Goal: Task Accomplishment & Management: Complete application form

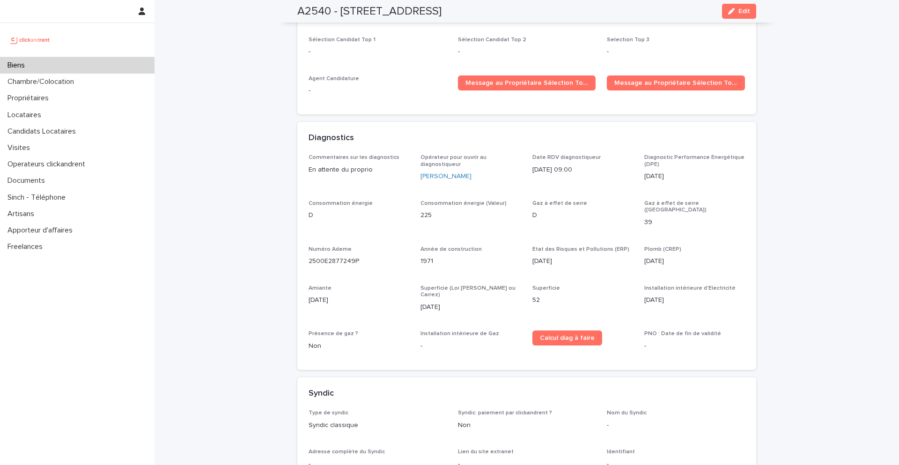
scroll to position [2802, 0]
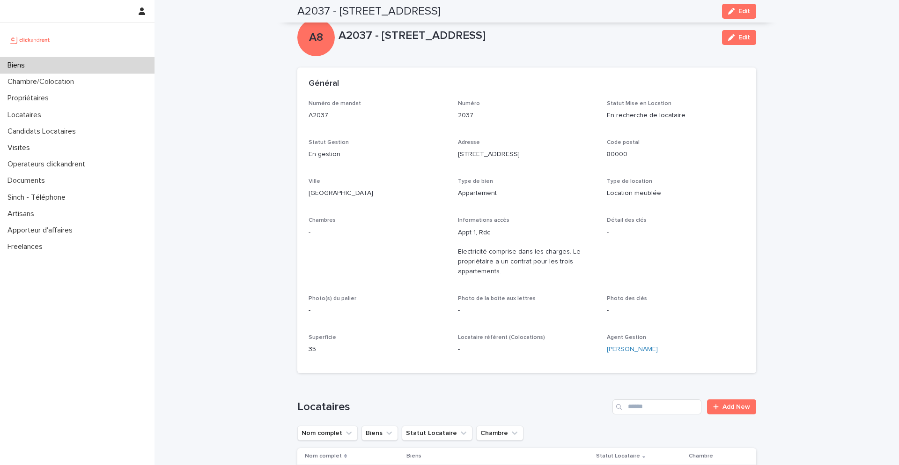
scroll to position [1182, 0]
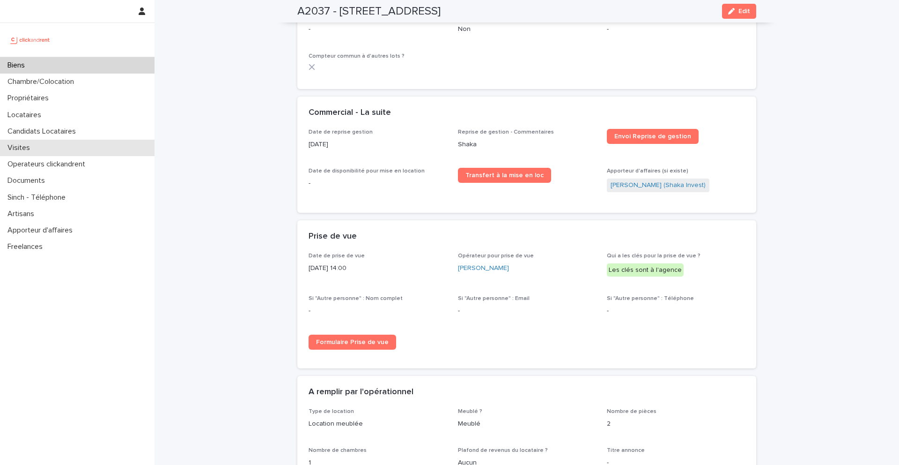
click at [35, 142] on div "Visites" at bounding box center [77, 148] width 155 height 16
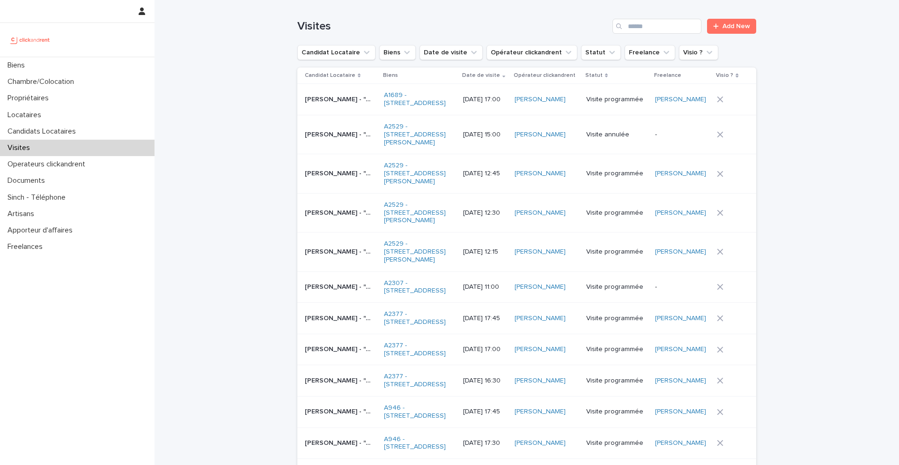
click at [664, 19] on input "Search" at bounding box center [656, 26] width 89 height 15
click at [719, 27] on div at bounding box center [717, 26] width 9 height 7
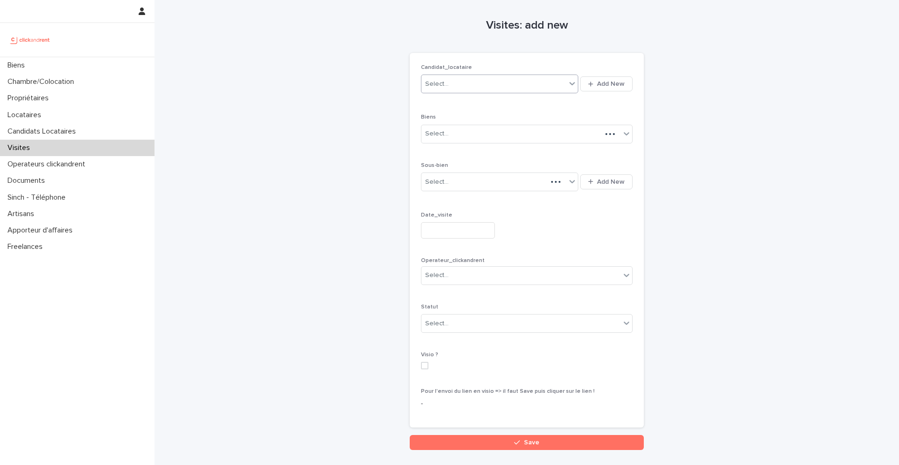
click at [521, 82] on div "Select..." at bounding box center [493, 83] width 145 height 15
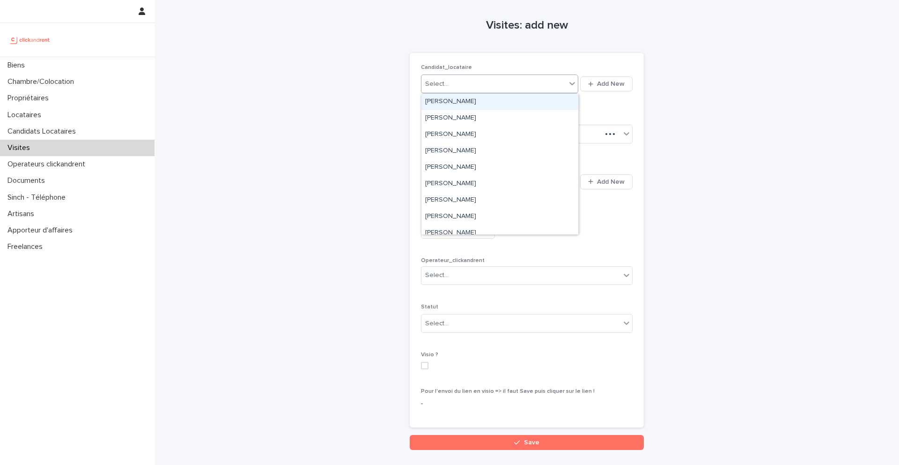
paste input "*******"
type input "*******"
click at [508, 99] on div "Amy Liu" at bounding box center [499, 102] width 157 height 16
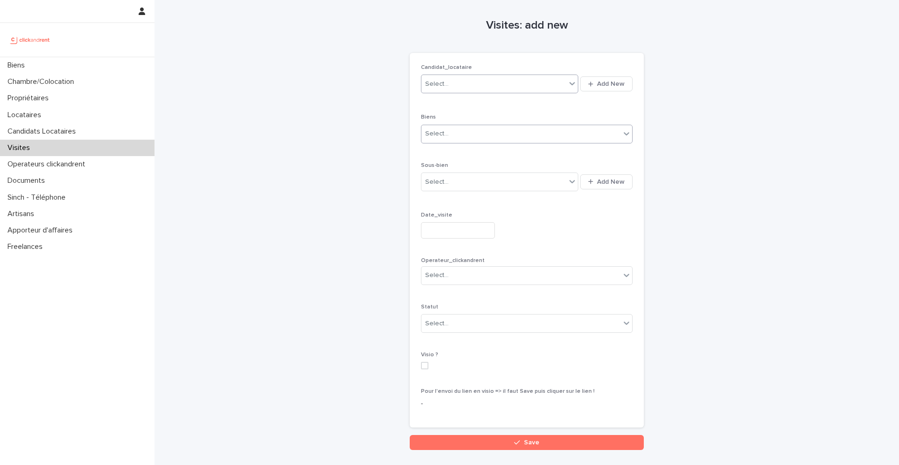
click at [501, 130] on div "Select..." at bounding box center [520, 133] width 199 height 15
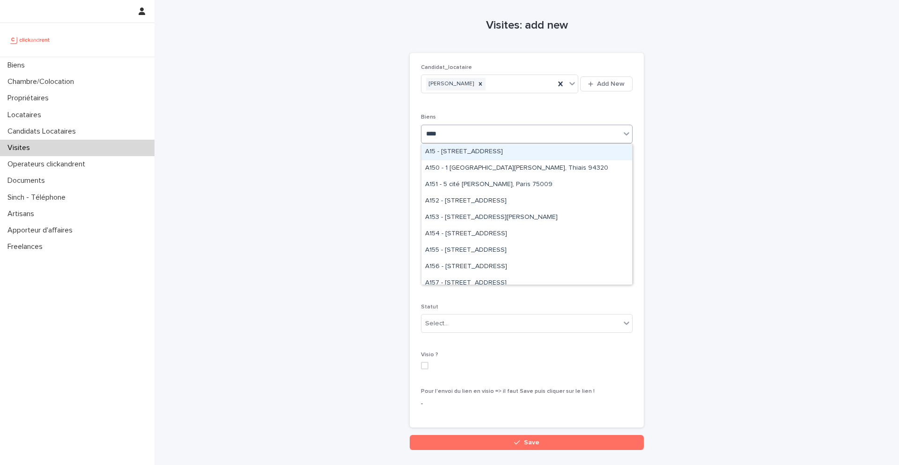
type input "*****"
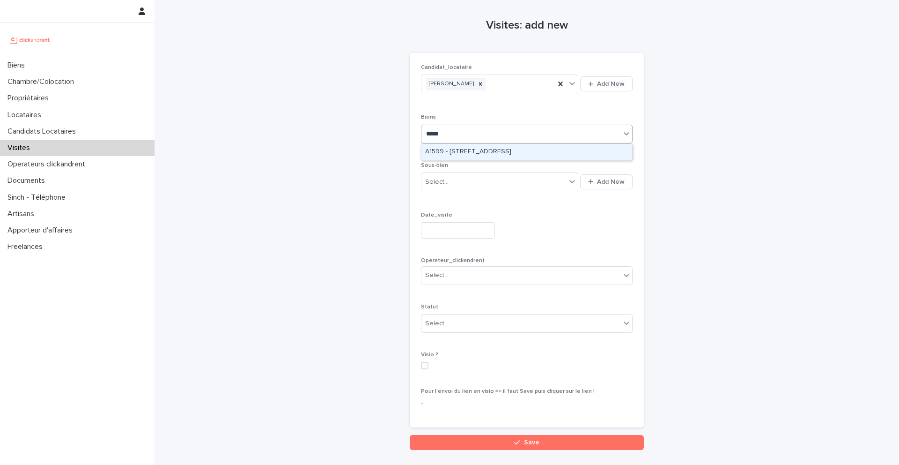
click at [503, 150] on div "A1599 - 2 rue Carnot, Boulogne-Billancourt 92100" at bounding box center [526, 152] width 211 height 16
click at [474, 232] on input "text" at bounding box center [458, 230] width 74 height 16
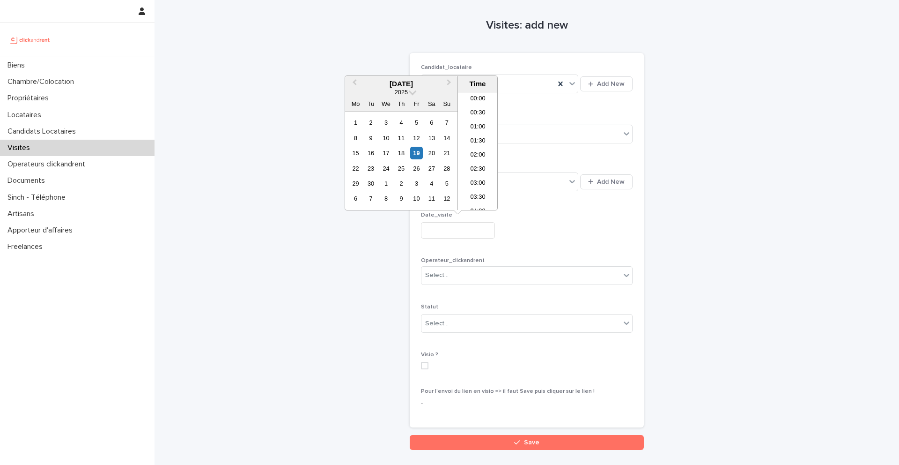
scroll to position [356, 0]
click at [417, 152] on div "19" at bounding box center [416, 153] width 13 height 13
click at [480, 162] on li "16:30" at bounding box center [478, 164] width 40 height 14
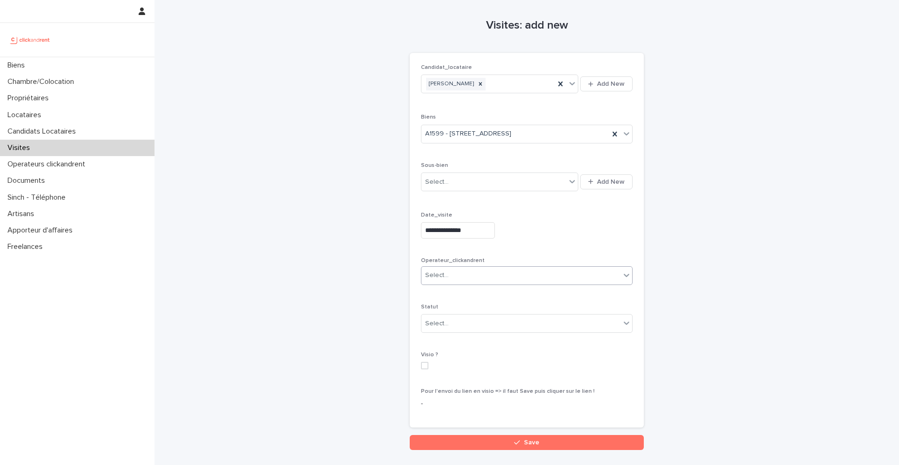
type input "**********"
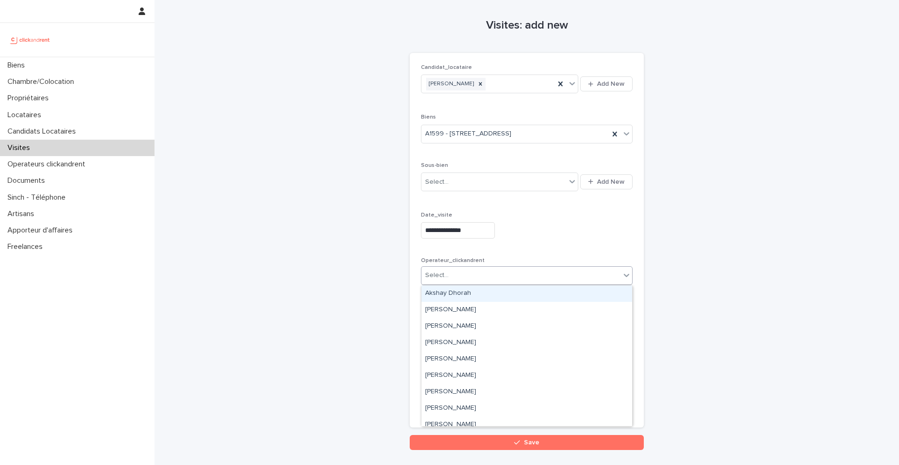
click at [478, 279] on div "Select..." at bounding box center [520, 274] width 199 height 15
type input "***"
click at [482, 293] on div "[PERSON_NAME]" at bounding box center [526, 293] width 211 height 16
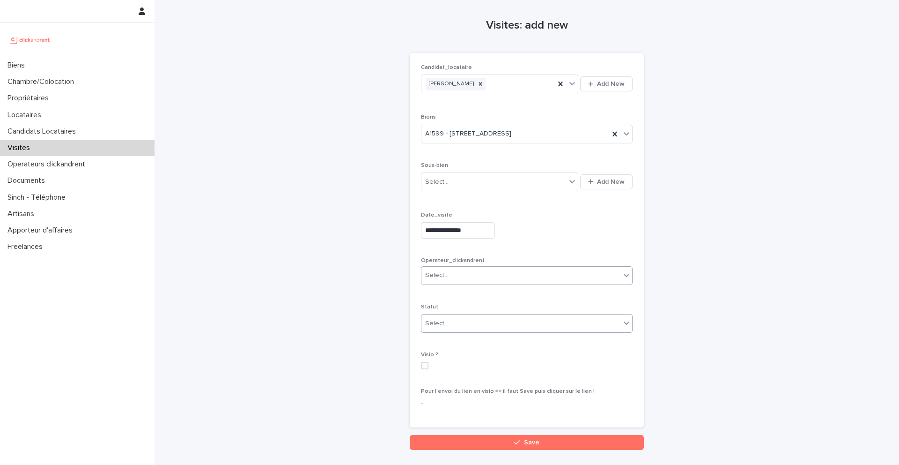
click at [486, 317] on div "Select..." at bounding box center [520, 323] width 199 height 15
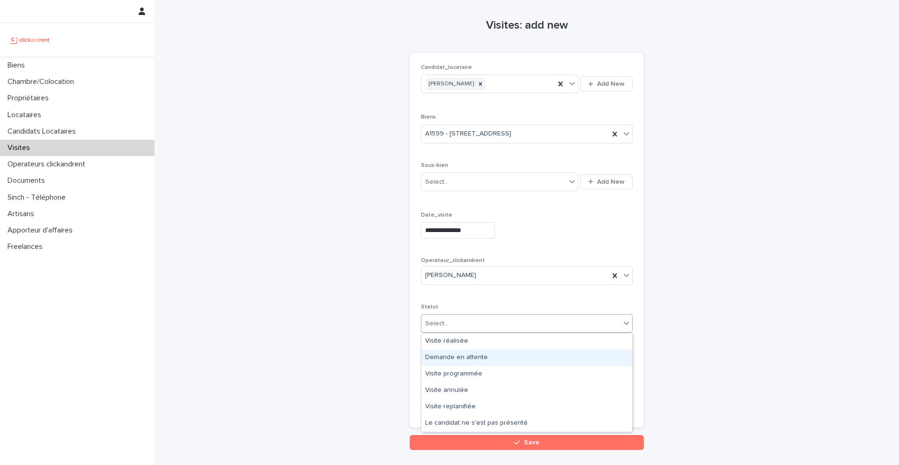
click at [488, 362] on div "Demande en attente" at bounding box center [526, 357] width 211 height 16
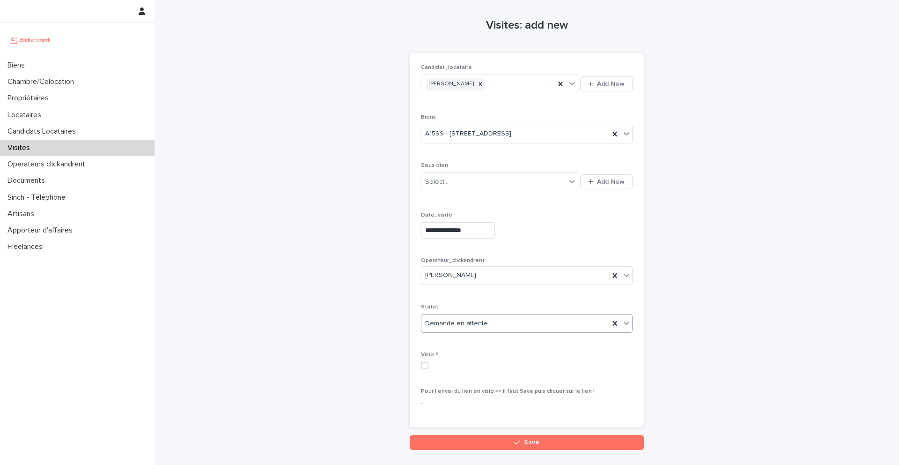
click at [480, 334] on div "Statut option Demande en attente, selected. 0 results available. Select is focu…" at bounding box center [527, 321] width 212 height 37
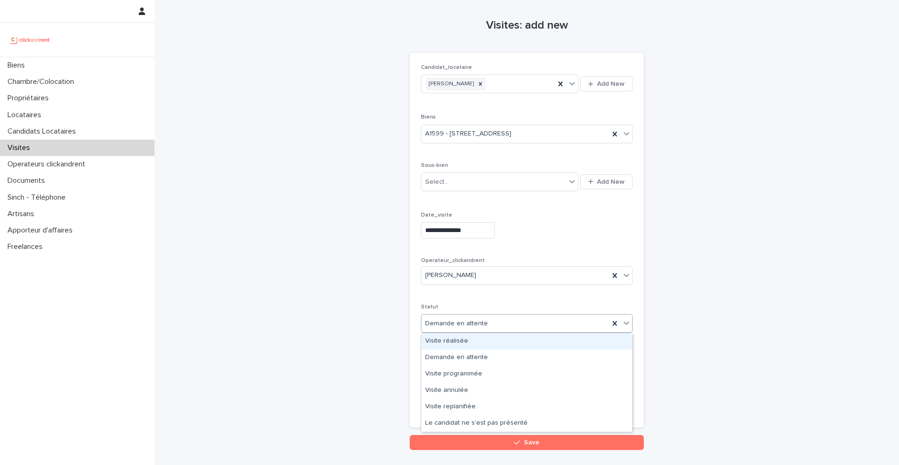
click at [480, 328] on div "Demande en attente" at bounding box center [515, 323] width 188 height 15
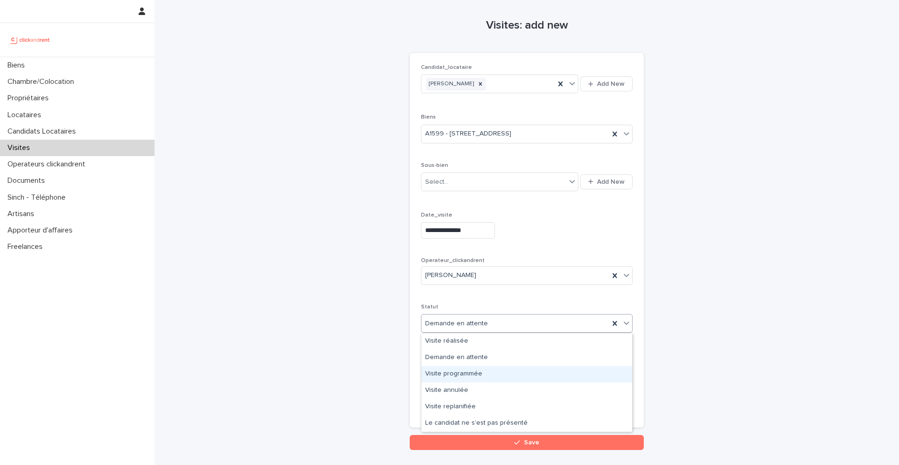
click at [482, 370] on div "Visite programmée" at bounding box center [526, 374] width 211 height 16
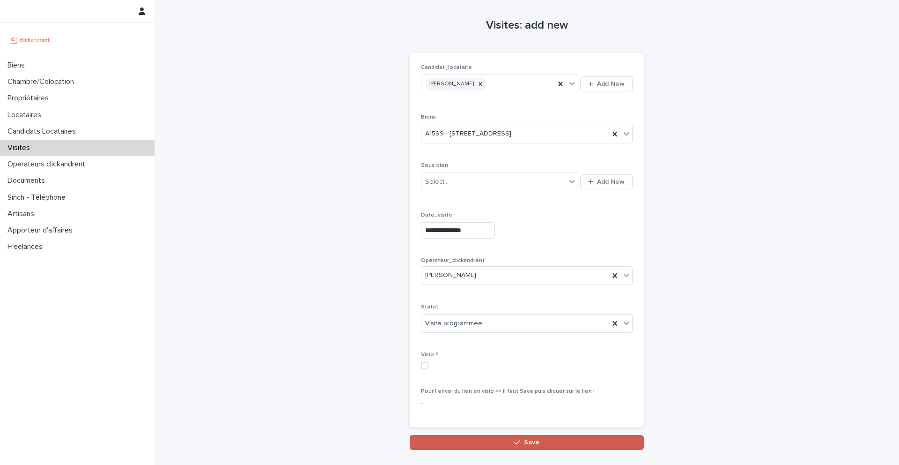
click at [505, 437] on button "Save" at bounding box center [527, 442] width 234 height 15
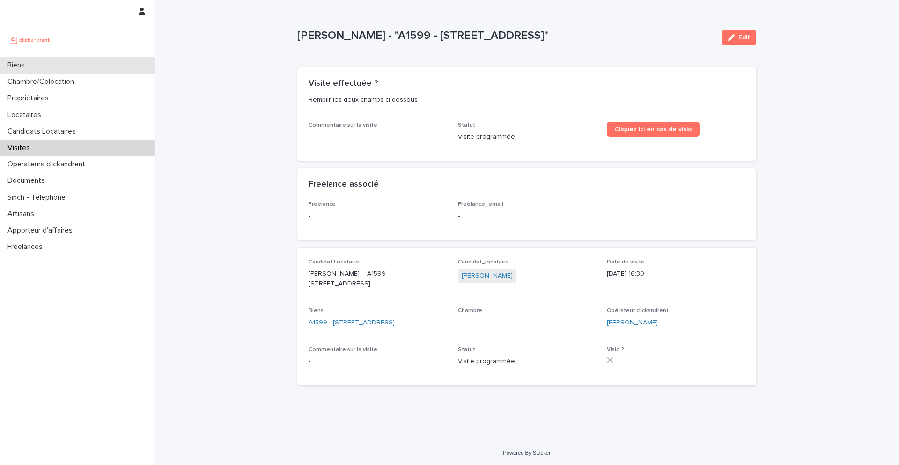
click at [61, 66] on div "Biens" at bounding box center [77, 65] width 155 height 16
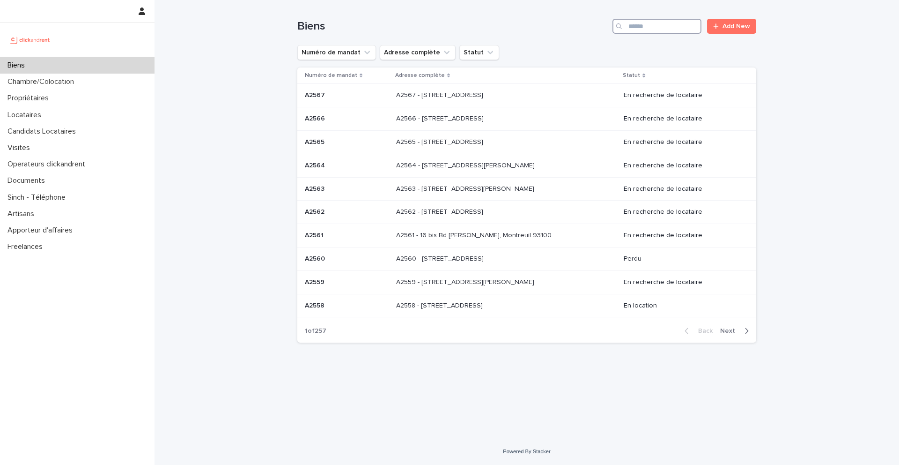
click at [638, 30] on input "Search" at bounding box center [656, 26] width 89 height 15
type input "*****"
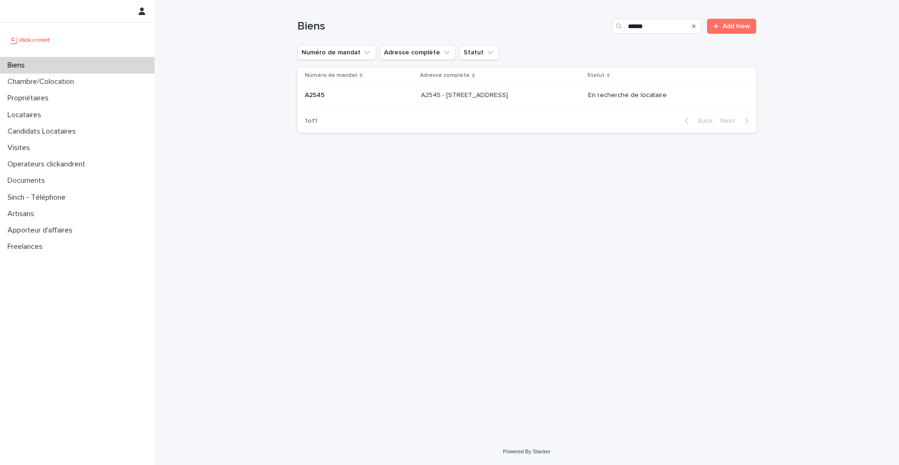
click at [488, 99] on p "A2545 - 45 Rue de Tourtille, Paris 75020" at bounding box center [465, 94] width 89 height 10
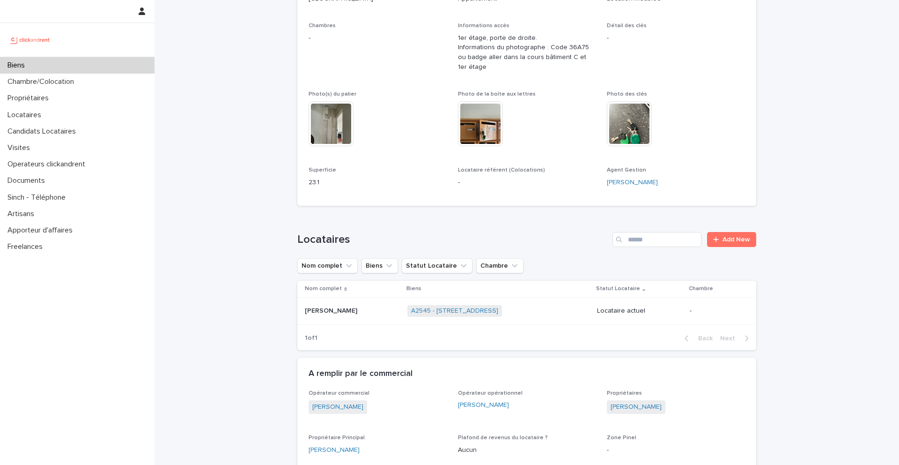
scroll to position [212, 0]
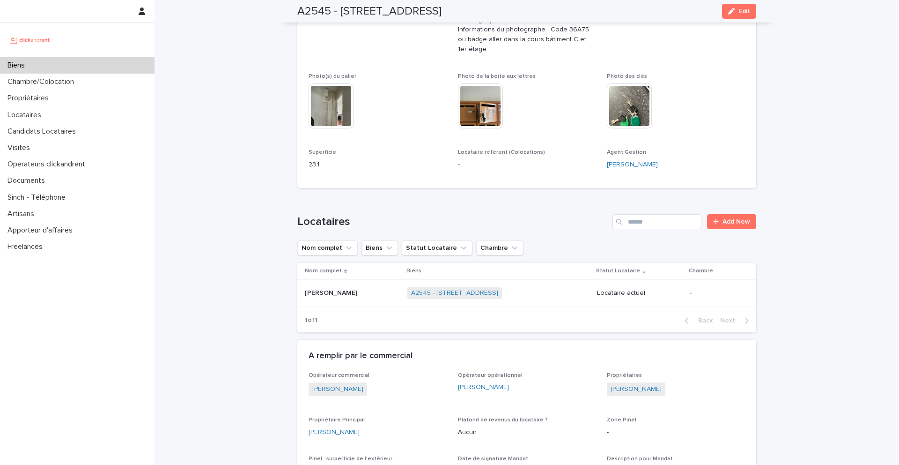
click at [137, 64] on div "Biens" at bounding box center [77, 65] width 155 height 16
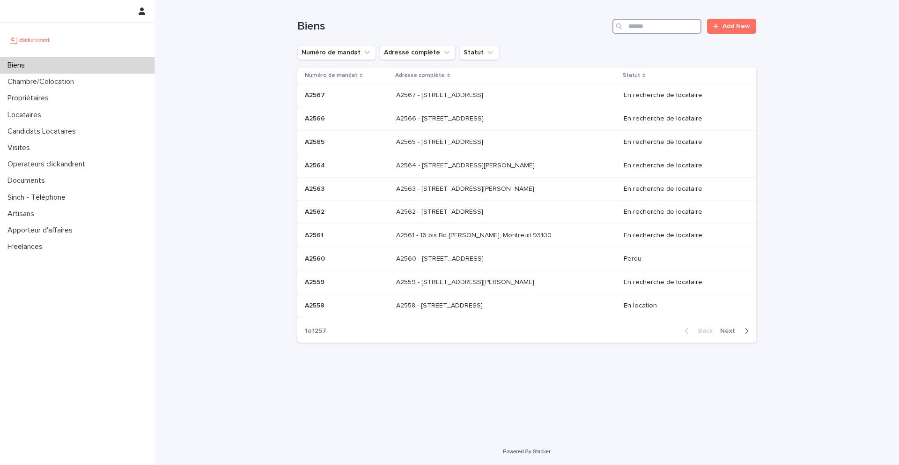
click at [660, 30] on input "Search" at bounding box center [656, 26] width 89 height 15
type input "*****"
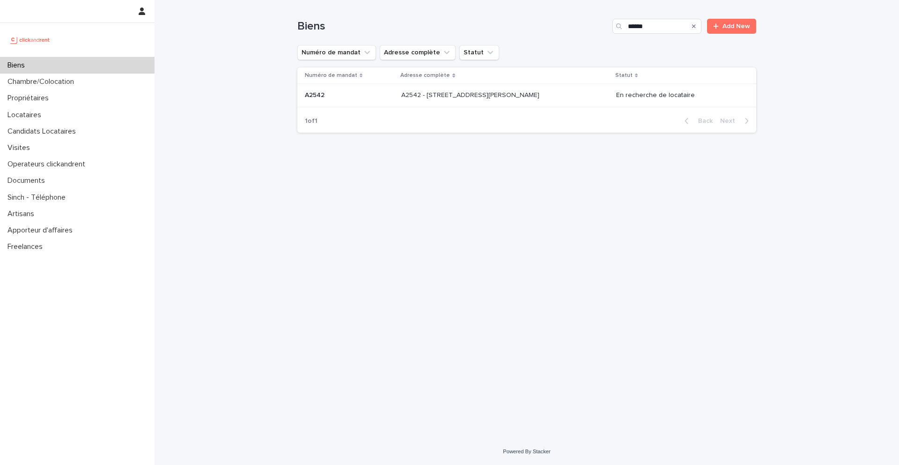
click at [522, 89] on div "A2542 - 1407 avenue du père Soulas, Montpellier 34090 A2542 - 1407 avenue du pè…" at bounding box center [504, 95] width 207 height 15
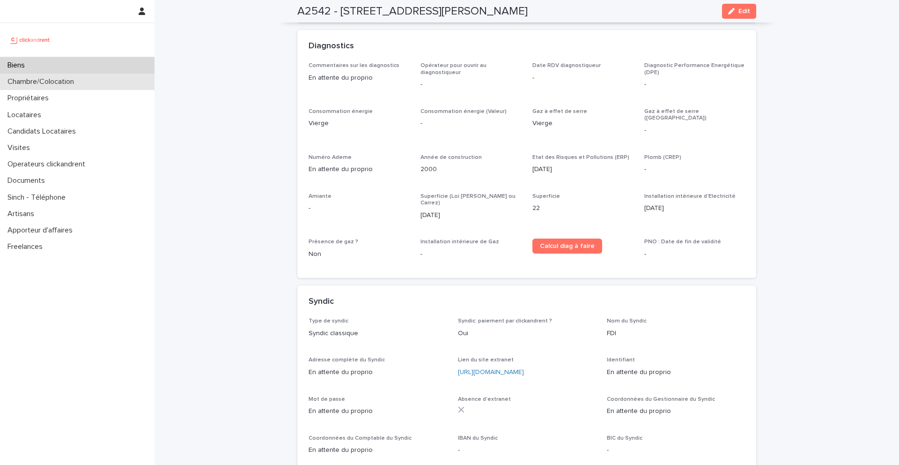
scroll to position [2841, 0]
click at [63, 60] on div "Biens" at bounding box center [77, 65] width 155 height 16
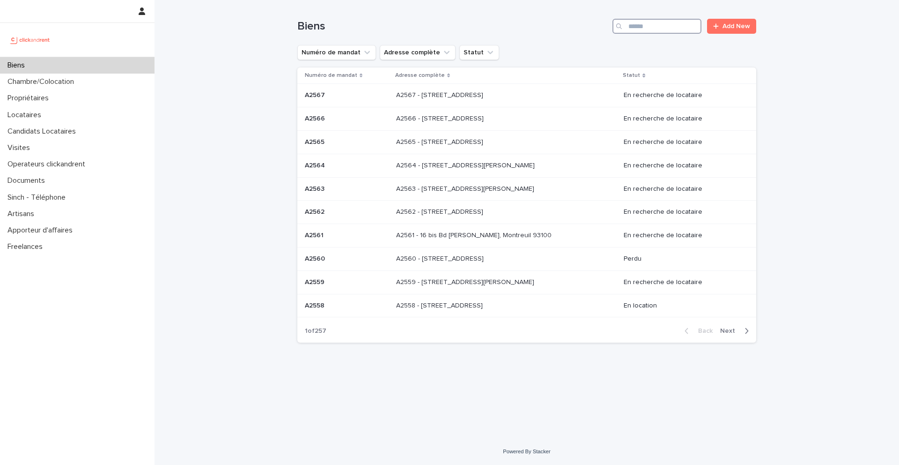
click at [663, 32] on input "Search" at bounding box center [656, 26] width 89 height 15
type input "*****"
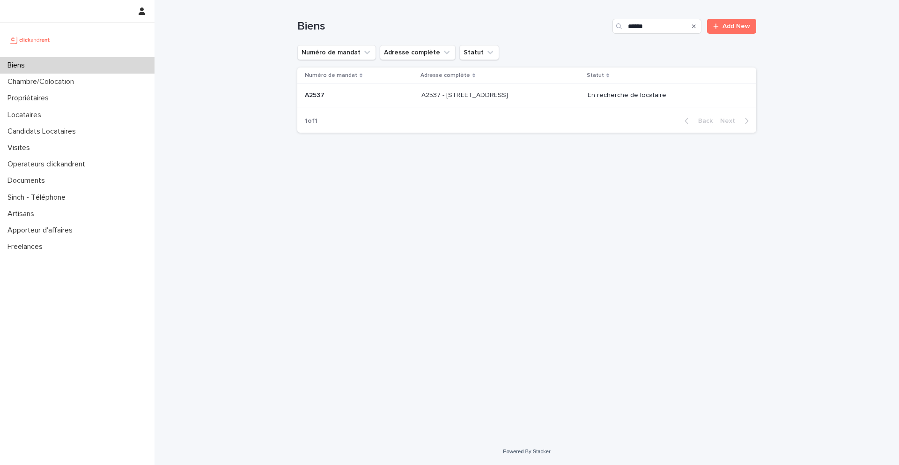
click at [531, 110] on div "1 of 1 Back Next" at bounding box center [526, 120] width 459 height 23
click at [527, 99] on div "A2537 - 142 rue Saint Honoré, Amiens 80000 A2537 - 142 rue Saint Honoré, Amiens…" at bounding box center [500, 95] width 159 height 15
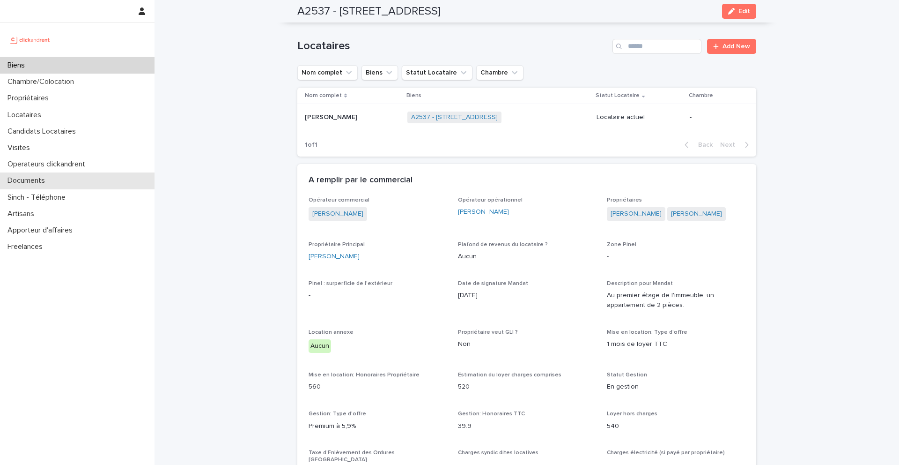
scroll to position [289, 0]
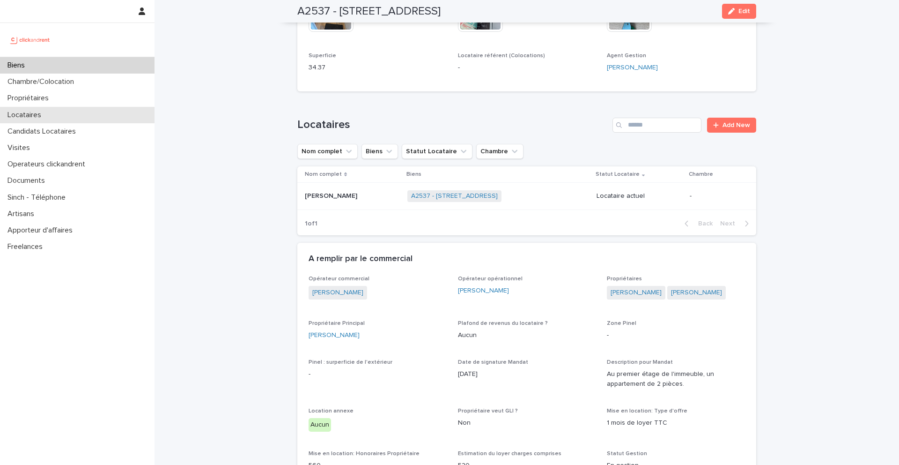
click at [92, 113] on div "Locataires" at bounding box center [77, 115] width 155 height 16
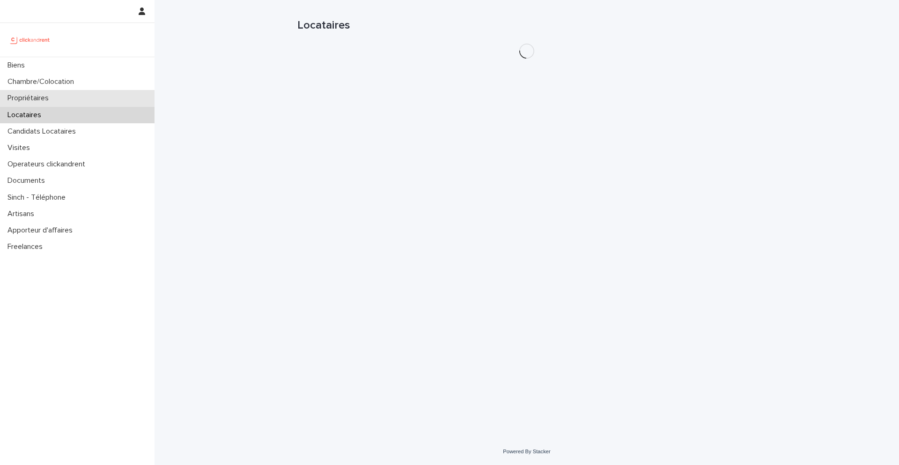
click at [115, 94] on div "Propriétaires" at bounding box center [77, 98] width 155 height 16
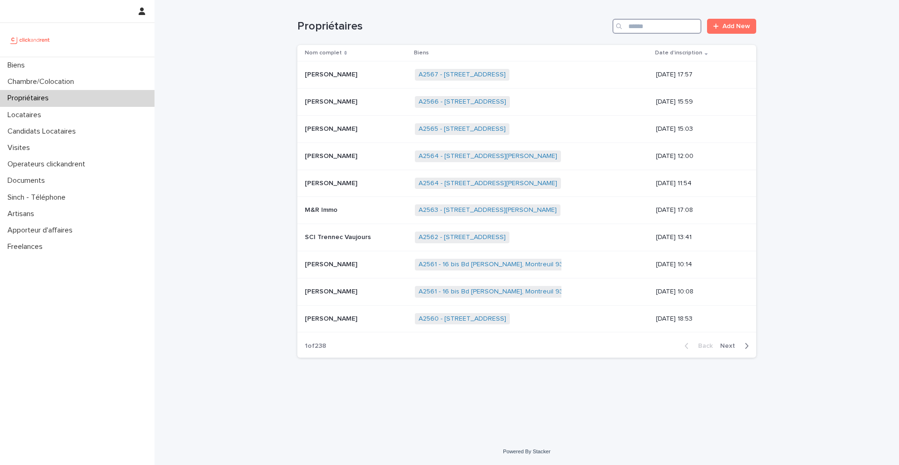
click at [658, 30] on input "Search" at bounding box center [656, 26] width 89 height 15
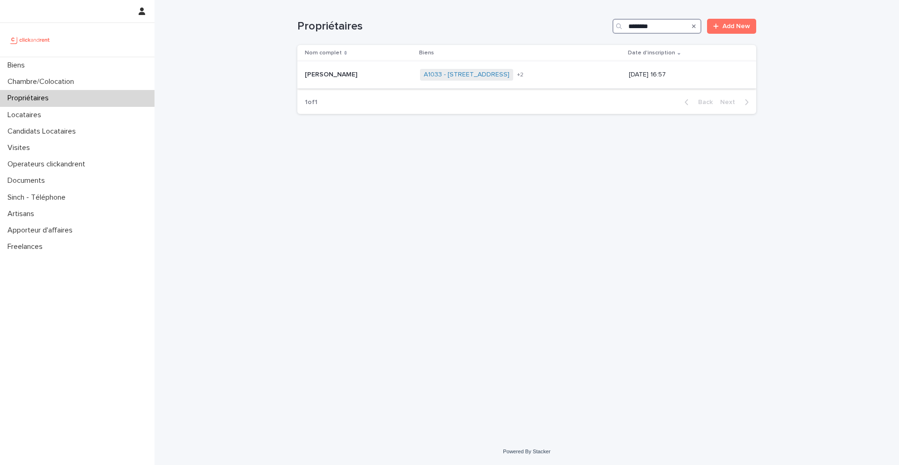
type input "********"
click at [358, 72] on p at bounding box center [359, 75] width 108 height 8
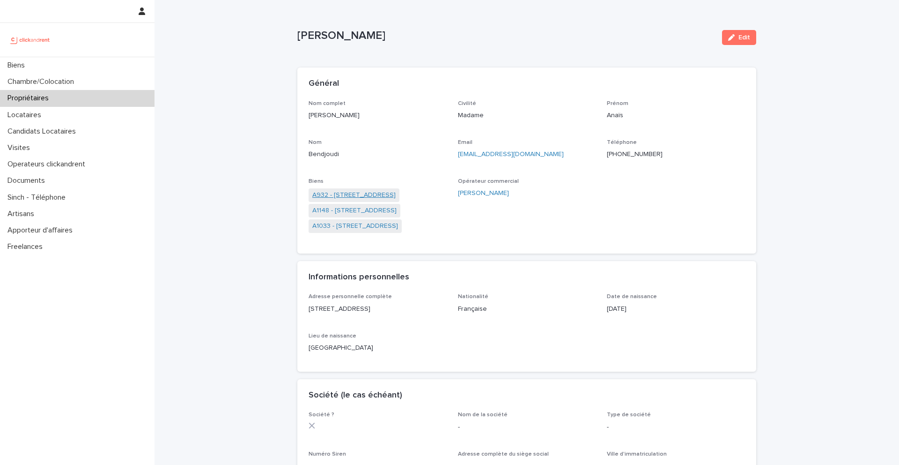
click at [383, 194] on link "A932 - 50 rue de Paris, Pierrefitte-sur-Seine 93380" at bounding box center [353, 195] width 83 height 10
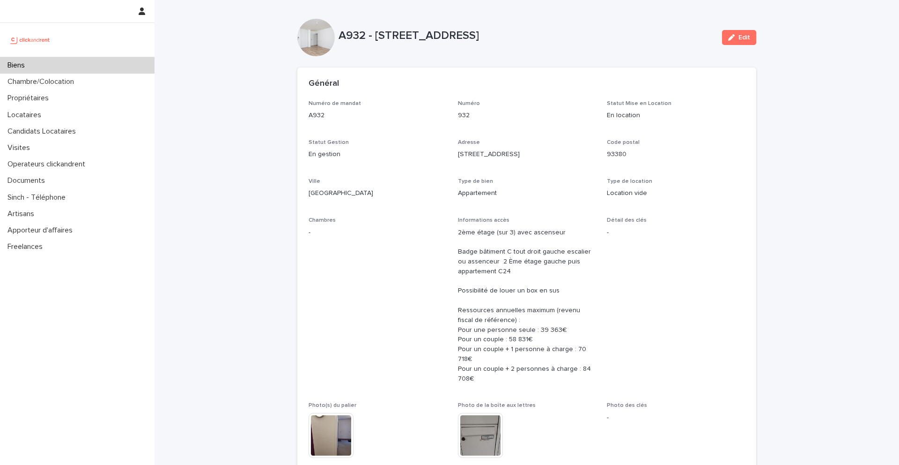
drag, startPoint x: 376, startPoint y: 35, endPoint x: 625, endPoint y: 36, distance: 249.6
click at [626, 36] on p "A932 - 50 rue de Paris, Pierrefitte-sur-Seine 93380" at bounding box center [527, 36] width 376 height 14
copy p "50 rue de Paris, Pierrefitte-sur-Seine 93380"
click at [62, 111] on div "Locataires" at bounding box center [77, 115] width 155 height 16
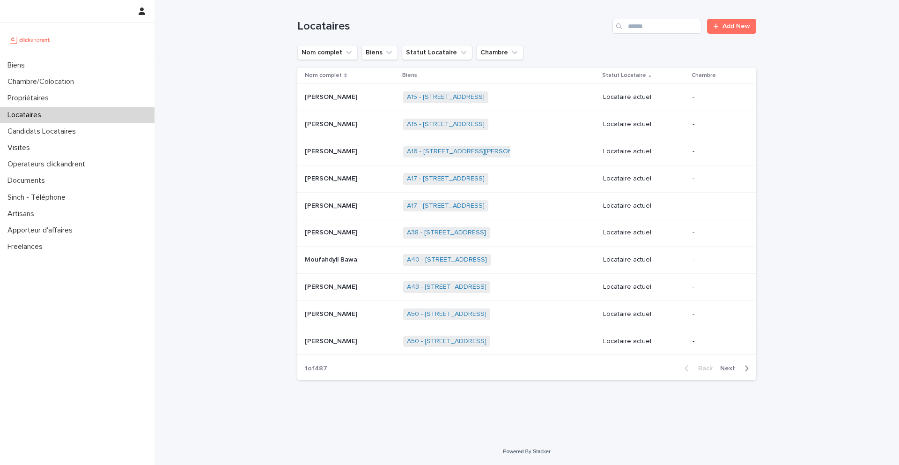
click at [645, 34] on div "Locataires Add New" at bounding box center [526, 22] width 459 height 45
click at [647, 24] on input "Search" at bounding box center [656, 26] width 89 height 15
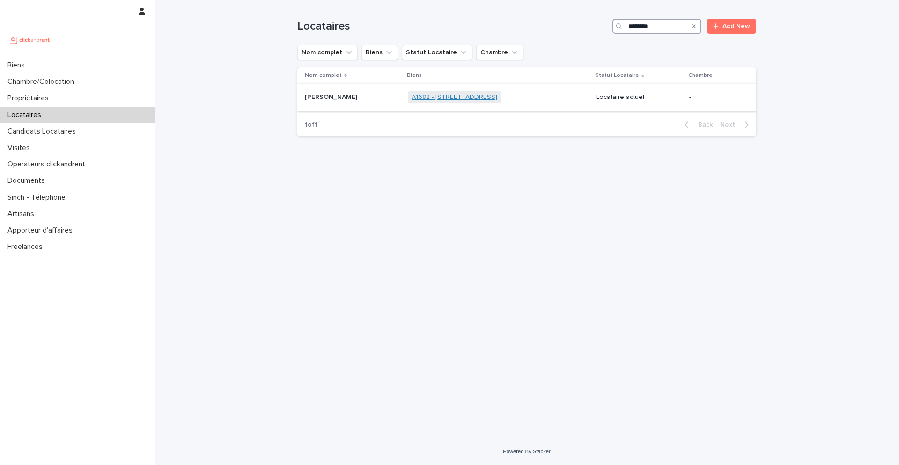
type input "********"
click at [495, 96] on link "A1682 - 15 rue des Boulets, Paris 75011" at bounding box center [455, 97] width 86 height 8
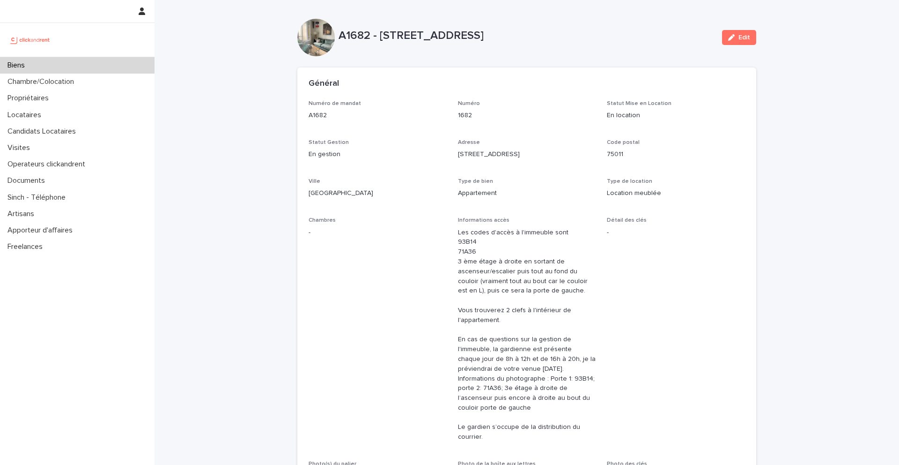
scroll to position [355, 0]
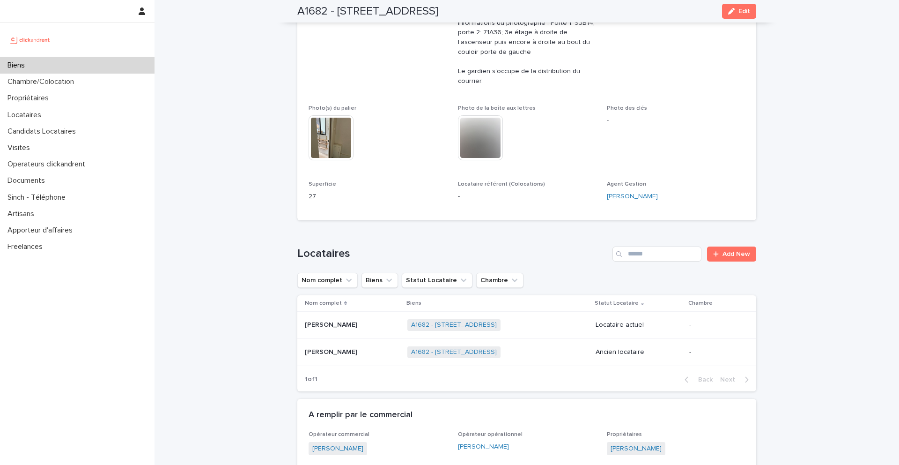
click at [359, 326] on p "Alexis Abescat-hardy" at bounding box center [332, 324] width 54 height 10
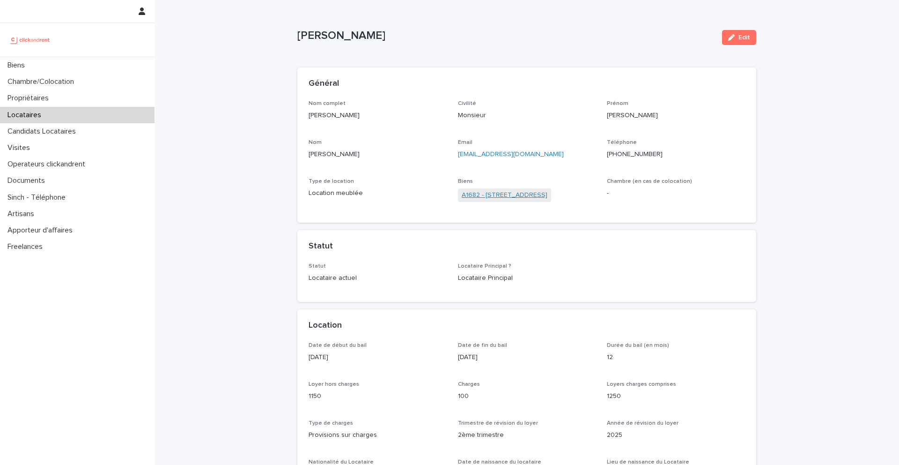
click at [547, 191] on link "A1682 - 15 rue des Boulets, Paris 75011" at bounding box center [505, 195] width 86 height 10
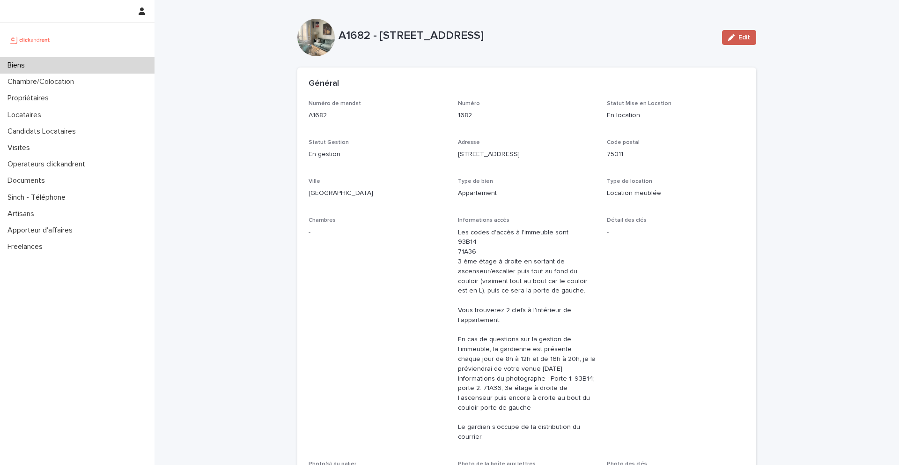
click at [746, 39] on span "Edit" at bounding box center [744, 37] width 12 height 7
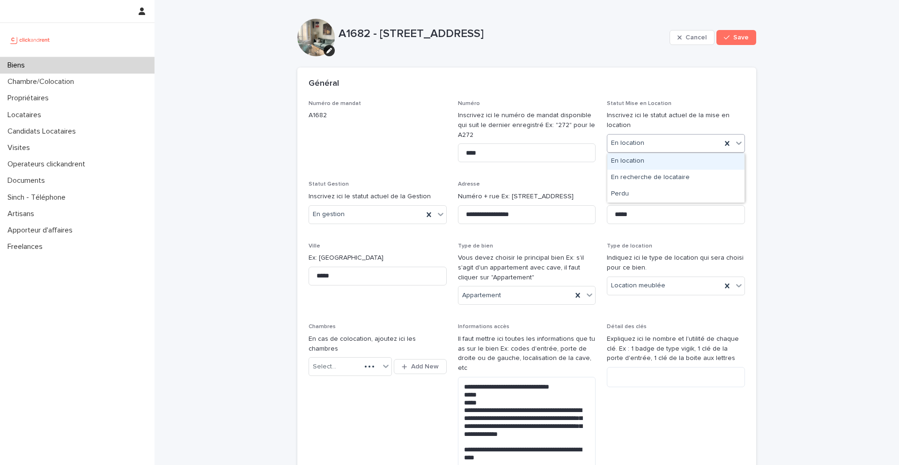
click at [654, 140] on div "En location" at bounding box center [664, 142] width 114 height 15
click at [654, 178] on div "En recherche de locataire" at bounding box center [675, 178] width 137 height 16
click at [738, 41] on button "Save" at bounding box center [736, 37] width 40 height 15
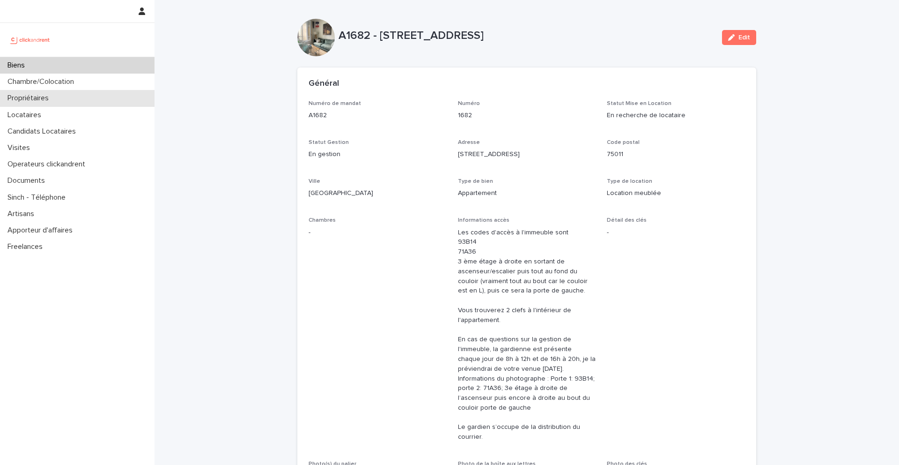
click at [94, 98] on div "Propriétaires" at bounding box center [77, 98] width 155 height 16
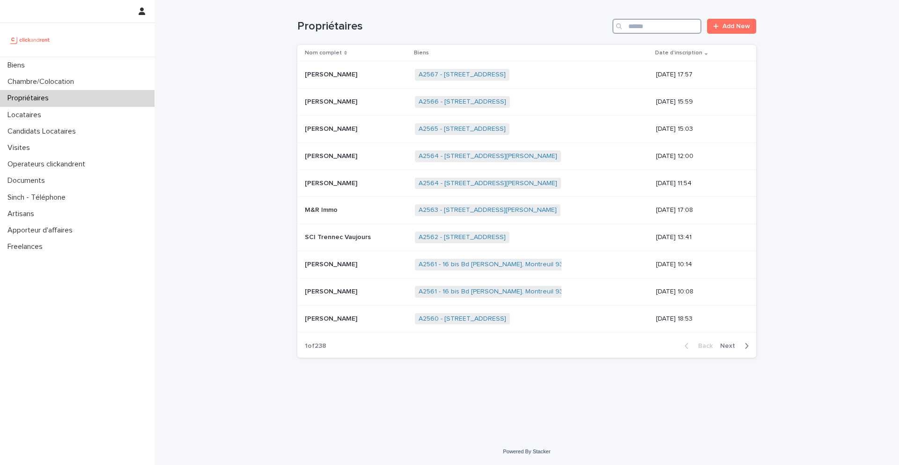
click at [663, 26] on input "Search" at bounding box center [656, 26] width 89 height 15
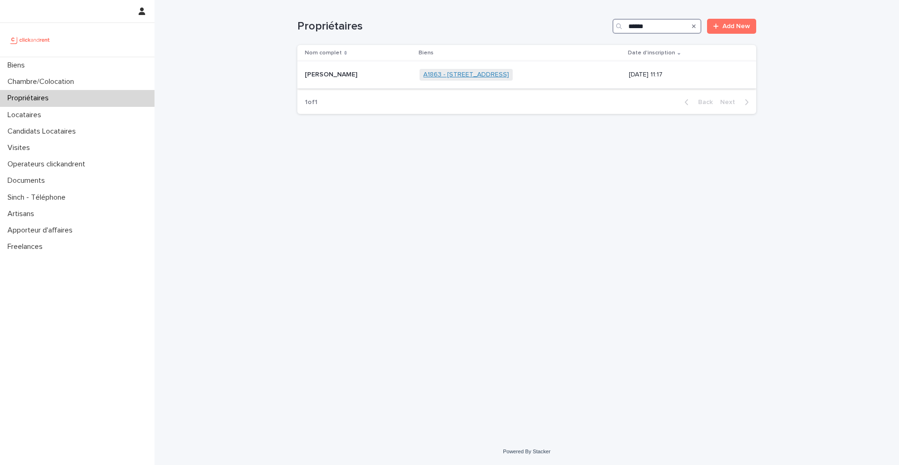
type input "******"
click at [465, 74] on link "A1863 - 7 Rue de la Varenne, Saint-Maur-des-Fossés 94100" at bounding box center [466, 75] width 86 height 8
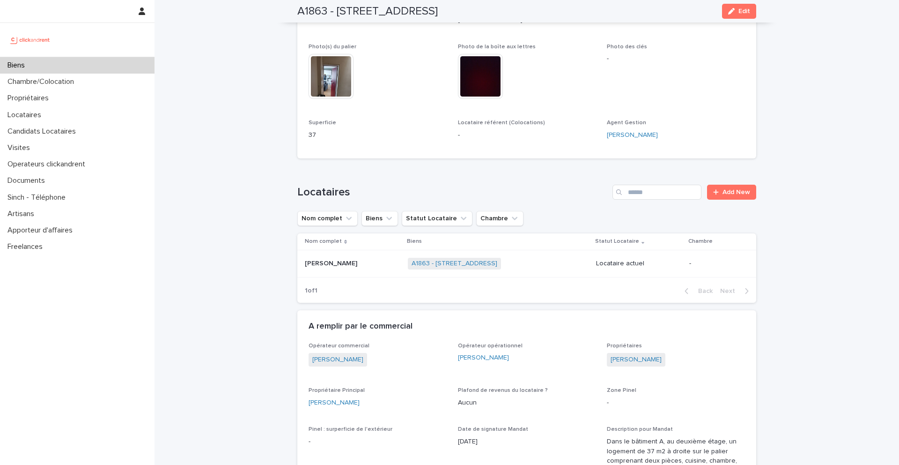
scroll to position [244, 0]
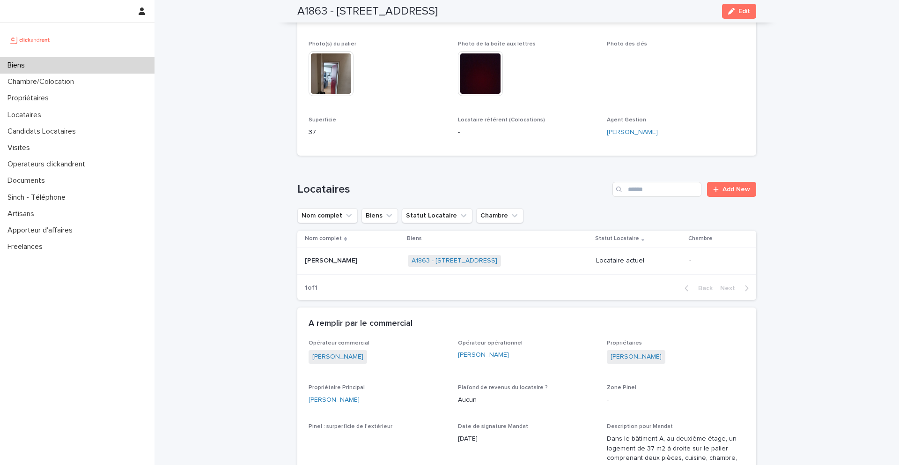
click at [100, 63] on div "Biens" at bounding box center [77, 65] width 155 height 16
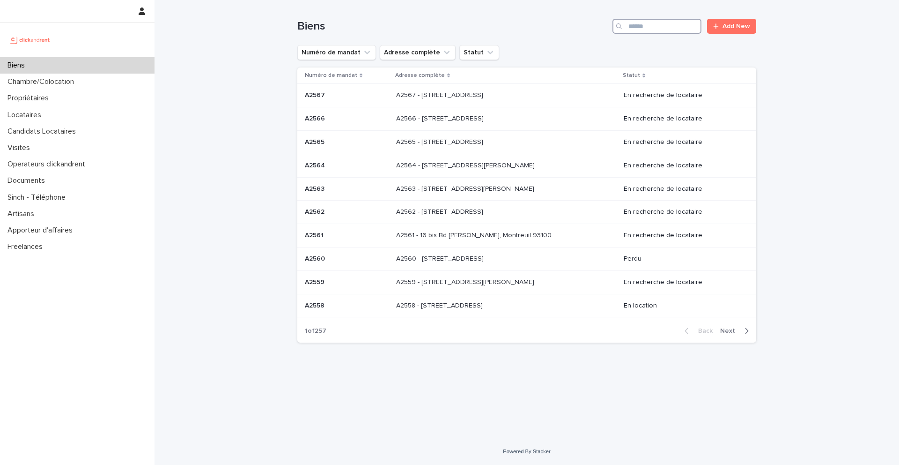
click at [643, 26] on input "Search" at bounding box center [656, 26] width 89 height 15
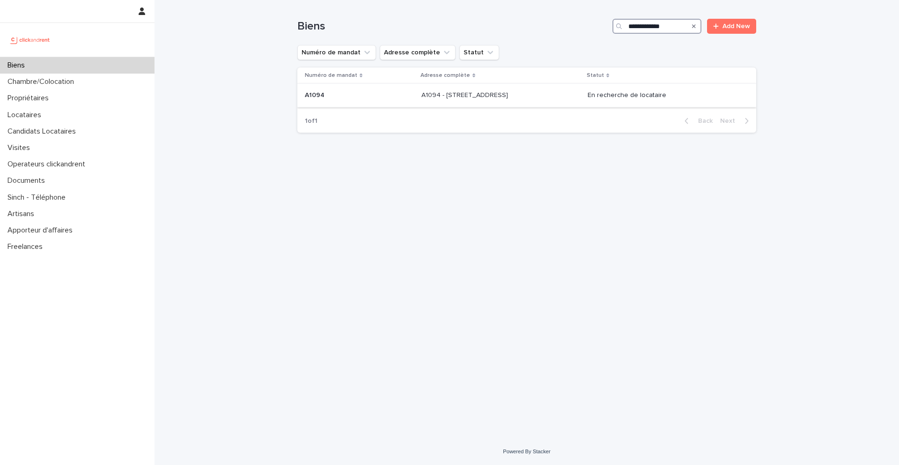
type input "**********"
click at [496, 90] on p "A1094 - 17 rue Dunois, Paris 75013" at bounding box center [465, 94] width 89 height 10
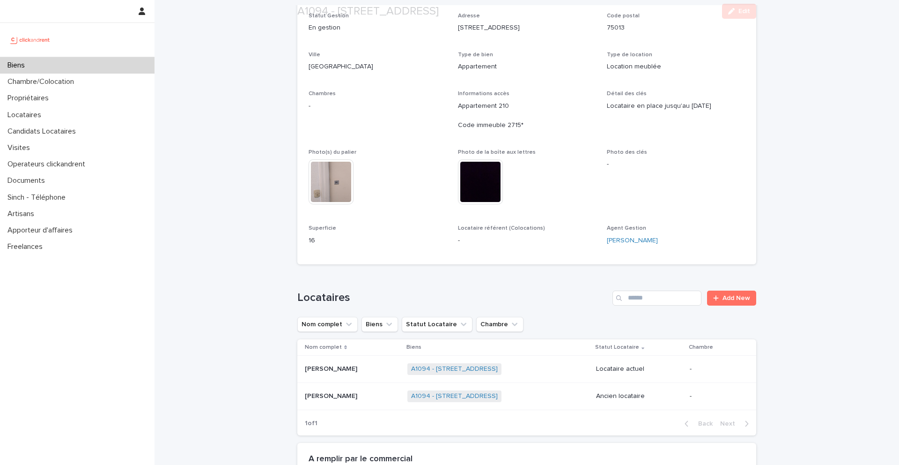
scroll to position [282, 0]
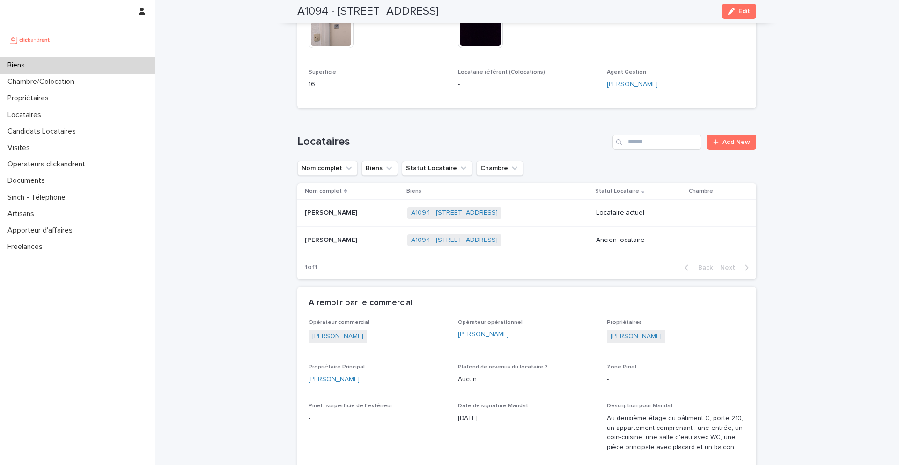
click at [354, 218] on div "Mathieu Douziech Mathieu Douziech" at bounding box center [352, 212] width 95 height 15
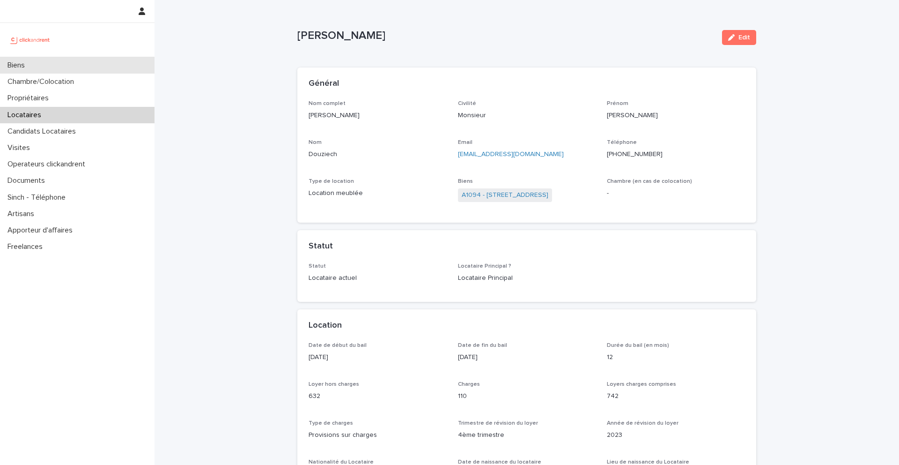
click at [86, 64] on div "Biens" at bounding box center [77, 65] width 155 height 16
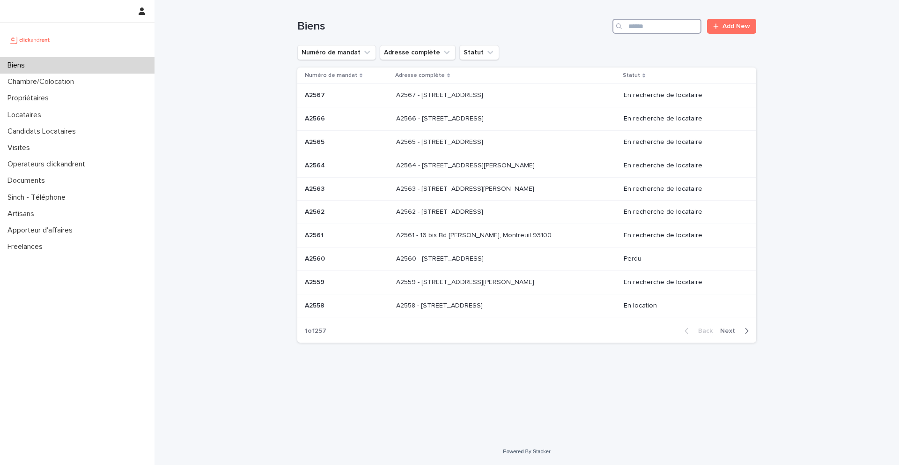
click at [658, 31] on input "Search" at bounding box center [656, 26] width 89 height 15
type input "*****"
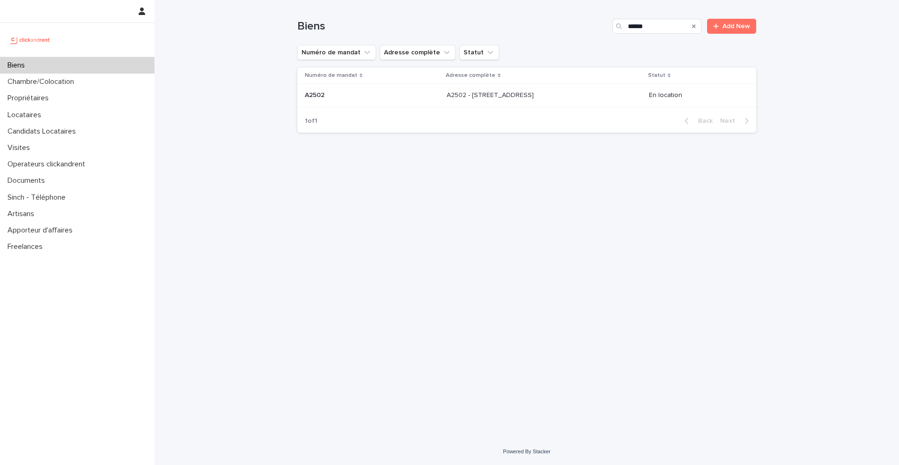
click at [445, 106] on td "A2502 - 5 rue Caplat, Paris 75018 A2502 - 5 rue Caplat, Paris 75018" at bounding box center [544, 95] width 202 height 23
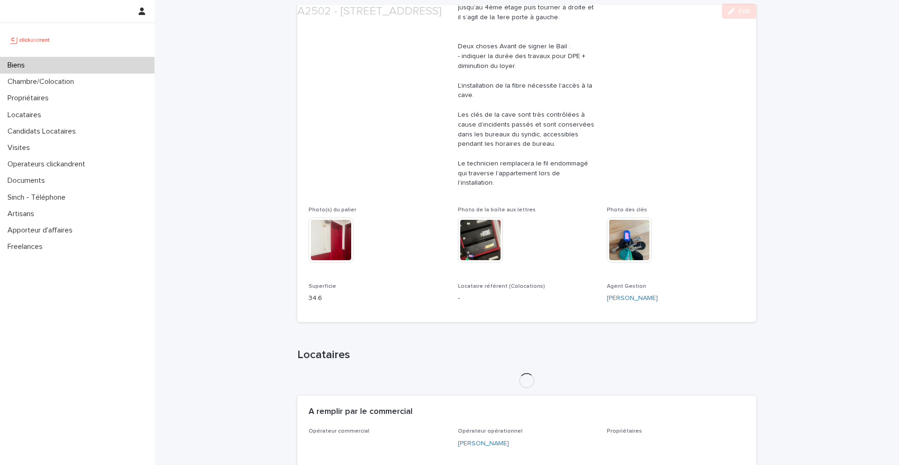
scroll to position [373, 0]
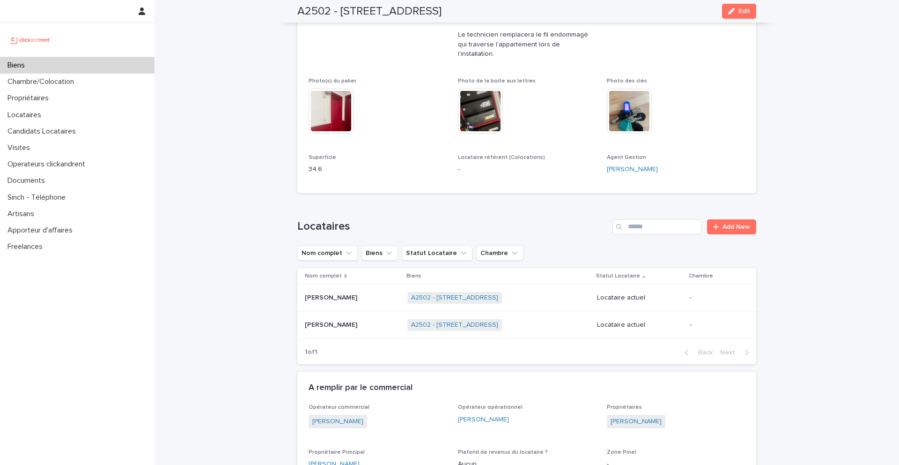
click at [339, 292] on p "Elena Grigaux" at bounding box center [332, 297] width 54 height 10
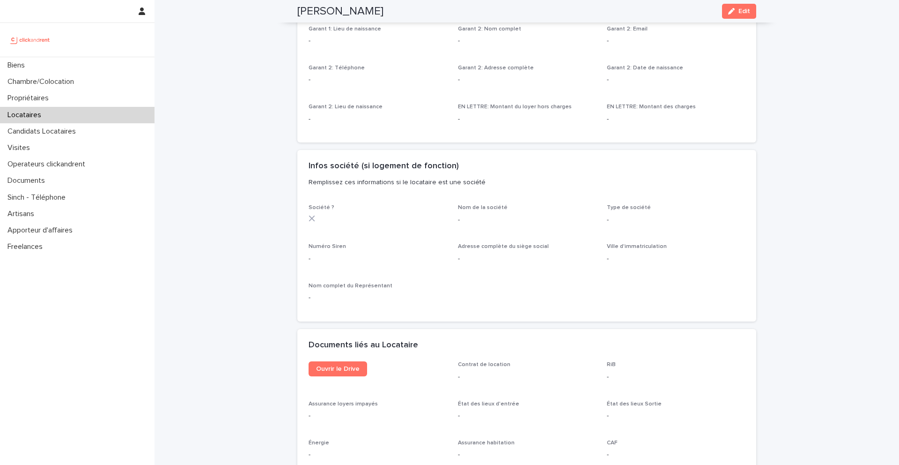
scroll to position [726, 0]
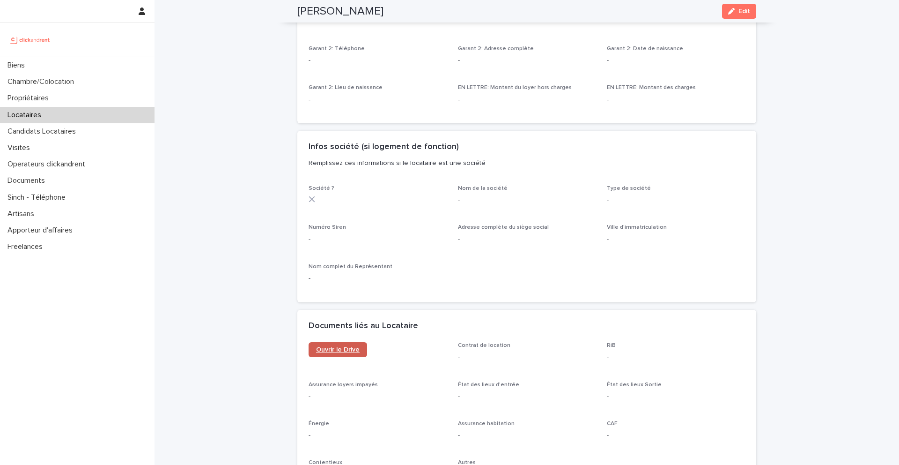
click at [335, 352] on span "Ouvrir le Drive" at bounding box center [338, 349] width 44 height 7
click at [103, 62] on div "Biens" at bounding box center [77, 65] width 155 height 16
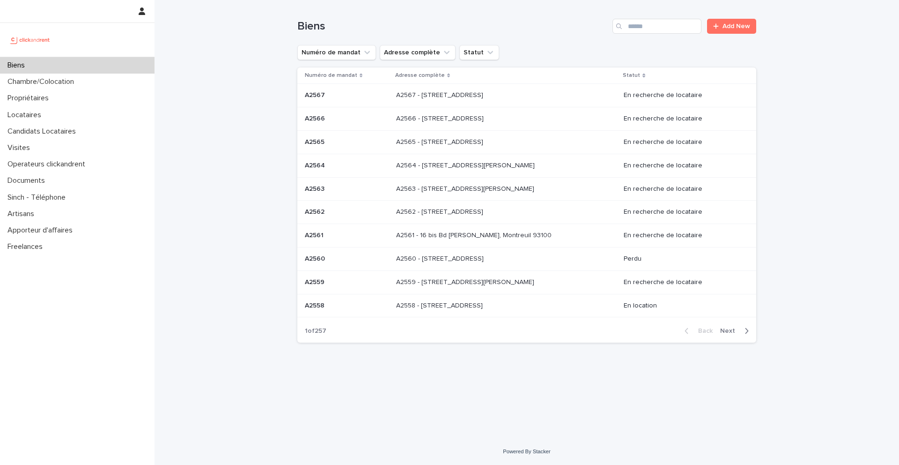
click at [677, 16] on div "Biens Add New" at bounding box center [526, 22] width 459 height 45
click at [677, 30] on input "Search" at bounding box center [656, 26] width 89 height 15
type input "****"
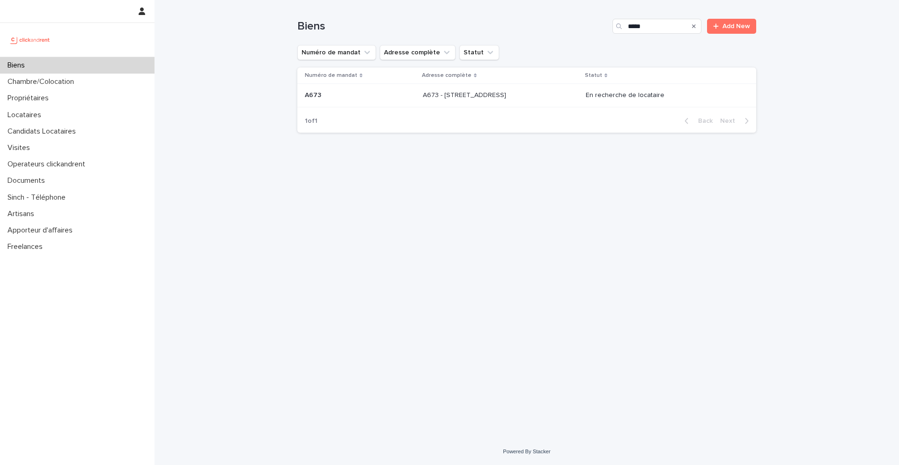
click at [508, 97] on p "A673 - 30 rue Carême Prenant, Argenteuil 95100" at bounding box center [465, 94] width 85 height 10
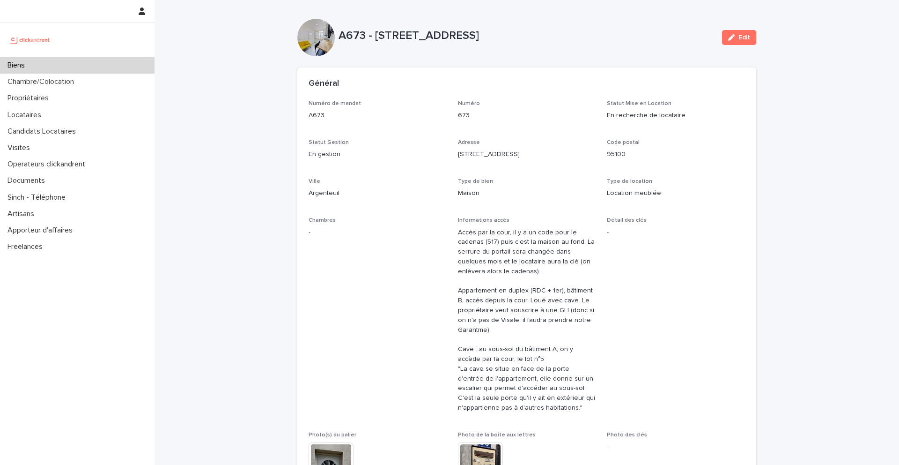
click at [75, 70] on div "Biens" at bounding box center [77, 65] width 155 height 16
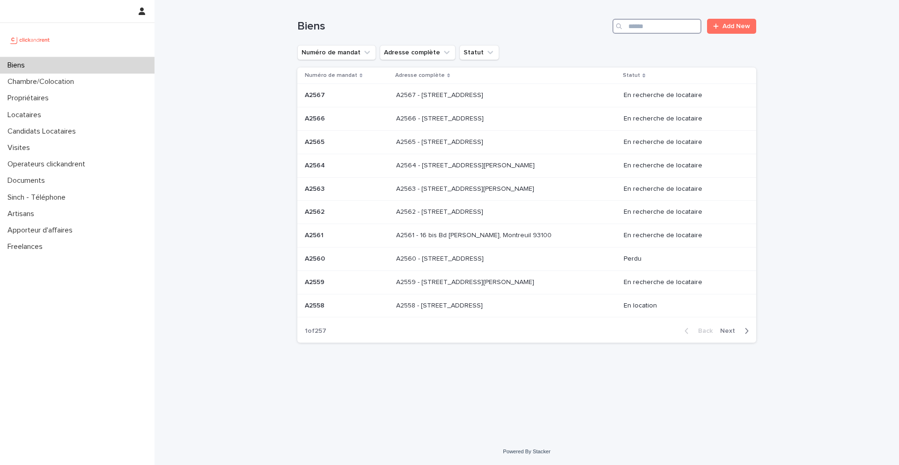
click at [665, 25] on input "Search" at bounding box center [656, 26] width 89 height 15
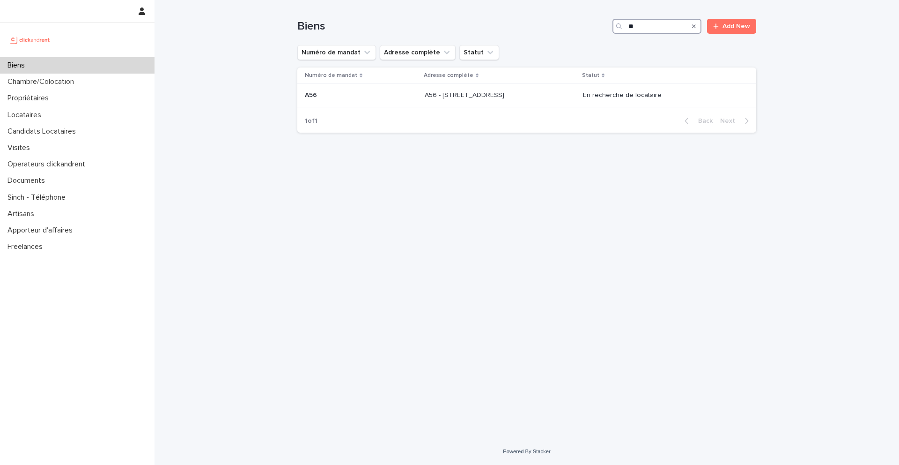
type input "*"
type input "*****"
click at [458, 96] on p "A2479 - 56 rue Dunois, Paris 75013" at bounding box center [490, 94] width 89 height 10
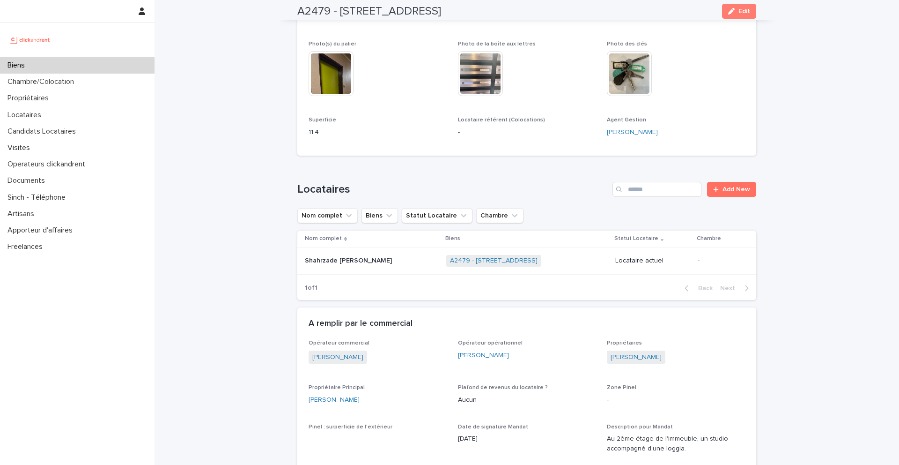
scroll to position [512, 0]
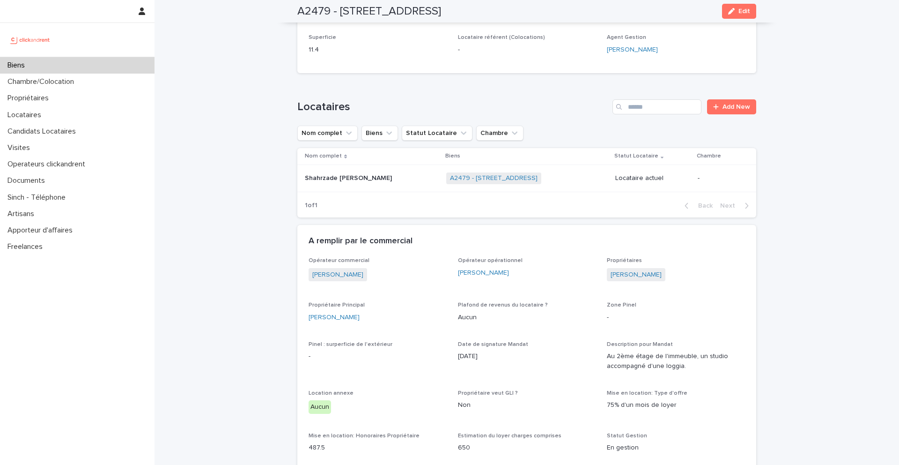
click at [111, 65] on div "Biens" at bounding box center [77, 65] width 155 height 16
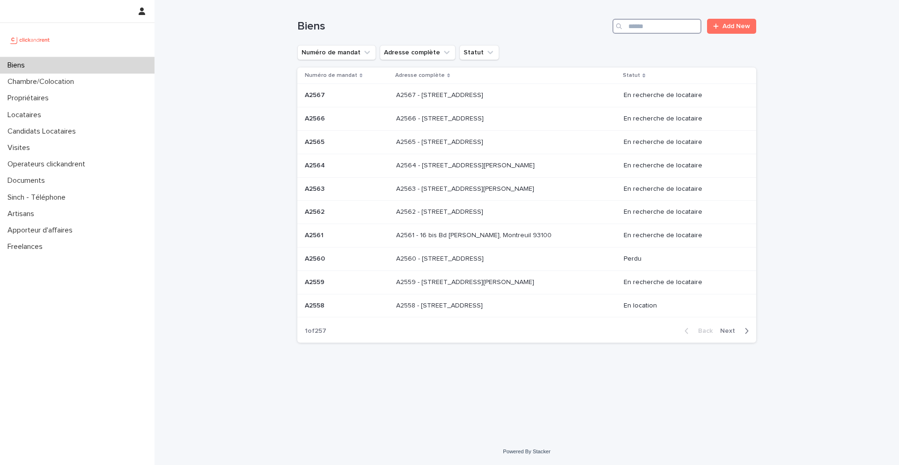
click at [656, 25] on input "Search" at bounding box center [656, 26] width 89 height 15
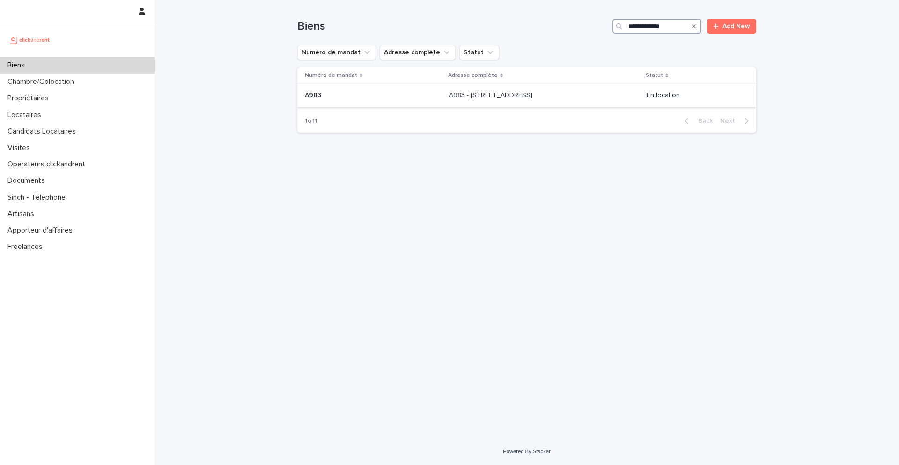
type input "**********"
click at [489, 103] on td "A983 - 62 rue du Montparnasse, Paris 75014 A983 - 62 rue du Montparnasse, Paris…" at bounding box center [544, 95] width 198 height 23
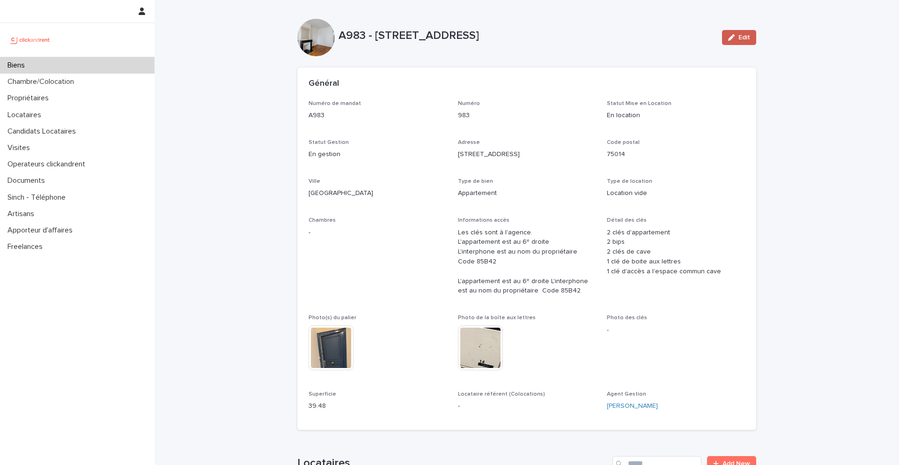
click at [753, 36] on button "Edit" at bounding box center [739, 37] width 34 height 15
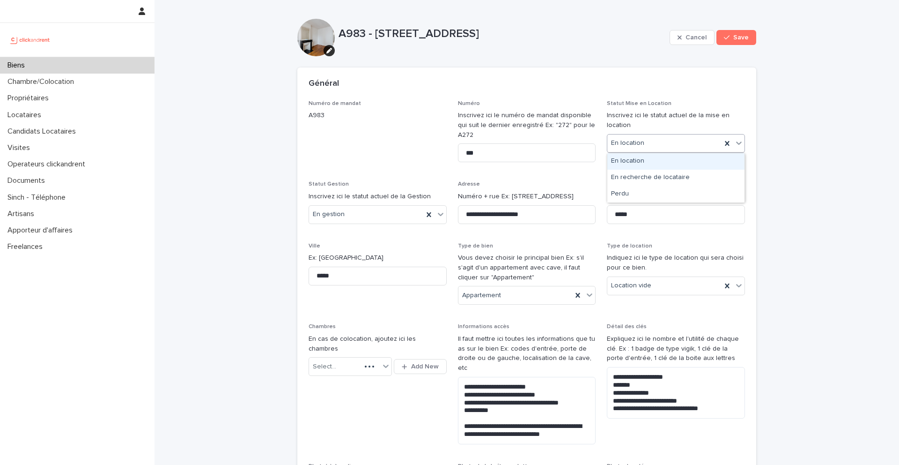
click at [660, 142] on div "En location" at bounding box center [664, 142] width 114 height 15
click at [664, 171] on div "En recherche de locataire" at bounding box center [675, 178] width 137 height 16
click at [745, 33] on button "Save" at bounding box center [736, 37] width 40 height 15
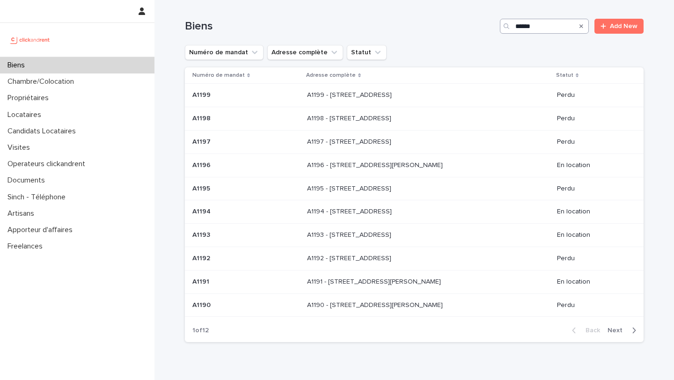
type input "*****"
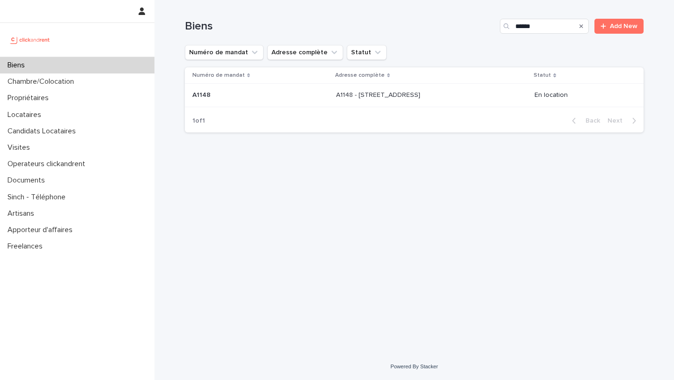
click at [422, 96] on p "A1148 - 143 rue des Champarons, Colombes 92700" at bounding box center [379, 94] width 86 height 10
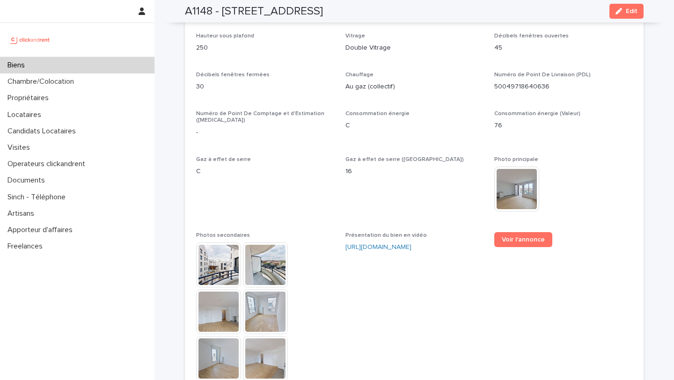
scroll to position [2304, 0]
click at [119, 65] on div "Biens" at bounding box center [77, 65] width 155 height 16
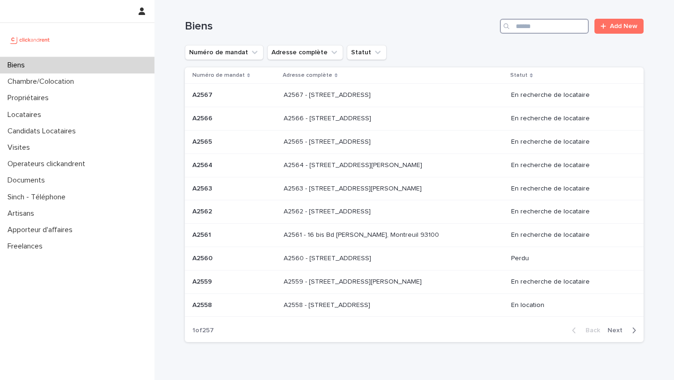
click at [538, 30] on input "Search" at bounding box center [544, 26] width 89 height 15
type input "*****"
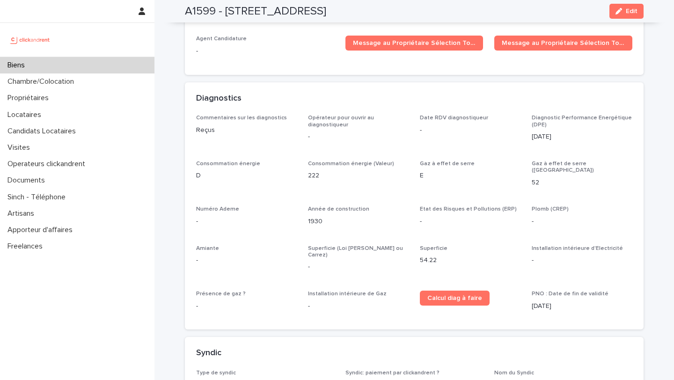
scroll to position [2790, 0]
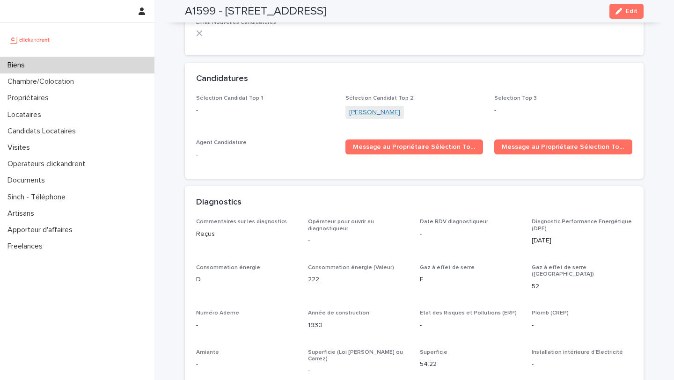
click at [361, 108] on link "Amy Liu" at bounding box center [374, 113] width 51 height 10
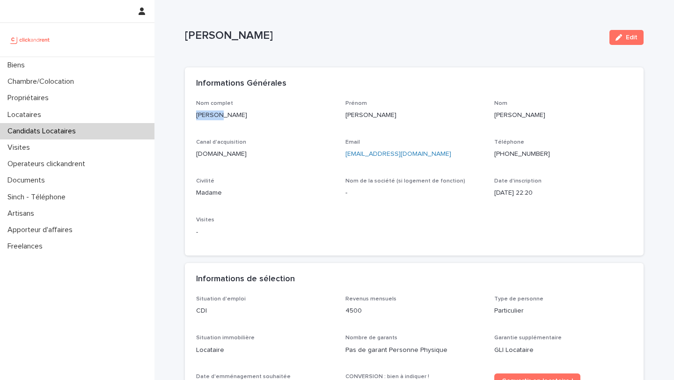
drag, startPoint x: 254, startPoint y: 114, endPoint x: 196, endPoint y: 114, distance: 58.5
click at [196, 114] on p "Amy Liu" at bounding box center [265, 116] width 138 height 10
copy p "Amy Liu"
click at [136, 63] on div "Biens" at bounding box center [77, 65] width 155 height 16
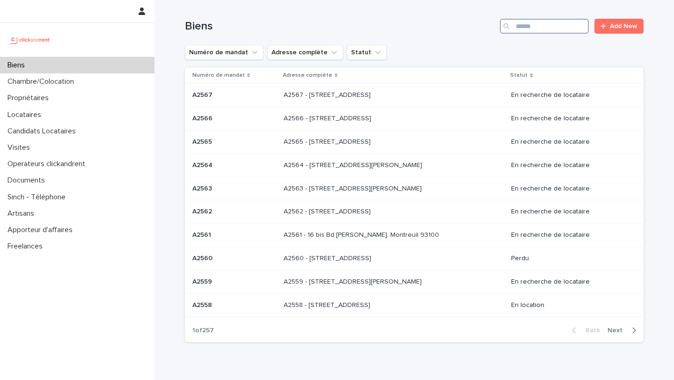
click at [531, 29] on input "Search" at bounding box center [544, 26] width 89 height 15
type input "*****"
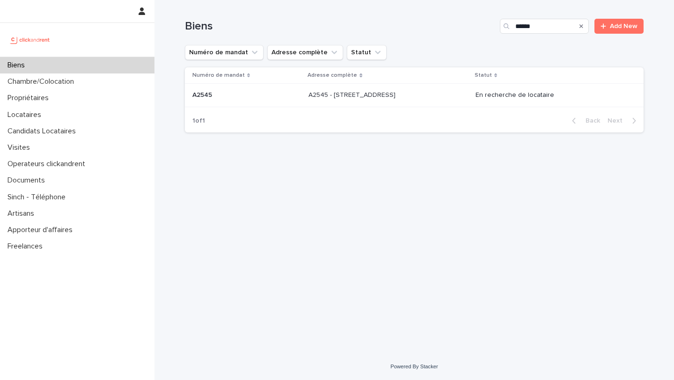
click at [440, 81] on th "Adresse complète" at bounding box center [388, 75] width 167 height 16
click at [436, 95] on p at bounding box center [387, 95] width 156 height 8
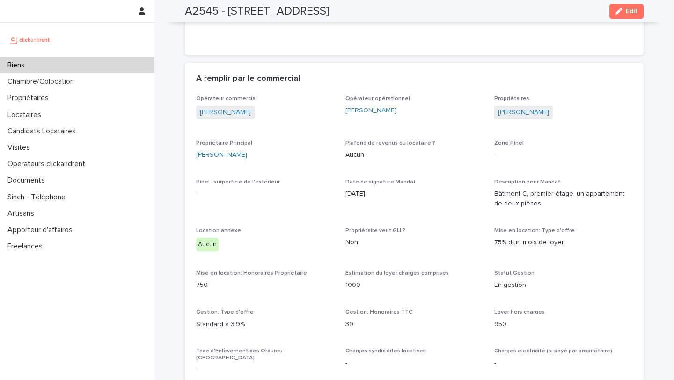
scroll to position [455, 0]
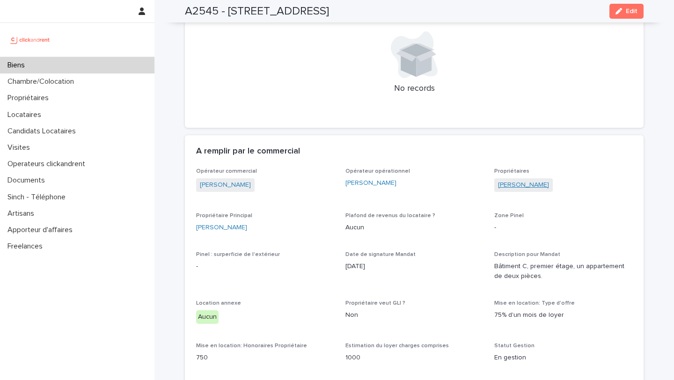
click at [524, 183] on link "[PERSON_NAME]" at bounding box center [523, 185] width 51 height 10
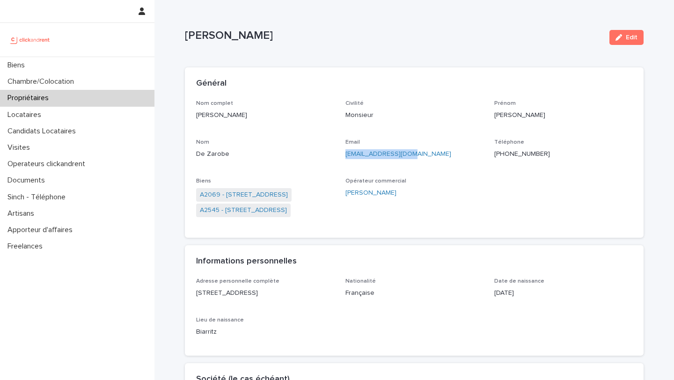
drag, startPoint x: 423, startPoint y: 155, endPoint x: 344, endPoint y: 157, distance: 78.7
click at [344, 157] on div "Nom complet Mauricio De Zarobe Civilité Monsieur Prénom Mauricio Nom De Zarobe …" at bounding box center [414, 163] width 436 height 126
copy link "[EMAIL_ADDRESS][DOMAIN_NAME]"
click at [523, 154] on ringoverc2c-number-84e06f14122c "[PHONE_NUMBER]" at bounding box center [522, 154] width 56 height 7
click at [265, 208] on link "A2545 - [STREET_ADDRESS]" at bounding box center [243, 211] width 87 height 10
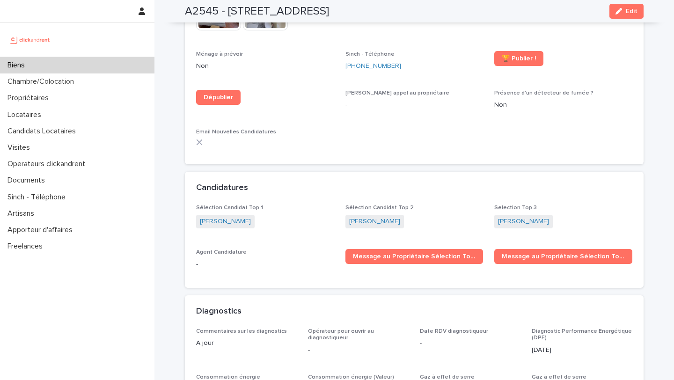
scroll to position [2517, 0]
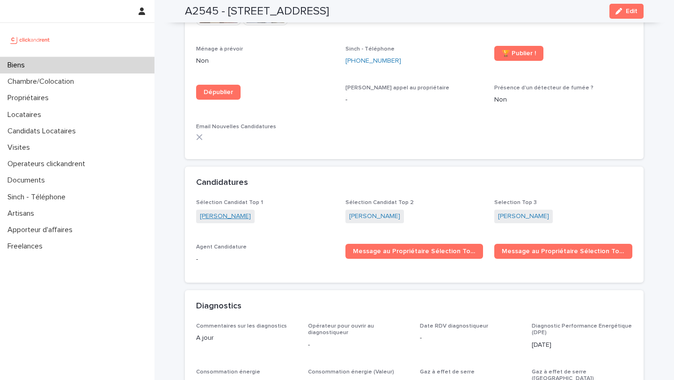
click at [231, 212] on link "[PERSON_NAME]" at bounding box center [225, 217] width 51 height 10
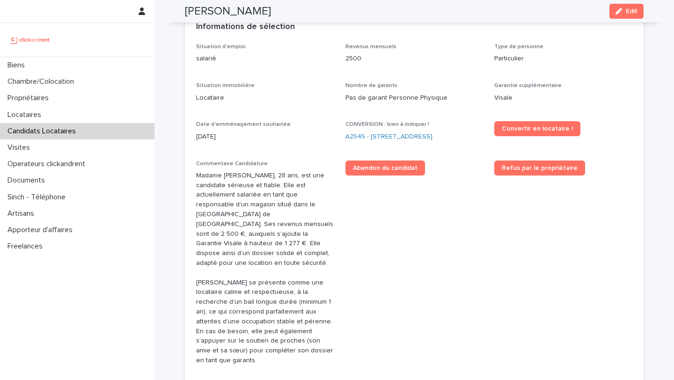
scroll to position [253, 0]
click at [373, 137] on link "A2545 - [STREET_ADDRESS]" at bounding box center [389, 136] width 87 height 10
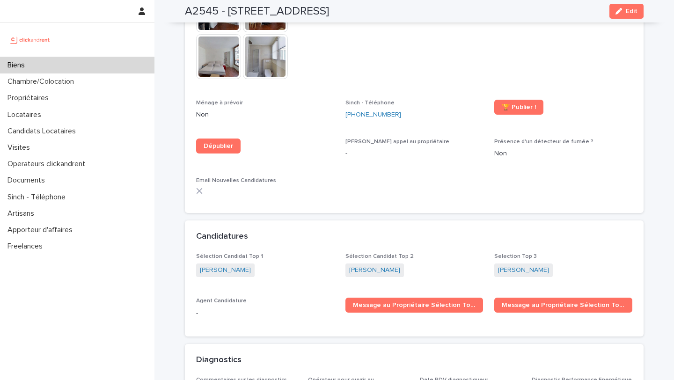
scroll to position [2477, 0]
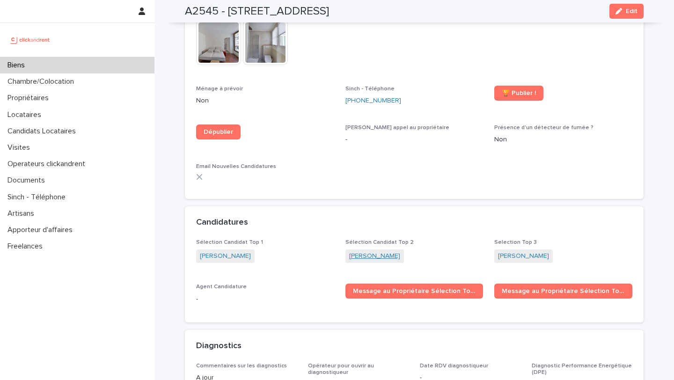
click at [383, 251] on link "[PERSON_NAME]" at bounding box center [374, 256] width 51 height 10
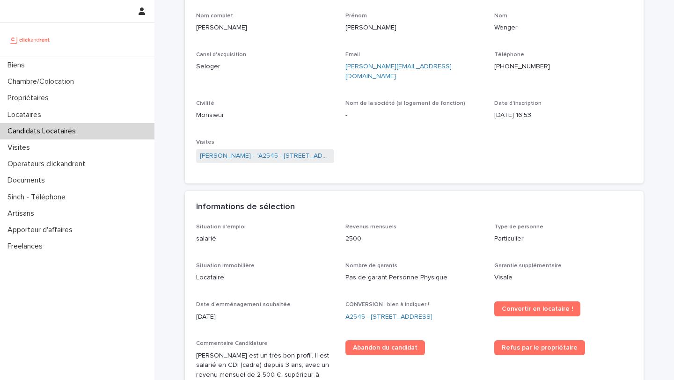
scroll to position [108, 0]
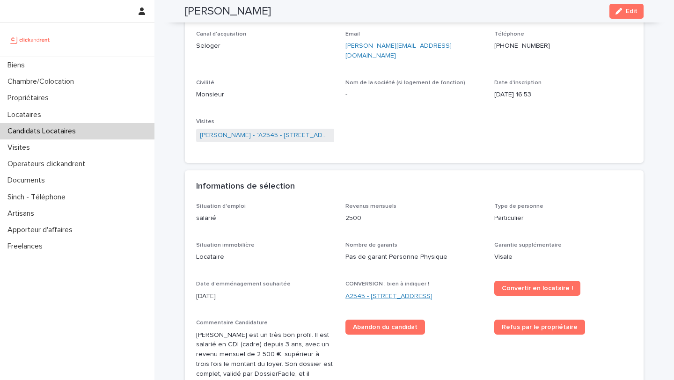
click at [385, 292] on link "A2545 - [STREET_ADDRESS]" at bounding box center [389, 297] width 87 height 10
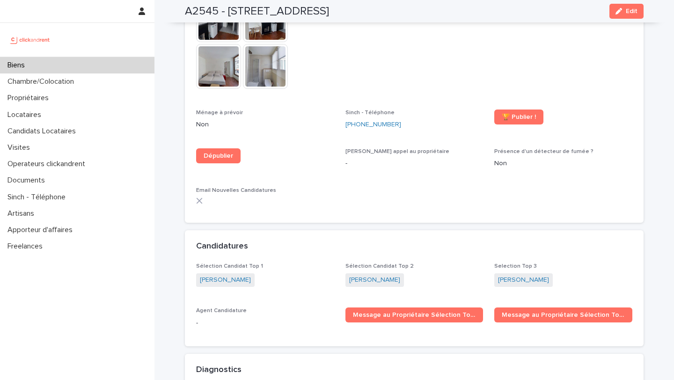
scroll to position [2599, 0]
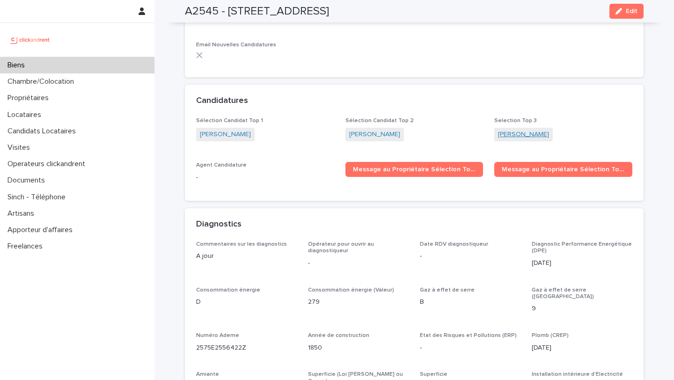
click at [523, 130] on link "[PERSON_NAME]" at bounding box center [523, 135] width 51 height 10
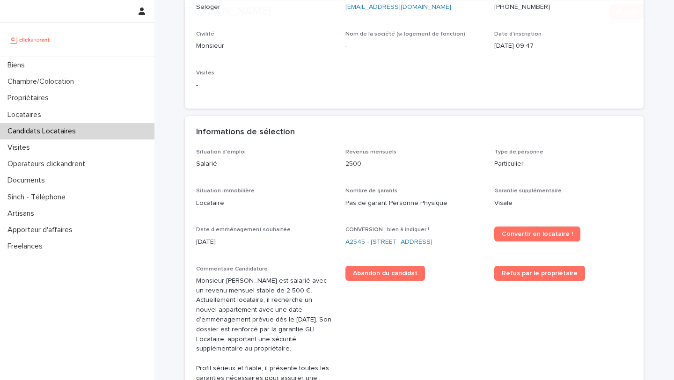
scroll to position [150, 0]
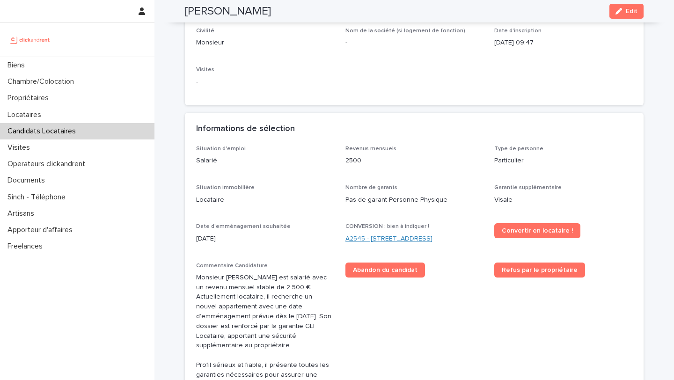
click at [424, 239] on link "A2545 - [STREET_ADDRESS]" at bounding box center [389, 239] width 87 height 10
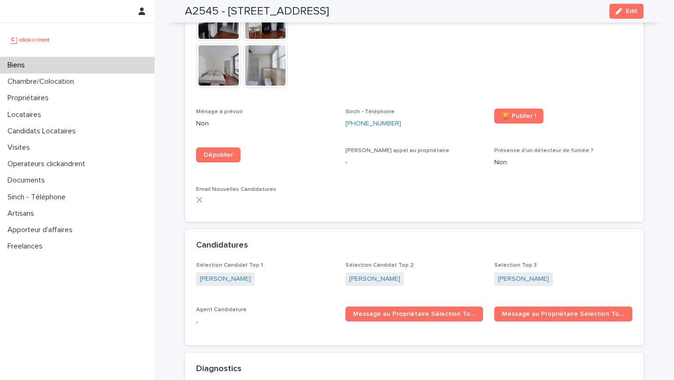
scroll to position [2455, 0]
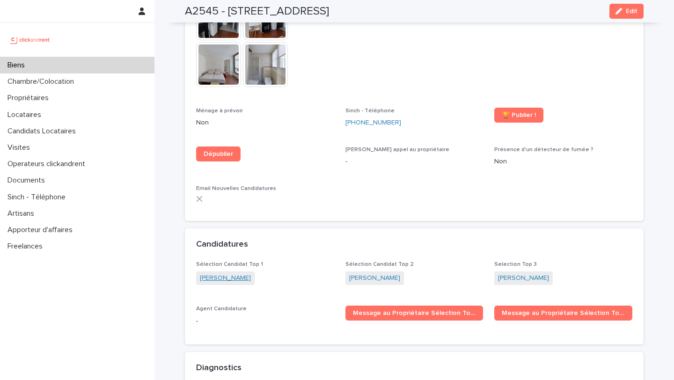
click at [246, 273] on link "[PERSON_NAME]" at bounding box center [225, 278] width 51 height 10
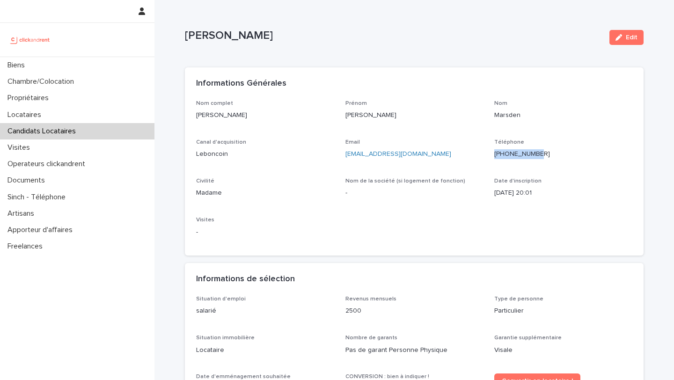
drag, startPoint x: 555, startPoint y: 153, endPoint x: 502, endPoint y: 154, distance: 52.5
click at [502, 153] on p "[PHONE_NUMBER]" at bounding box center [563, 154] width 138 height 10
copy ringoverc2c-number-84e06f14122c "[PHONE_NUMBER]"
drag, startPoint x: 267, startPoint y: 117, endPoint x: 195, endPoint y: 117, distance: 72.1
click at [195, 117] on div "Nom complet Joanna Marsden Prénom Joanna Nom Marsden Canal d'acquisition Lebonc…" at bounding box center [414, 178] width 459 height 156
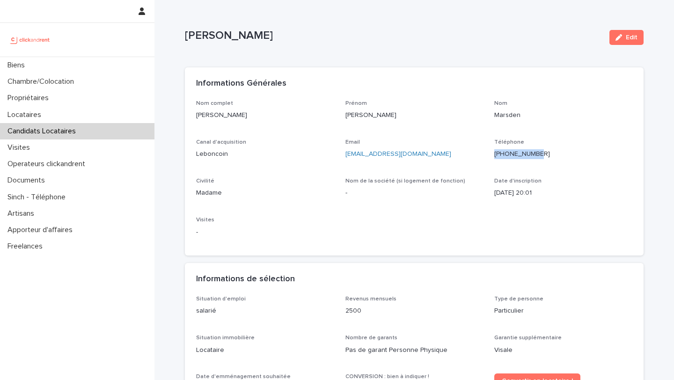
copy p "[PERSON_NAME]"
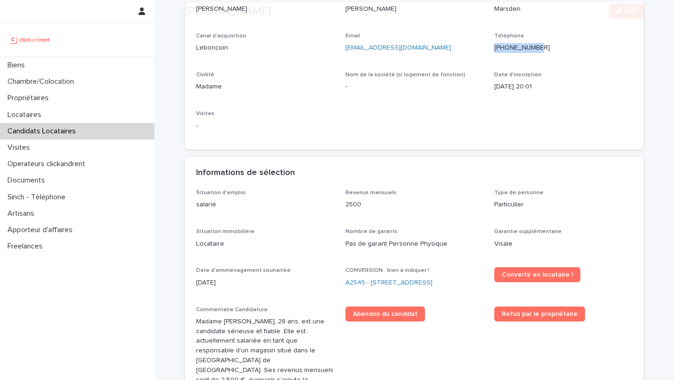
scroll to position [120, 0]
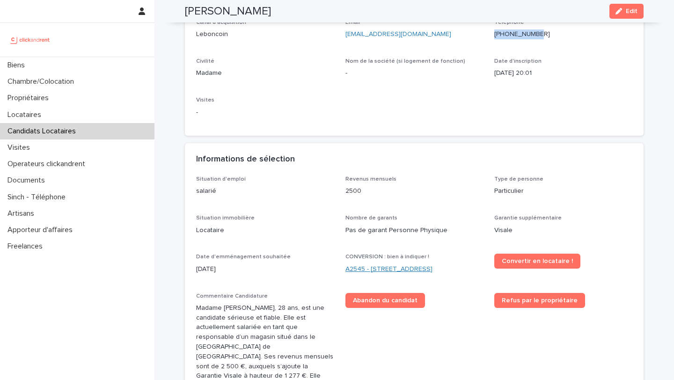
click at [412, 272] on link "A2545 - [STREET_ADDRESS]" at bounding box center [389, 270] width 87 height 10
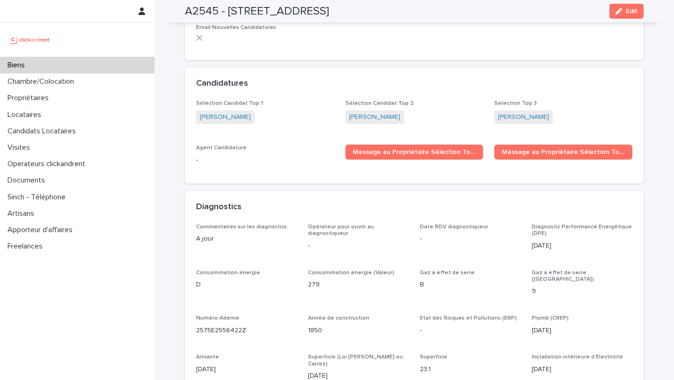
scroll to position [2571, 0]
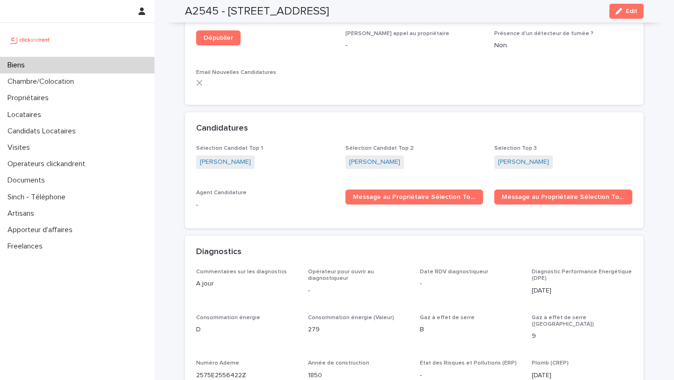
click at [222, 155] on div "[PERSON_NAME]" at bounding box center [265, 162] width 138 height 15
click at [228, 157] on link "[PERSON_NAME]" at bounding box center [225, 162] width 51 height 10
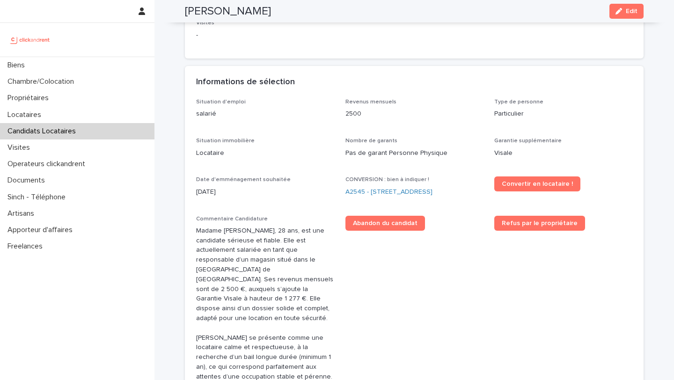
scroll to position [173, 0]
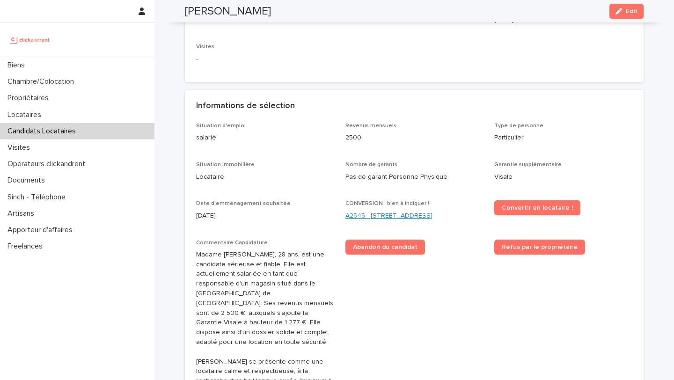
click at [429, 216] on link "A2545 - [STREET_ADDRESS]" at bounding box center [389, 216] width 87 height 10
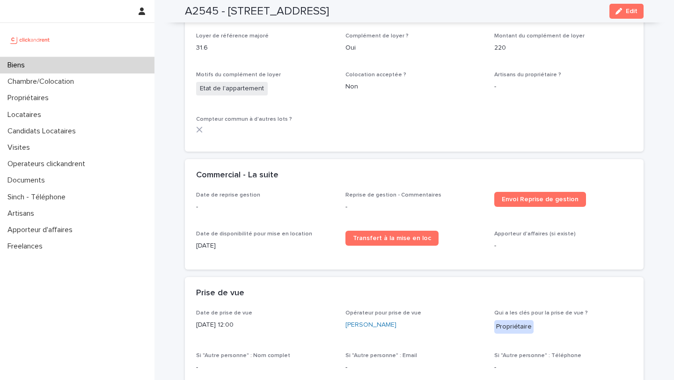
scroll to position [1429, 0]
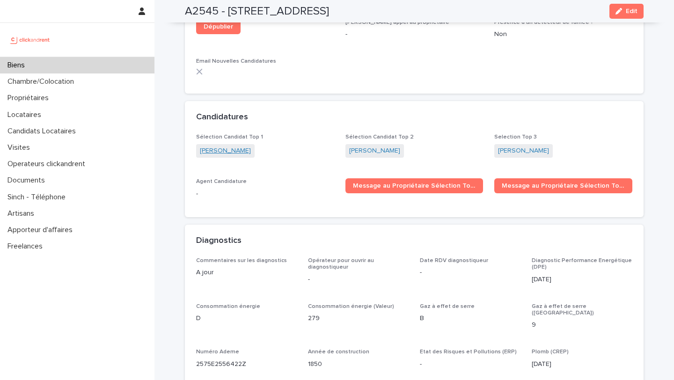
click at [245, 146] on link "[PERSON_NAME]" at bounding box center [225, 151] width 51 height 10
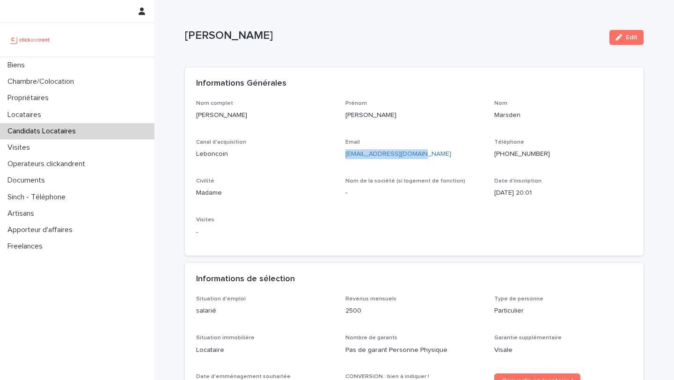
drag, startPoint x: 433, startPoint y: 152, endPoint x: 343, endPoint y: 154, distance: 90.4
click at [343, 154] on div "Nom complet Joanna Marsden Prénom Joanna Nom Marsden Canal d'acquisition Lebonc…" at bounding box center [414, 172] width 436 height 145
copy link "[EMAIL_ADDRESS][DOMAIN_NAME]"
click at [431, 193] on p "-" at bounding box center [415, 193] width 138 height 10
drag, startPoint x: 433, startPoint y: 156, endPoint x: 340, endPoint y: 157, distance: 92.3
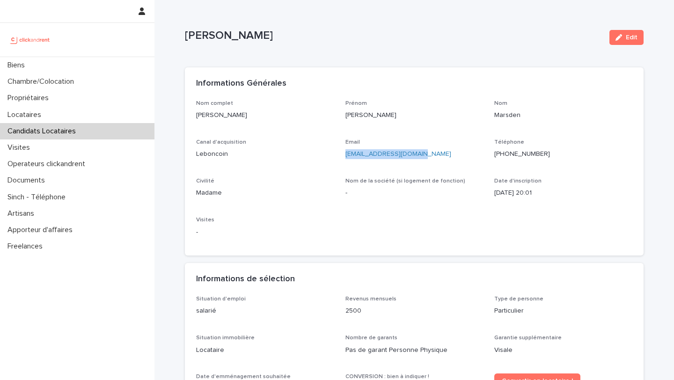
click at [340, 157] on div "Nom complet Joanna Marsden Prénom Joanna Nom Marsden Canal d'acquisition Lebonc…" at bounding box center [414, 172] width 436 height 145
copy link "[EMAIL_ADDRESS][DOMAIN_NAME]"
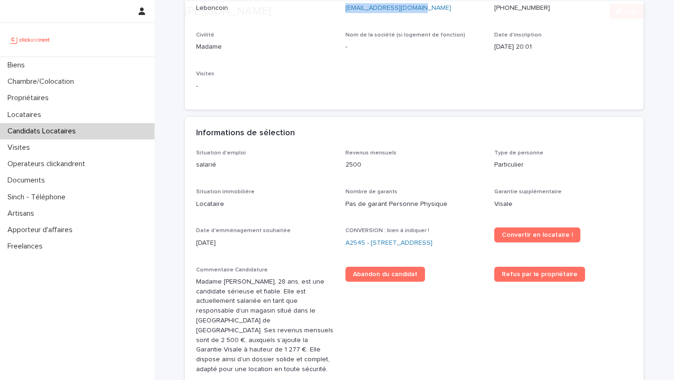
scroll to position [158, 0]
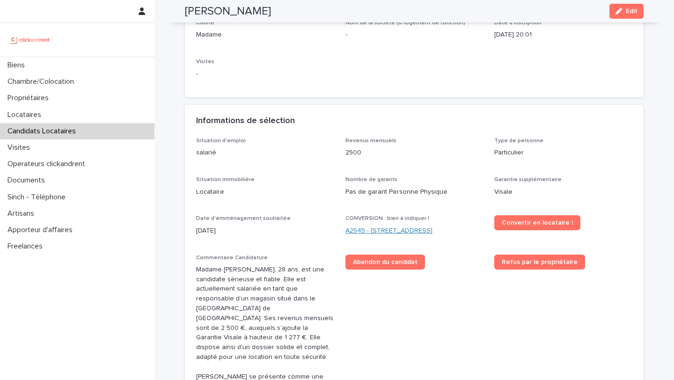
click at [390, 233] on link "A2545 - [STREET_ADDRESS]" at bounding box center [389, 231] width 87 height 10
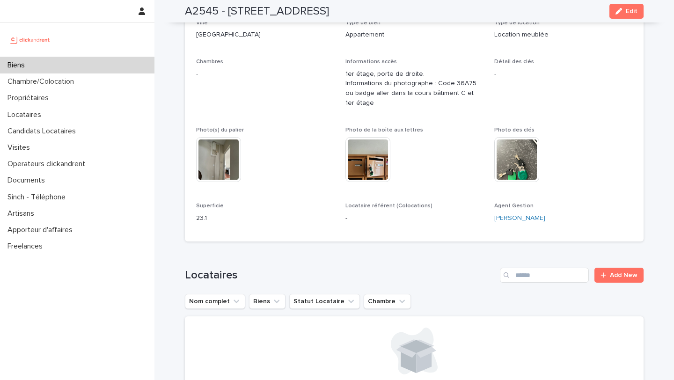
click at [263, 44] on div "Ville Paris" at bounding box center [265, 34] width 138 height 28
drag, startPoint x: 230, startPoint y: 13, endPoint x: 391, endPoint y: 11, distance: 161.1
click at [391, 11] on div "A2545 - 45 Rue de Tourtille, Paris 75020 Edit" at bounding box center [414, 11] width 459 height 22
copy h2 "45 Rue de Tourtille, Paris 75020"
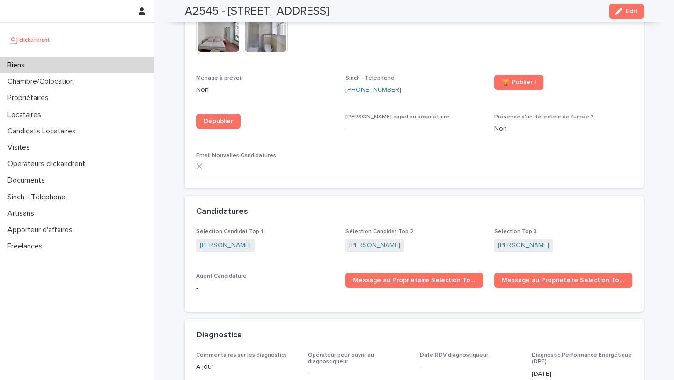
click at [224, 241] on link "[PERSON_NAME]" at bounding box center [225, 246] width 51 height 10
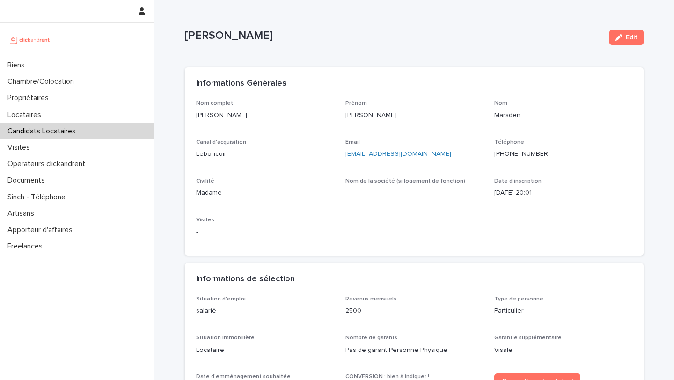
click at [445, 161] on div "Email joannamars10@gmail.com" at bounding box center [415, 153] width 138 height 28
drag, startPoint x: 444, startPoint y: 157, endPoint x: 339, endPoint y: 158, distance: 105.4
click at [339, 158] on div "Nom complet Joanna Marsden Prénom Joanna Nom Marsden Canal d'acquisition Lebonc…" at bounding box center [414, 172] width 436 height 145
copy div "Email joannamars10@gmail.com"
click at [395, 164] on div "Email joannamars10@gmail.com" at bounding box center [415, 153] width 138 height 28
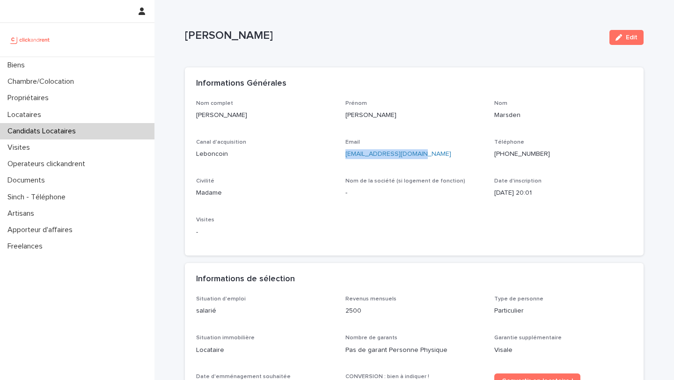
drag, startPoint x: 452, startPoint y: 153, endPoint x: 344, endPoint y: 154, distance: 108.2
click at [343, 154] on div "Nom complet Joanna Marsden Prénom Joanna Nom Marsden Canal d'acquisition Lebonc…" at bounding box center [414, 172] width 436 height 145
copy link "[EMAIL_ADDRESS][DOMAIN_NAME]"
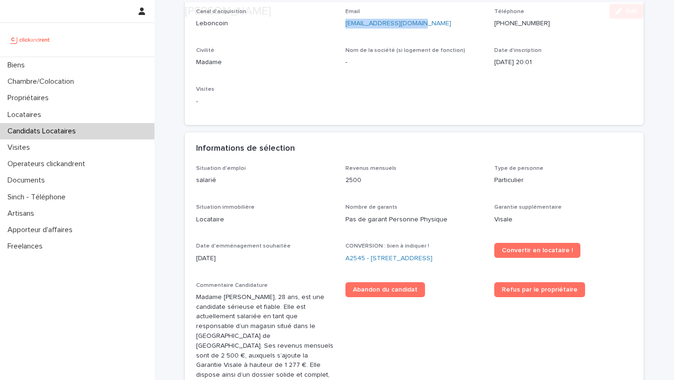
scroll to position [140, 0]
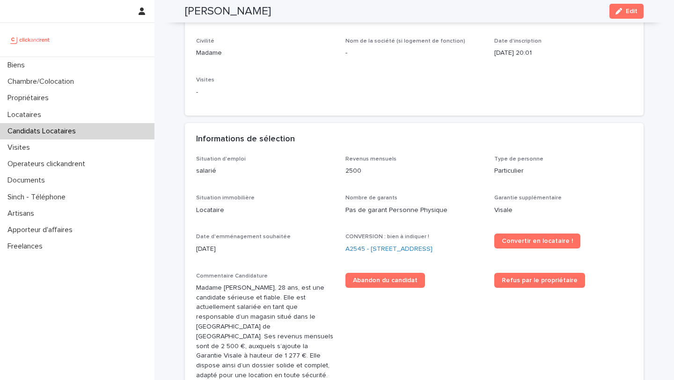
click at [463, 197] on p "Nombre de garants" at bounding box center [415, 198] width 138 height 7
click at [534, 245] on link "Convertir en locataire !" at bounding box center [537, 241] width 86 height 15
click at [390, 249] on link "A2545 - [STREET_ADDRESS]" at bounding box center [389, 249] width 87 height 10
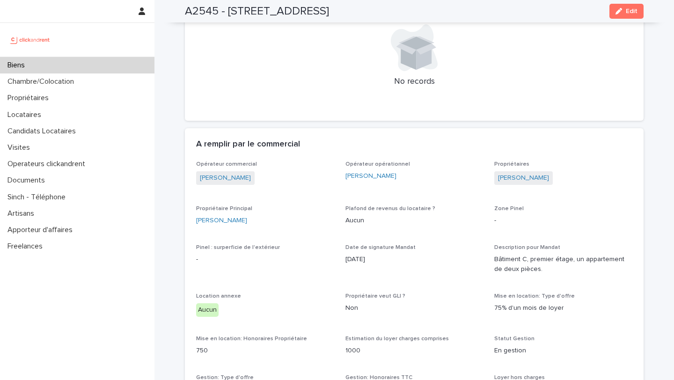
scroll to position [385, 0]
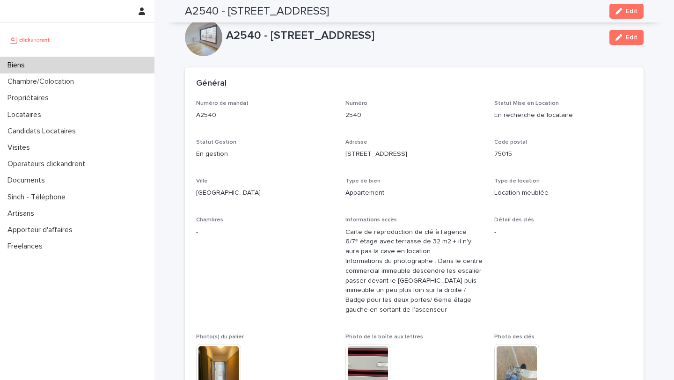
scroll to position [976, 0]
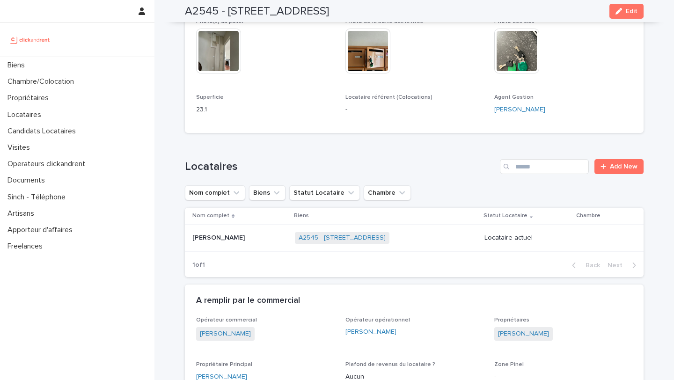
scroll to position [339, 0]
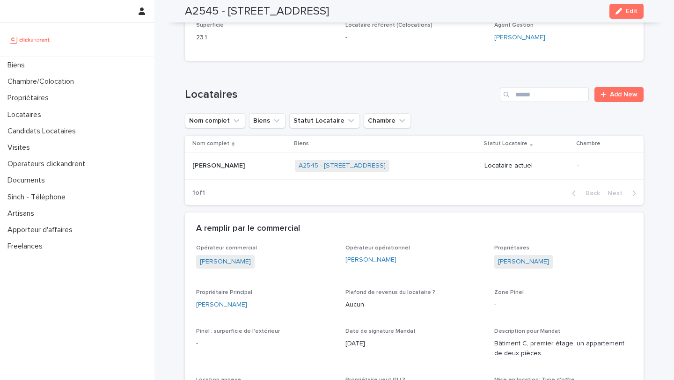
click at [226, 175] on td "[PERSON_NAME] [PERSON_NAME]" at bounding box center [238, 165] width 106 height 27
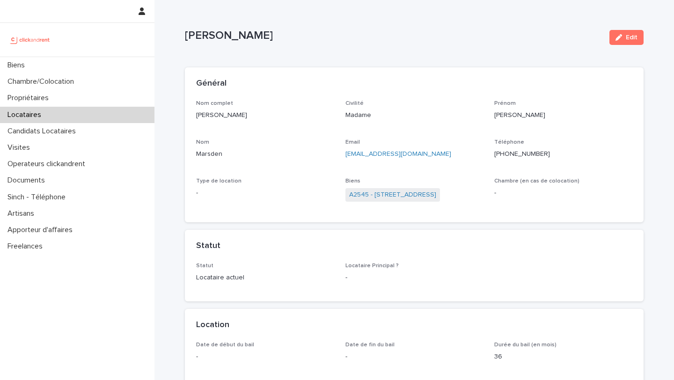
click at [625, 42] on button "Edit" at bounding box center [627, 37] width 34 height 15
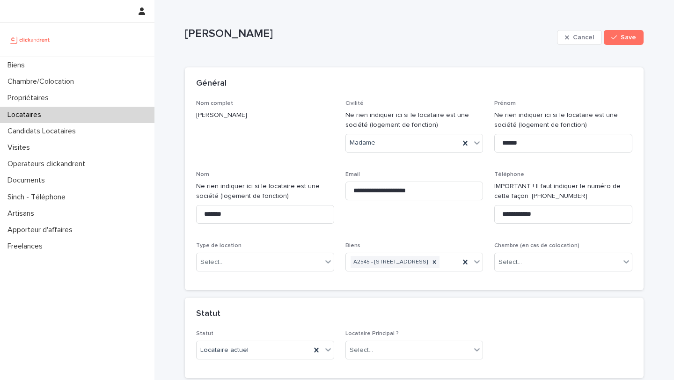
click at [252, 273] on div "Type de location Select..." at bounding box center [265, 261] width 138 height 37
click at [267, 266] on div "Select..." at bounding box center [259, 262] width 125 height 15
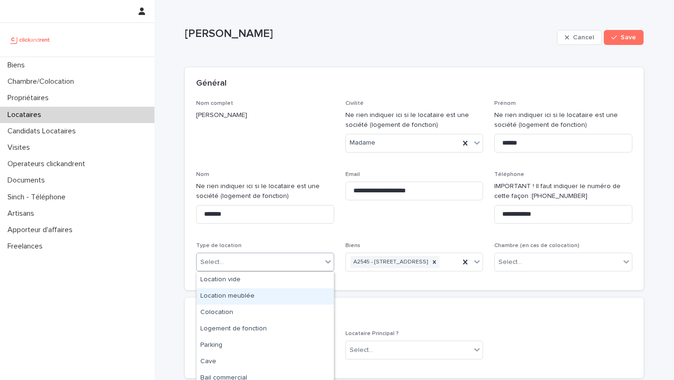
click at [257, 298] on div "Location meublée" at bounding box center [265, 296] width 137 height 16
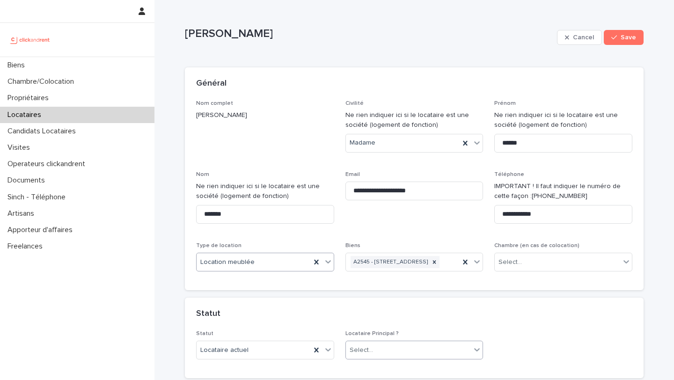
scroll to position [134, 0]
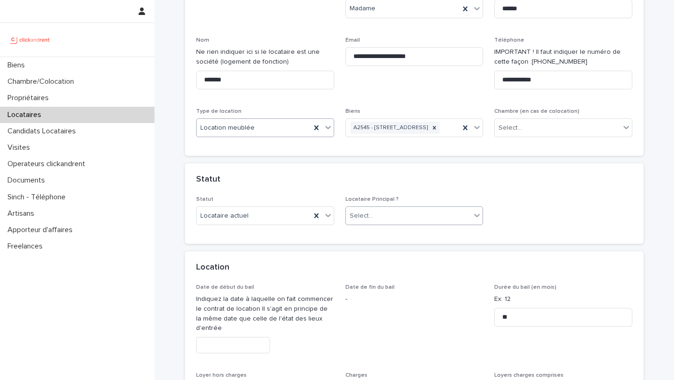
click at [376, 224] on div "Select..." at bounding box center [408, 215] width 125 height 15
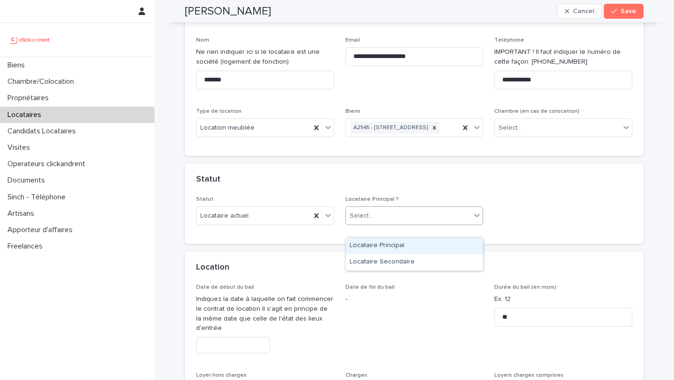
click at [390, 246] on div "Locataire Principal" at bounding box center [414, 246] width 137 height 16
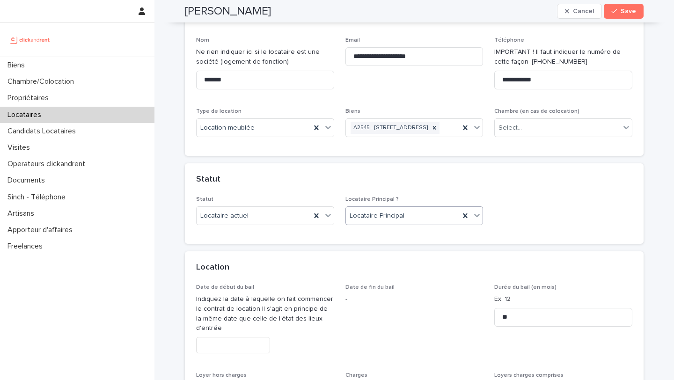
scroll to position [223, 0]
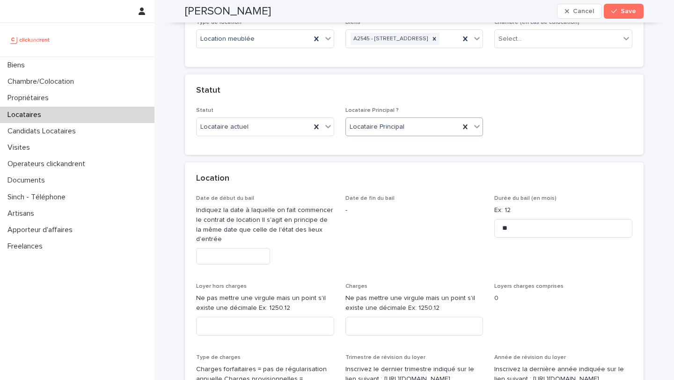
click at [237, 265] on input "text" at bounding box center [233, 256] width 74 height 16
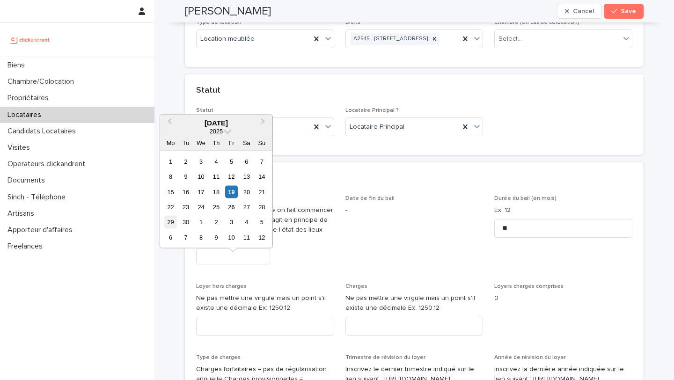
click at [172, 221] on div "29" at bounding box center [170, 222] width 13 height 13
type input "*********"
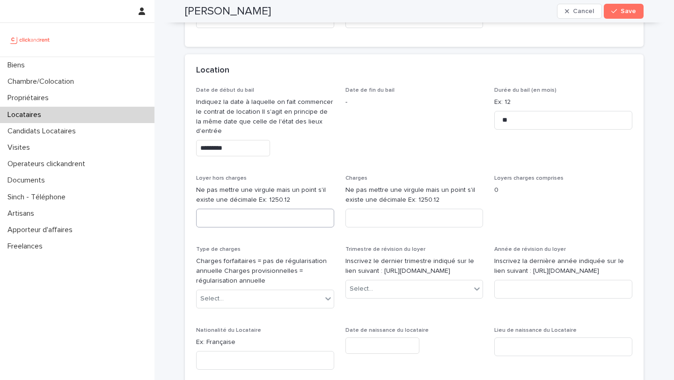
scroll to position [339, 0]
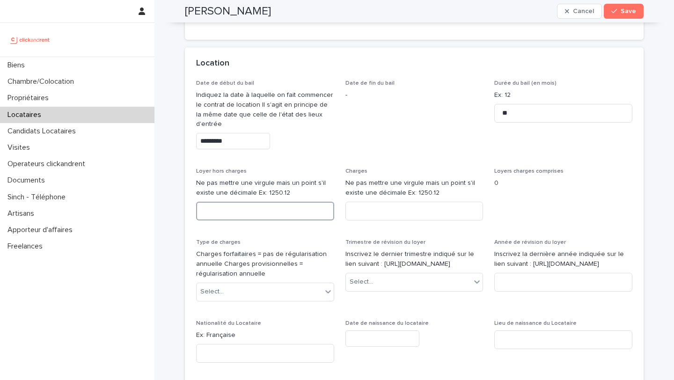
click at [305, 221] on input at bounding box center [265, 211] width 138 height 19
click at [525, 123] on input "**" at bounding box center [563, 113] width 138 height 19
drag, startPoint x: 537, startPoint y: 124, endPoint x: 477, endPoint y: 124, distance: 59.5
click at [477, 124] on div "Date de début du bail Indiquez la date à laquelle on fait commencer le contrat …" at bounding box center [414, 264] width 436 height 369
type input "**"
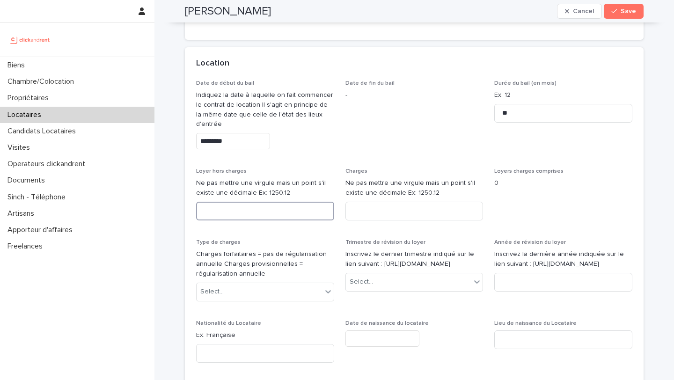
click at [241, 221] on input at bounding box center [265, 211] width 138 height 19
click at [242, 221] on input at bounding box center [265, 211] width 138 height 19
type input "***"
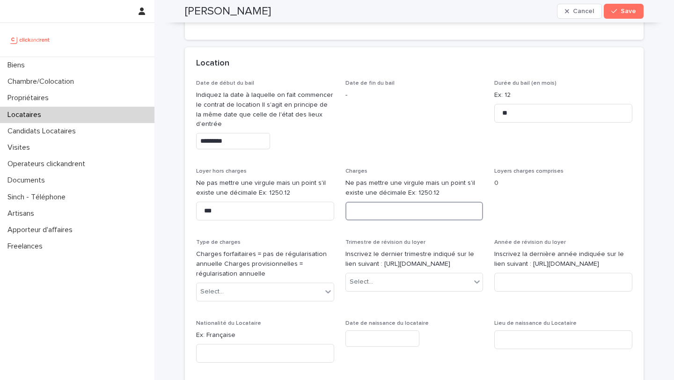
click at [354, 221] on input at bounding box center [415, 211] width 138 height 19
click at [384, 221] on input at bounding box center [415, 211] width 138 height 19
type input "**"
click at [263, 295] on div "Select..." at bounding box center [265, 292] width 138 height 19
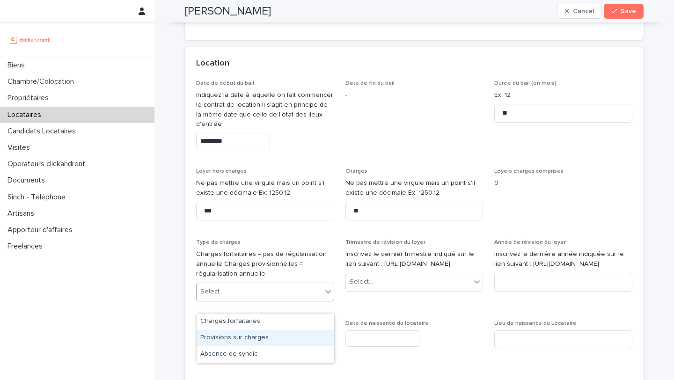
drag, startPoint x: 263, startPoint y: 335, endPoint x: 270, endPoint y: 334, distance: 7.1
click at [263, 335] on div "Provisions sur charges" at bounding box center [265, 338] width 137 height 16
click at [391, 299] on div "Trimestre de révision du loyer Inscrivez le dernier trimestre indiqué sur le li…" at bounding box center [415, 269] width 138 height 60
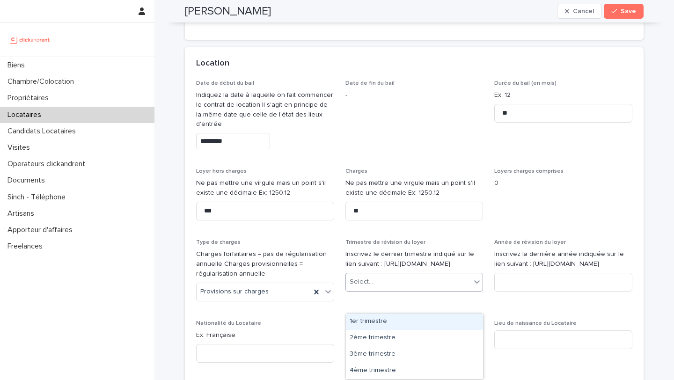
click at [399, 290] on div "Select..." at bounding box center [408, 281] width 125 height 15
click at [404, 329] on div "1er trimestre" at bounding box center [414, 322] width 137 height 16
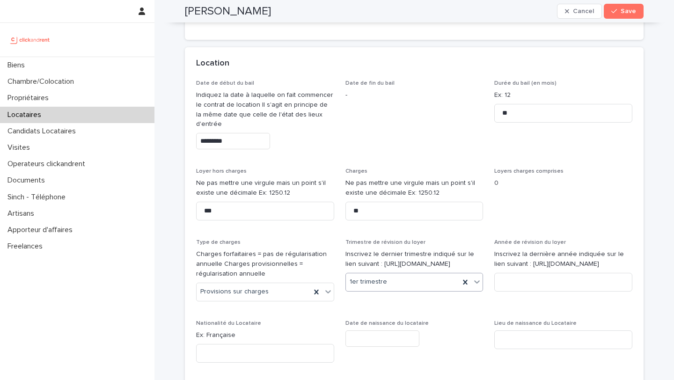
click at [407, 290] on div "1er trimestre" at bounding box center [403, 281] width 114 height 15
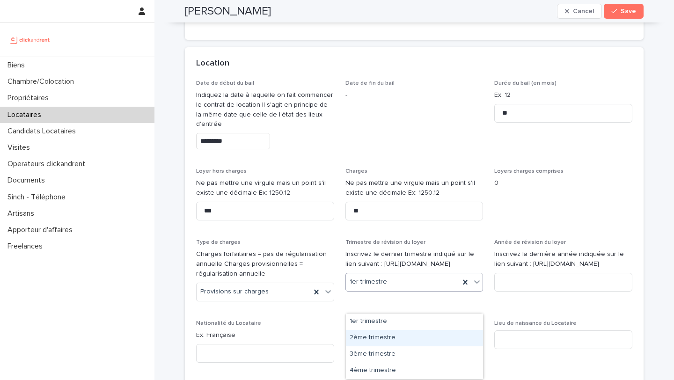
click at [407, 335] on div "2ème trimestre" at bounding box center [414, 338] width 137 height 16
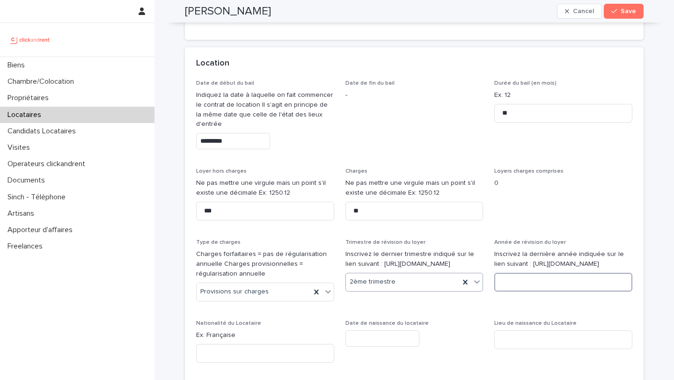
click at [537, 292] on input at bounding box center [563, 282] width 138 height 19
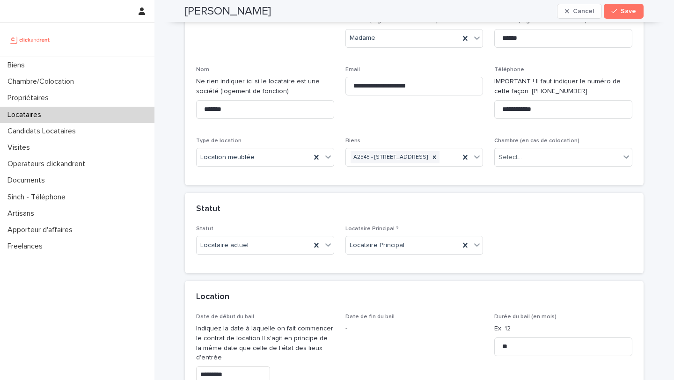
scroll to position [41, 0]
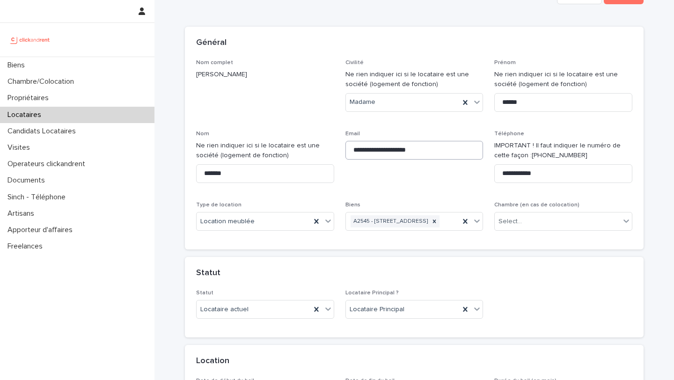
type input "****"
drag, startPoint x: 447, startPoint y: 148, endPoint x: 347, endPoint y: 148, distance: 100.7
click at [347, 148] on input "**********" at bounding box center [415, 150] width 138 height 19
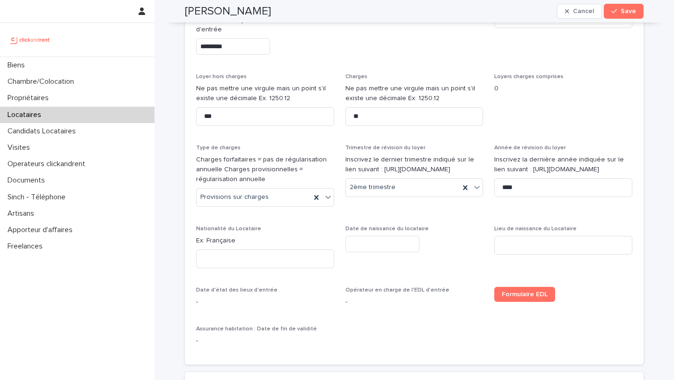
scroll to position [497, 0]
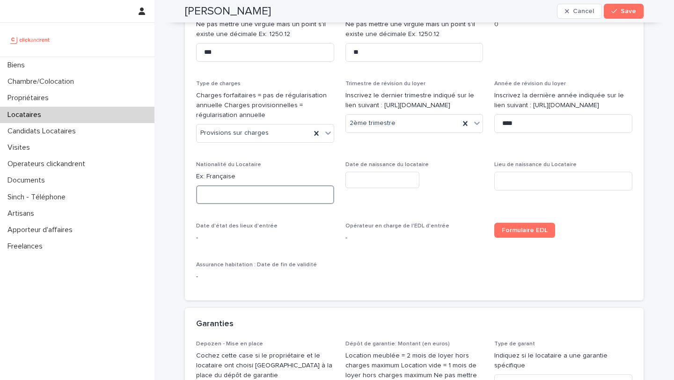
click at [233, 201] on input at bounding box center [265, 194] width 138 height 19
paste input "******"
click at [207, 204] on input "******" at bounding box center [265, 194] width 138 height 19
type input "******"
click at [351, 196] on div "Date de naissance du locataire" at bounding box center [415, 179] width 138 height 34
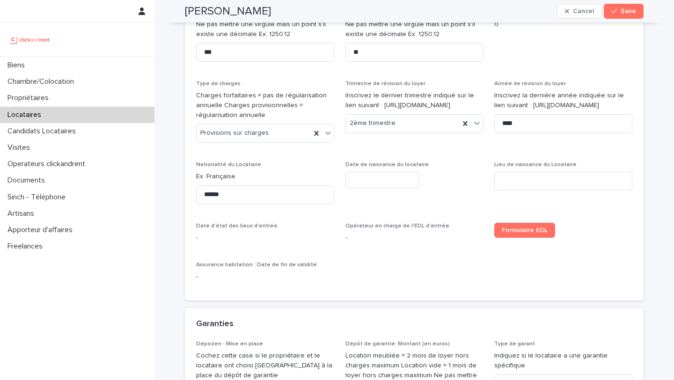
click at [369, 188] on input "text" at bounding box center [383, 180] width 74 height 16
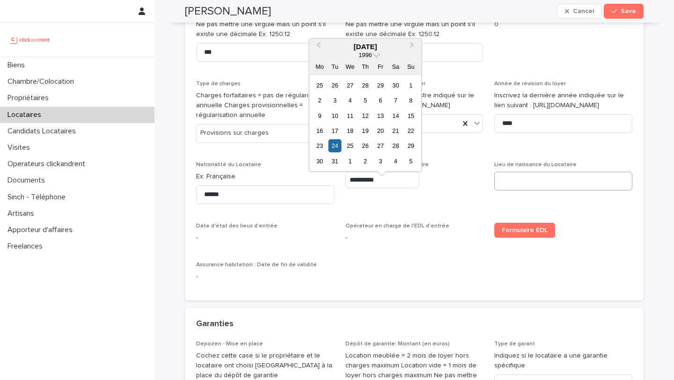
type input "**********"
click at [542, 191] on input at bounding box center [563, 181] width 138 height 19
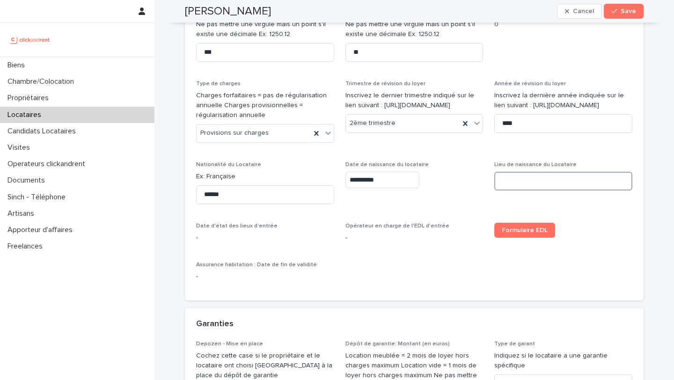
click at [560, 191] on input at bounding box center [563, 181] width 138 height 19
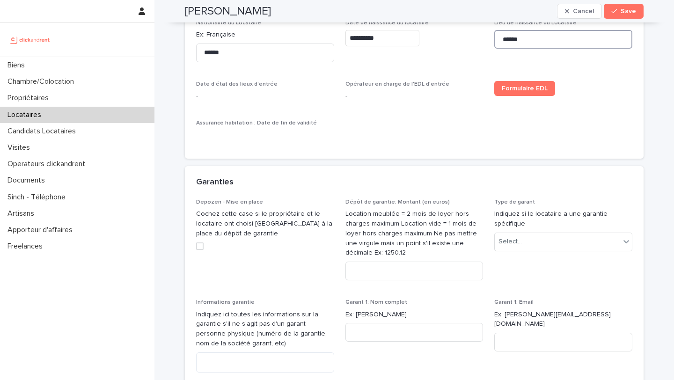
scroll to position [703, 0]
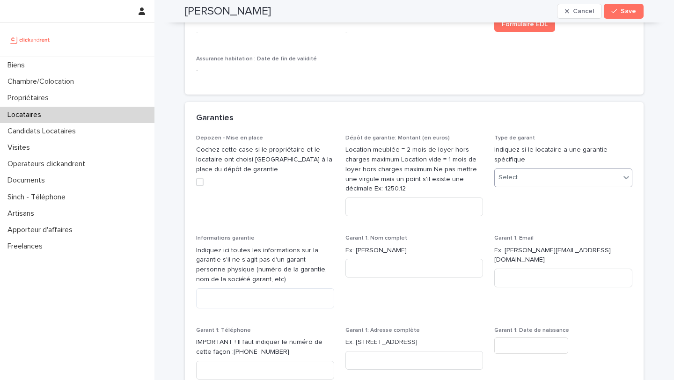
type input "******"
click at [536, 185] on div "Select..." at bounding box center [557, 177] width 125 height 15
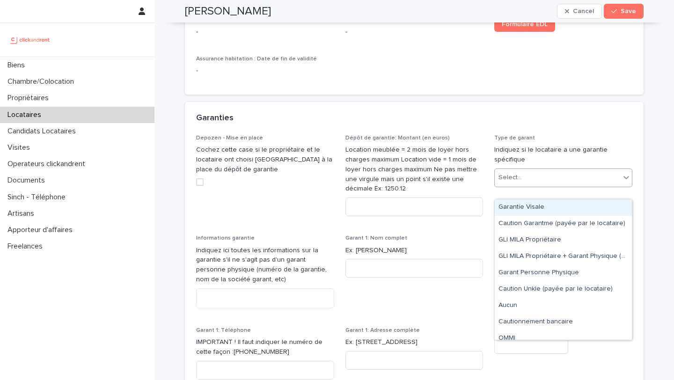
click at [542, 211] on div "Garantie Visale" at bounding box center [563, 207] width 137 height 16
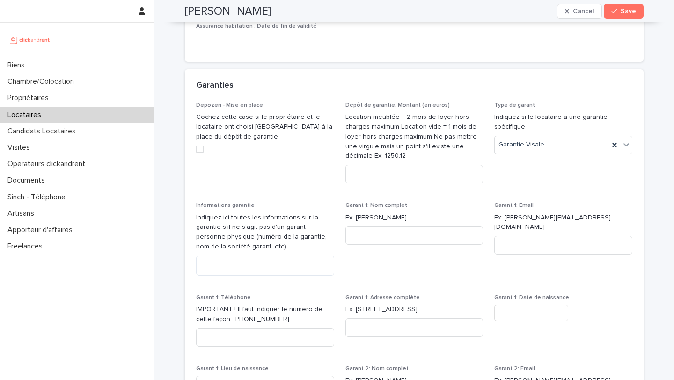
scroll to position [783, 0]
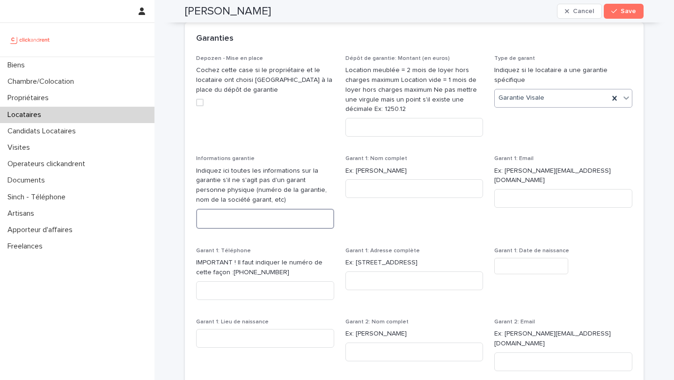
click at [272, 229] on textarea at bounding box center [265, 219] width 138 height 20
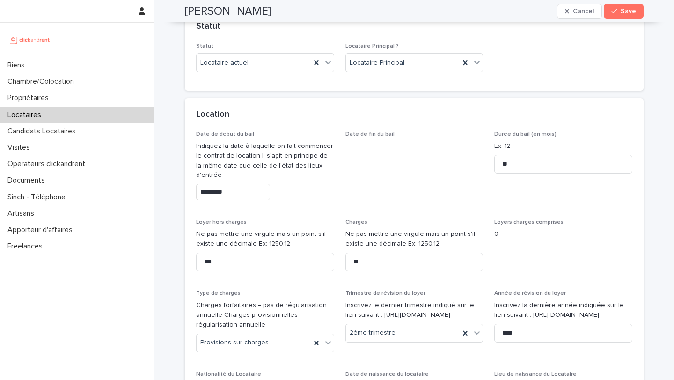
scroll to position [287, 0]
type textarea "**********"
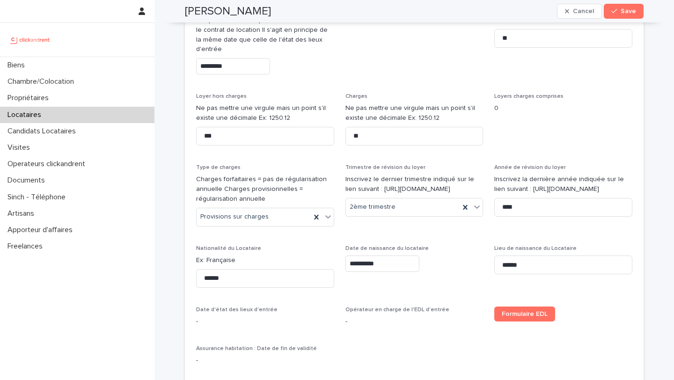
scroll to position [650, 0]
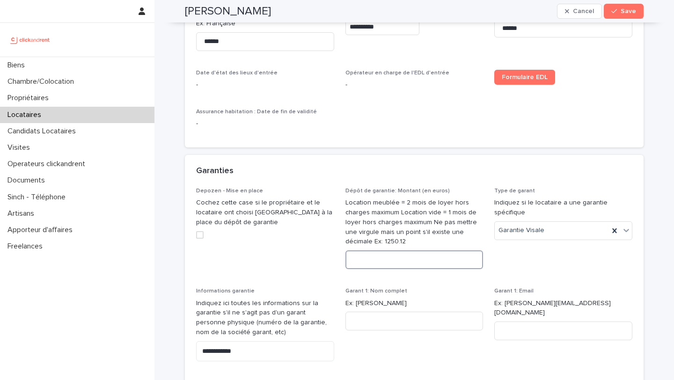
click at [392, 269] on input at bounding box center [415, 260] width 138 height 19
type input "****"
click at [631, 13] on span "Save" at bounding box center [628, 11] width 15 height 7
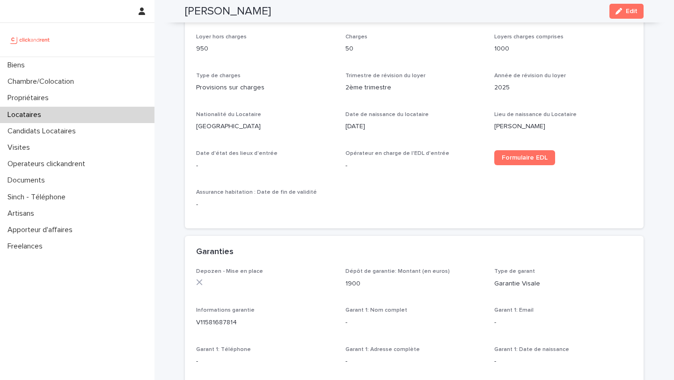
scroll to position [189, 0]
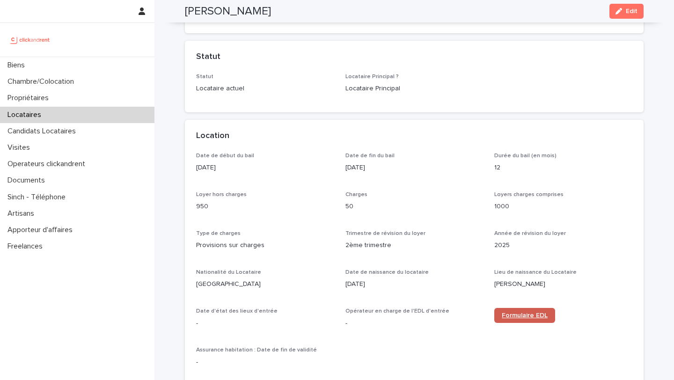
click at [545, 318] on span "Formulaire EDL" at bounding box center [525, 315] width 46 height 7
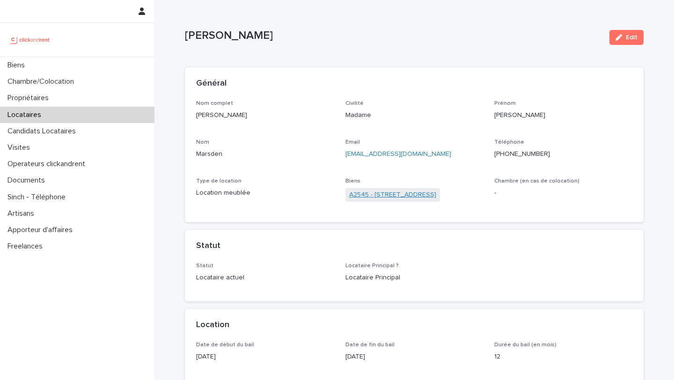
click at [403, 195] on link "A2545 - [STREET_ADDRESS]" at bounding box center [392, 195] width 87 height 10
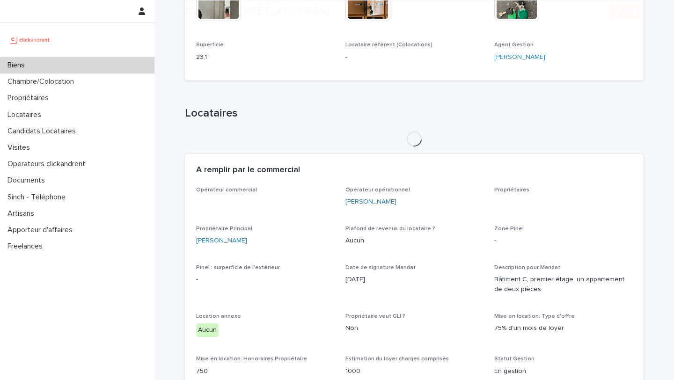
scroll to position [433, 0]
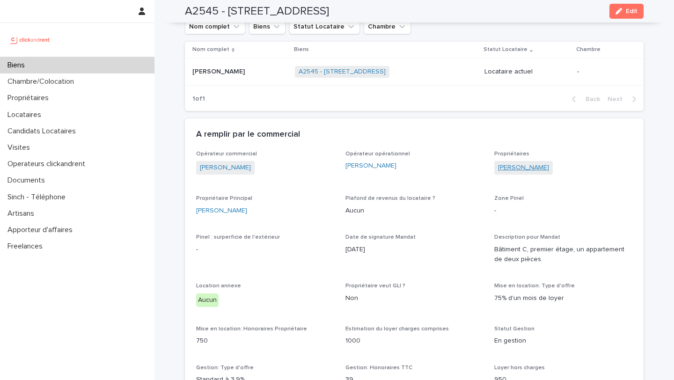
click at [535, 166] on link "[PERSON_NAME]" at bounding box center [523, 168] width 51 height 10
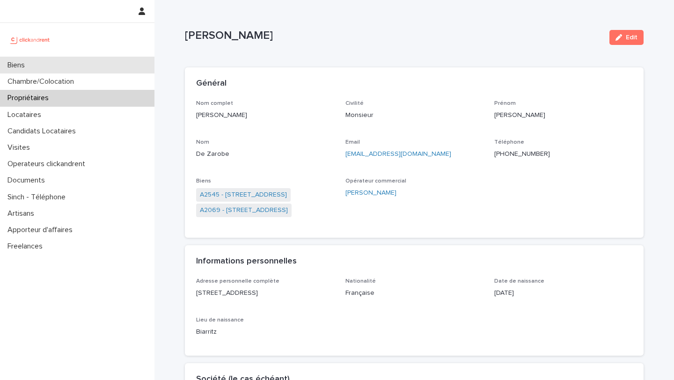
click at [117, 63] on div "Biens" at bounding box center [77, 65] width 155 height 16
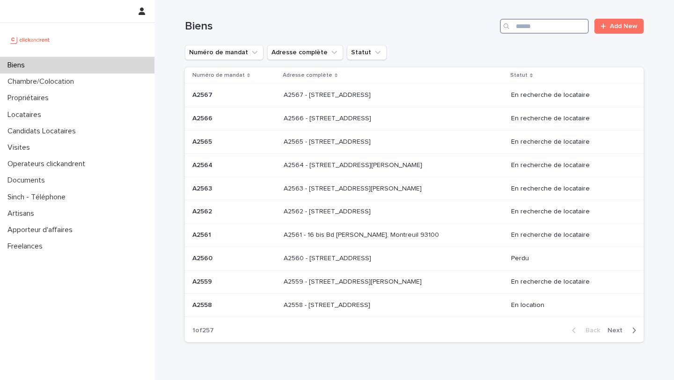
click at [546, 30] on input "Search" at bounding box center [544, 26] width 89 height 15
type input "*****"
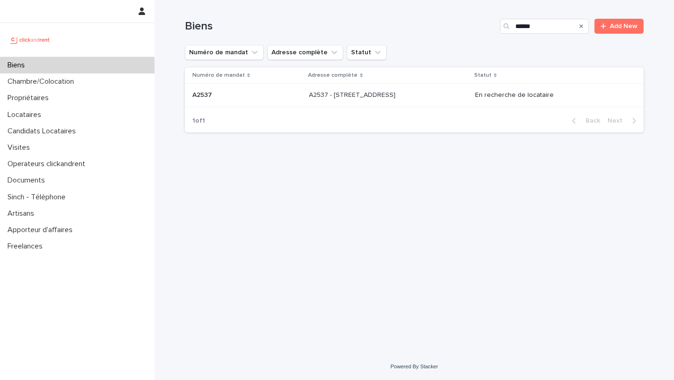
click at [383, 95] on p "A2537 - 142 rue Saint Honoré, Amiens 80000" at bounding box center [353, 94] width 89 height 10
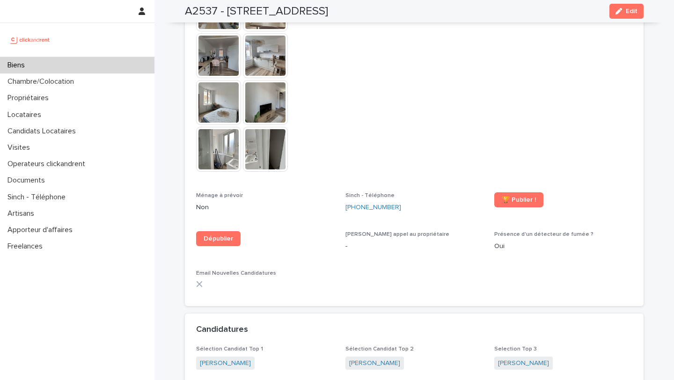
scroll to position [2608, 0]
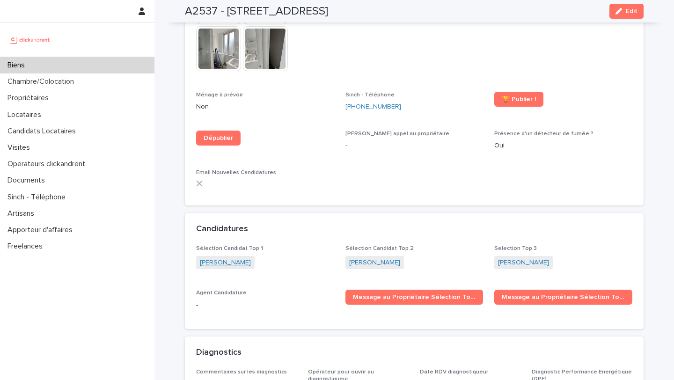
click at [232, 258] on link "Safae Margoum" at bounding box center [225, 263] width 51 height 10
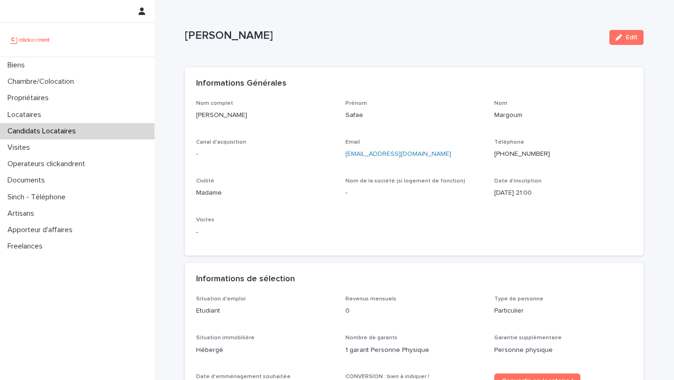
click at [539, 153] on ringoverc2c-number-84e06f14122c "+212643353237" at bounding box center [522, 154] width 56 height 7
drag, startPoint x: 257, startPoint y: 119, endPoint x: 185, endPoint y: 119, distance: 71.2
click at [185, 119] on div "Nom complet Safae Margoum Prénom Safae Nom Margoum Canal d'acquisition - Email …" at bounding box center [414, 178] width 459 height 156
copy p "Safae Margoum"
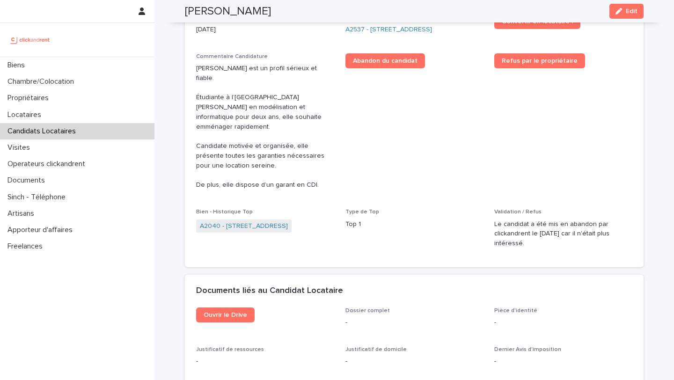
scroll to position [432, 0]
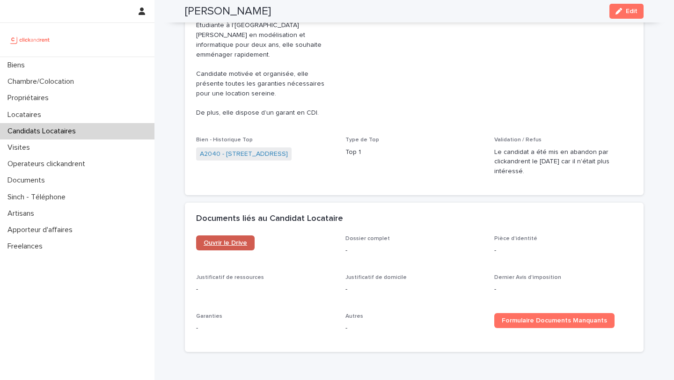
click at [234, 240] on span "Ouvrir le Drive" at bounding box center [226, 243] width 44 height 7
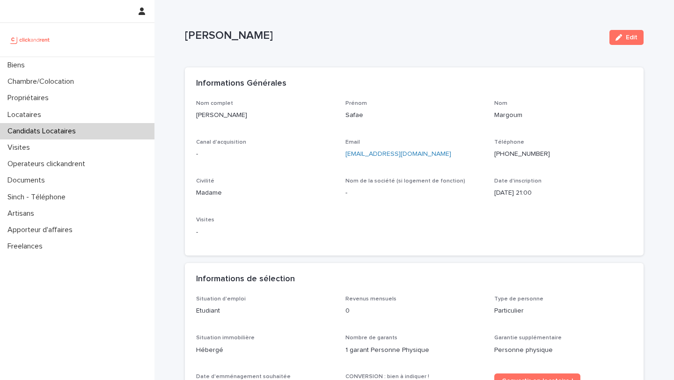
click at [435, 165] on div "Email safaemargoum995@gmail.com" at bounding box center [415, 153] width 138 height 28
drag, startPoint x: 447, startPoint y: 157, endPoint x: 342, endPoint y: 158, distance: 104.9
click at [342, 158] on div "Nom complet Safae Margoum Prénom Safae Nom Margoum Canal d'acquisition - Email …" at bounding box center [414, 172] width 436 height 145
copy link "safaemargoum995@gmail.com"
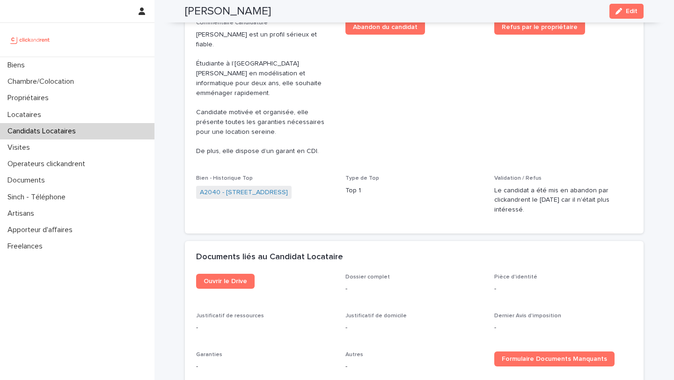
scroll to position [396, 0]
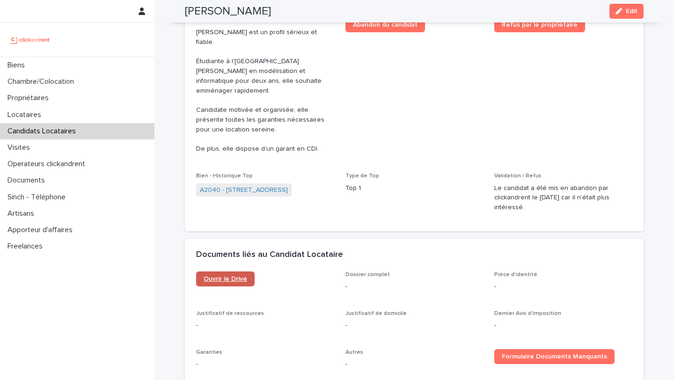
click at [230, 276] on span "Ouvrir le Drive" at bounding box center [226, 279] width 44 height 7
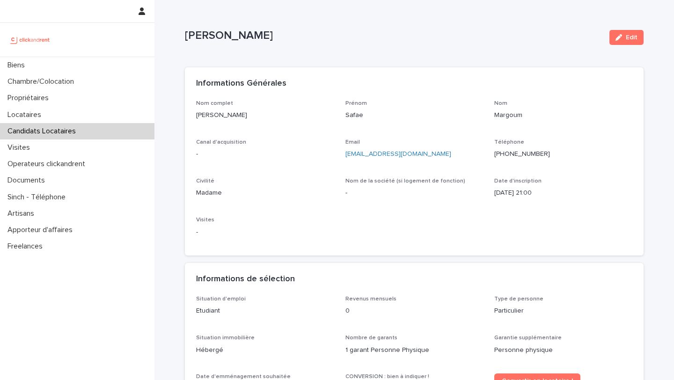
click at [447, 166] on div "Email safaemargoum995@gmail.com" at bounding box center [415, 153] width 138 height 28
drag, startPoint x: 450, startPoint y: 155, endPoint x: 341, endPoint y: 155, distance: 108.2
click at [341, 155] on div "Nom complet Safae Margoum Prénom Safae Nom Margoum Canal d'acquisition - Email …" at bounding box center [414, 172] width 436 height 145
copy link "safaemargoum995@gmail.com"
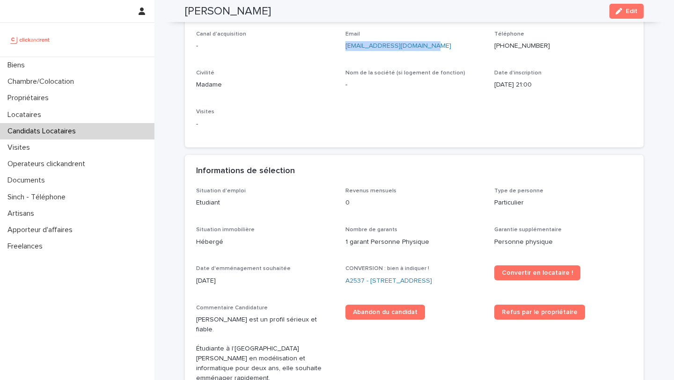
scroll to position [113, 0]
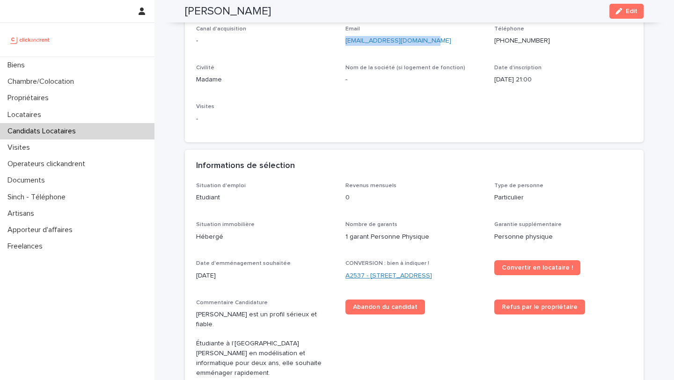
click at [403, 272] on link "A2537 - 142 rue Saint Honoré, Amiens 80000" at bounding box center [389, 276] width 87 height 10
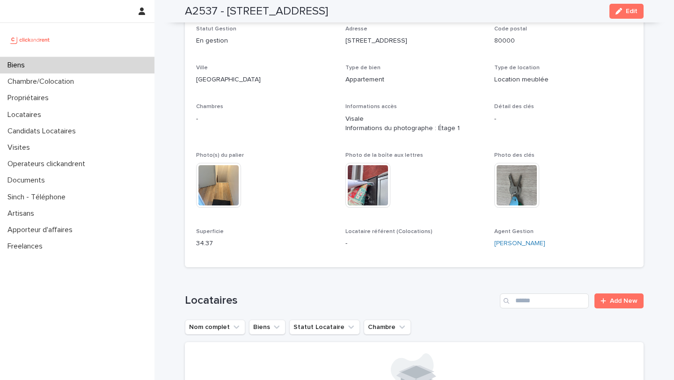
drag, startPoint x: 394, startPoint y: 11, endPoint x: 484, endPoint y: 11, distance: 90.4
click at [485, 11] on div "A2537 - 142 rue Saint Honoré, Amiens 80000 Edit" at bounding box center [414, 11] width 459 height 22
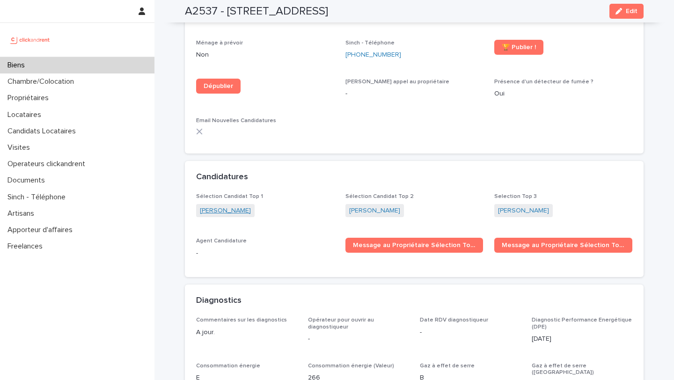
click at [227, 206] on link "Safae Margoum" at bounding box center [225, 211] width 51 height 10
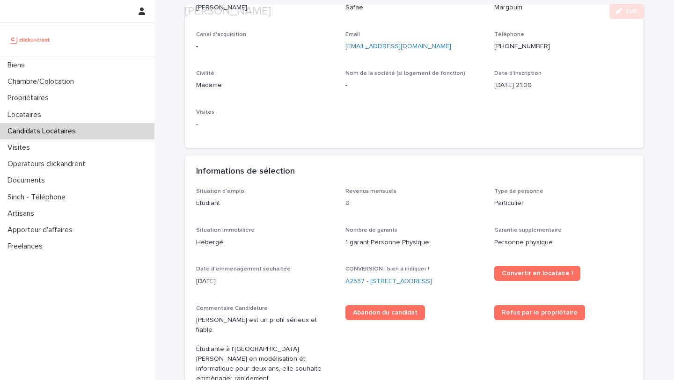
scroll to position [210, 0]
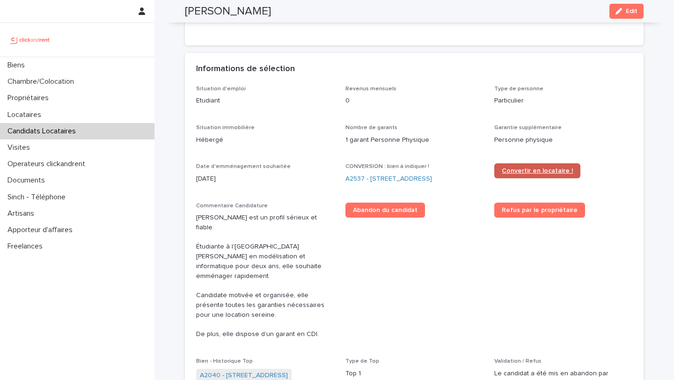
click at [526, 170] on span "Convertir en locataire !" at bounding box center [537, 171] width 71 height 7
click at [396, 182] on link "A2537 - 142 rue Saint Honoré, Amiens 80000" at bounding box center [389, 179] width 87 height 10
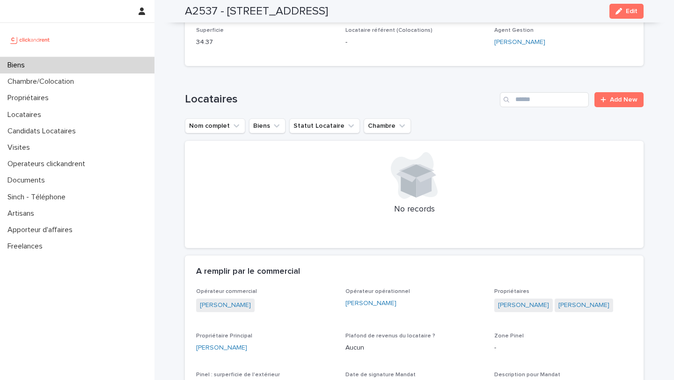
scroll to position [325, 0]
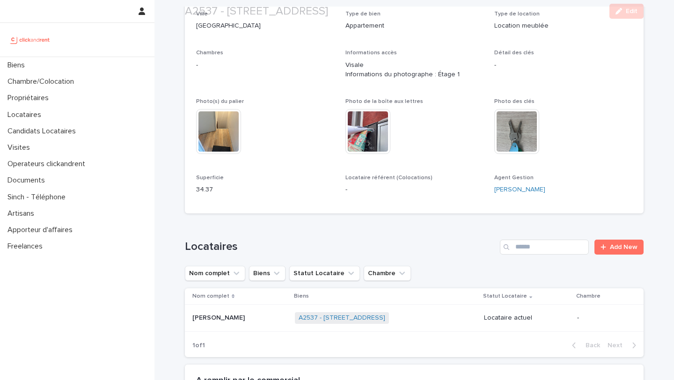
scroll to position [316, 0]
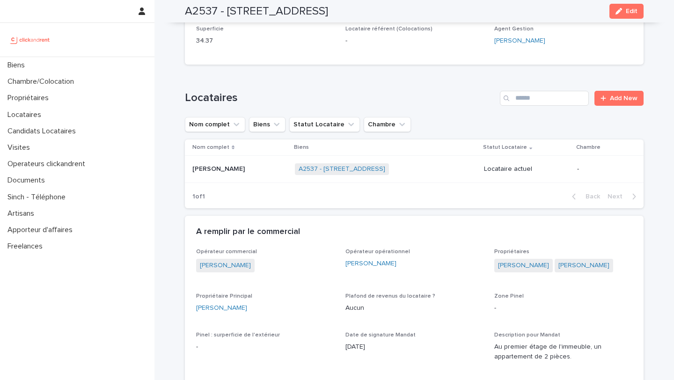
click at [260, 172] on p at bounding box center [239, 169] width 95 height 8
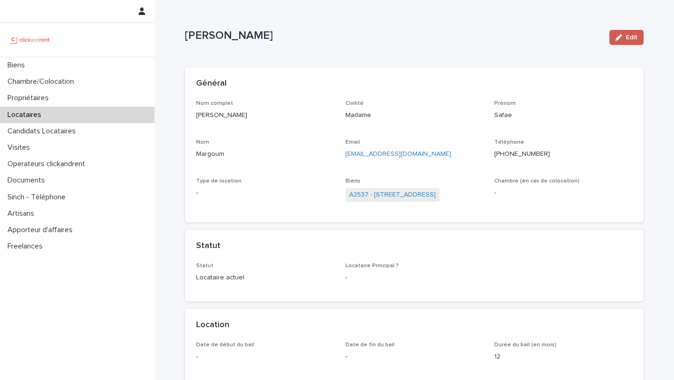
click at [634, 37] on span "Edit" at bounding box center [632, 37] width 12 height 7
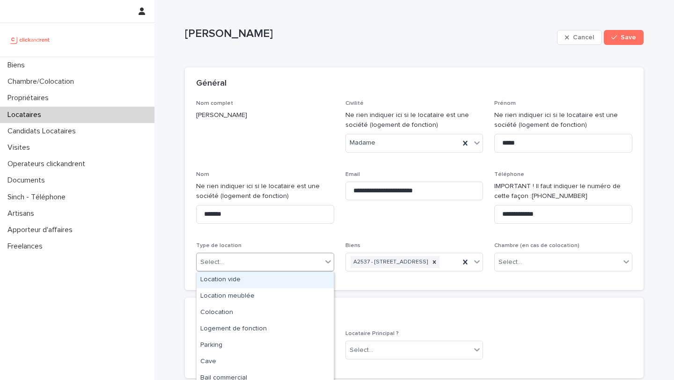
click at [295, 255] on div "Select..." at bounding box center [259, 262] width 125 height 15
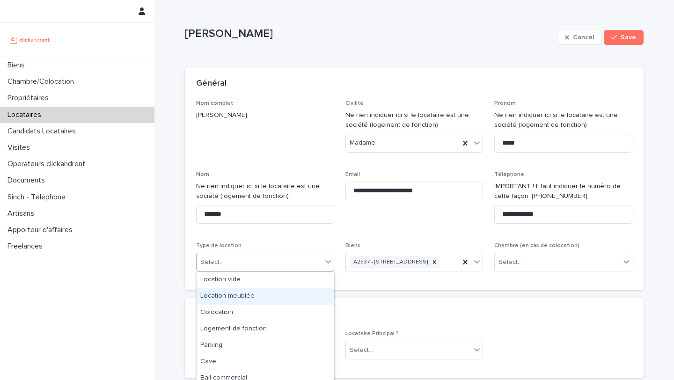
drag, startPoint x: 292, startPoint y: 287, endPoint x: 292, endPoint y: 296, distance: 9.4
click at [291, 295] on div "Location meublée" at bounding box center [265, 296] width 137 height 16
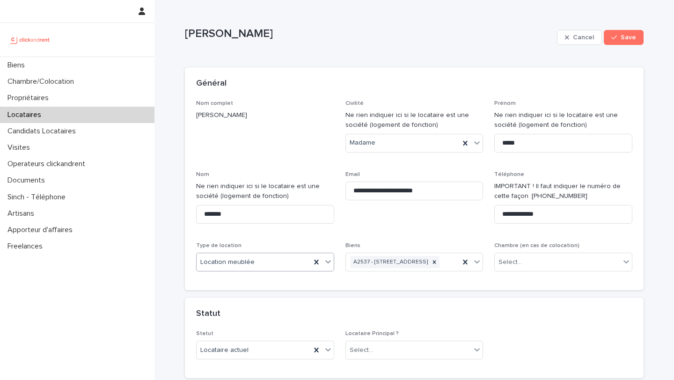
scroll to position [177, 0]
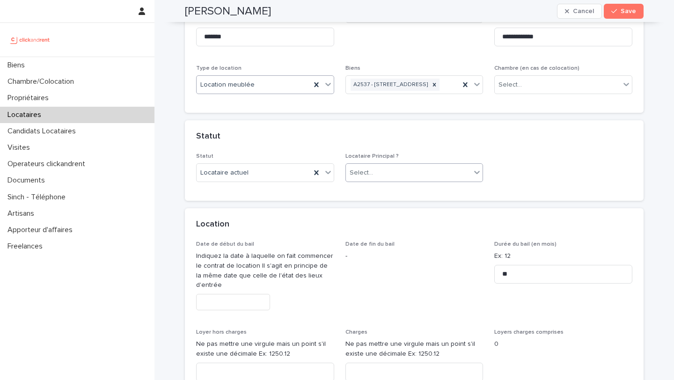
click at [395, 181] on div "Select..." at bounding box center [408, 172] width 125 height 15
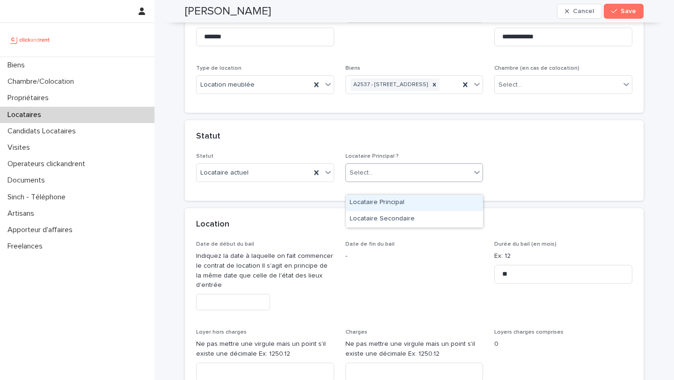
click at [398, 202] on div "Locataire Principal" at bounding box center [414, 203] width 137 height 16
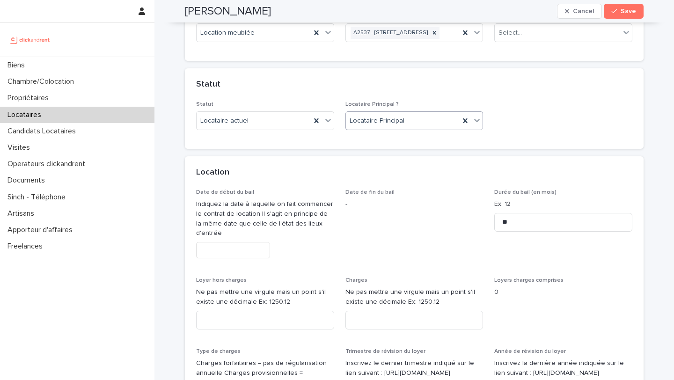
scroll to position [322, 0]
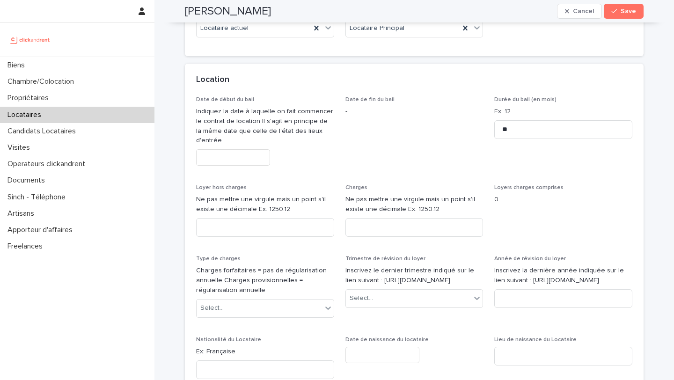
click at [251, 173] on div "Date de début du bail Indiquez la date à laquelle on fait commencer le contrat …" at bounding box center [265, 134] width 138 height 77
click at [249, 166] on input "text" at bounding box center [233, 157] width 74 height 16
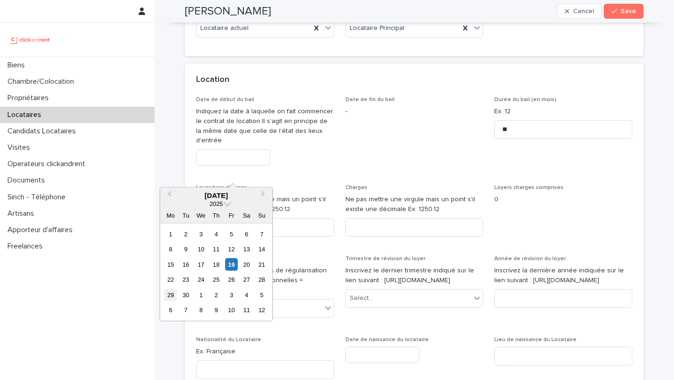
click at [172, 296] on div "29" at bounding box center [170, 294] width 13 height 13
type input "*********"
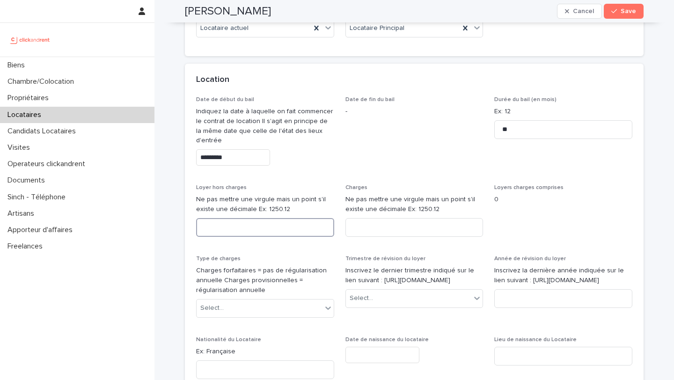
click at [272, 237] on input at bounding box center [265, 227] width 138 height 19
type input "***"
click at [399, 237] on input at bounding box center [415, 227] width 138 height 19
type input "**"
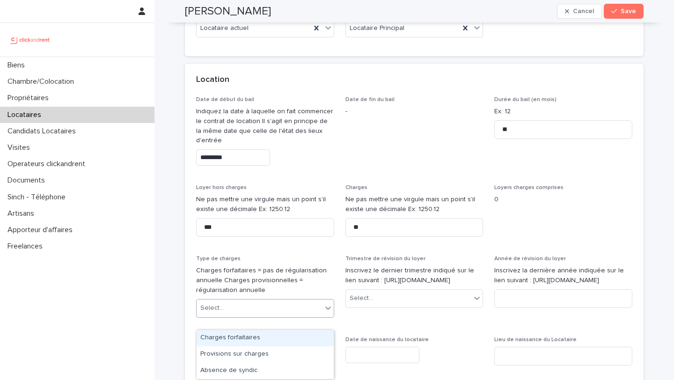
click at [275, 316] on div "Select..." at bounding box center [259, 308] width 125 height 15
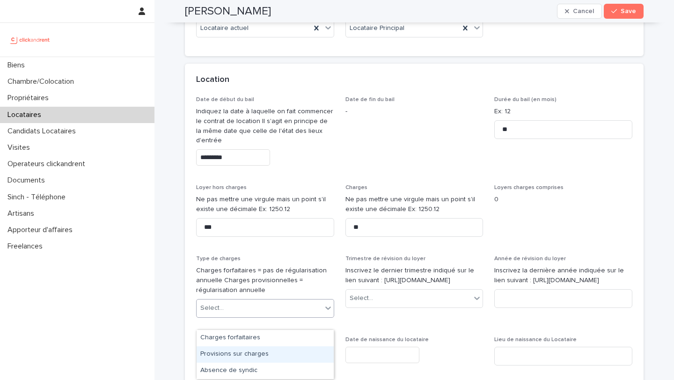
click at [281, 358] on div "Provisions sur charges" at bounding box center [265, 355] width 137 height 16
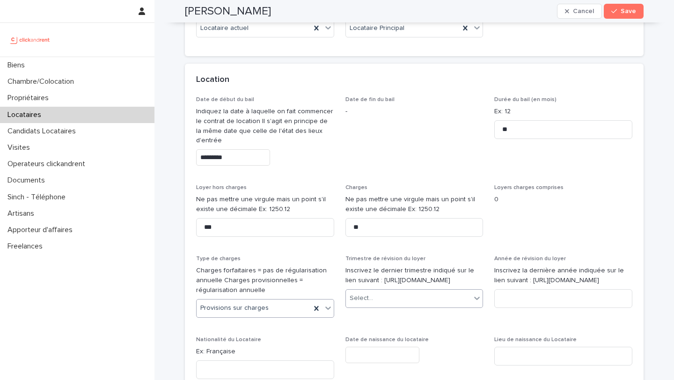
click at [384, 306] on div "Select..." at bounding box center [408, 298] width 125 height 15
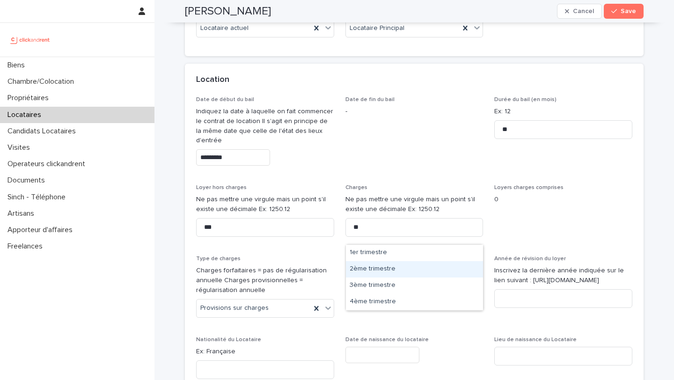
click at [409, 274] on div "2ème trimestre" at bounding box center [414, 269] width 137 height 16
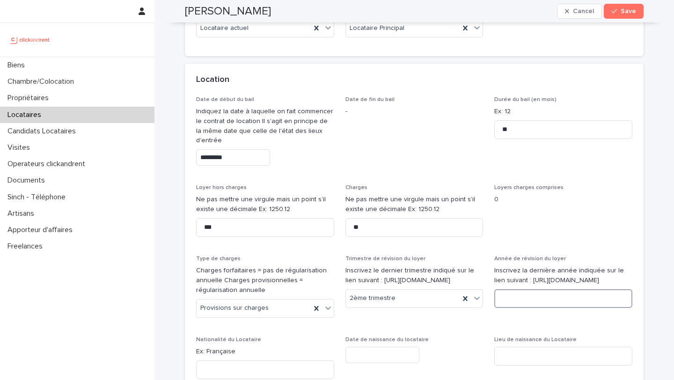
click at [530, 308] on input at bounding box center [563, 298] width 138 height 19
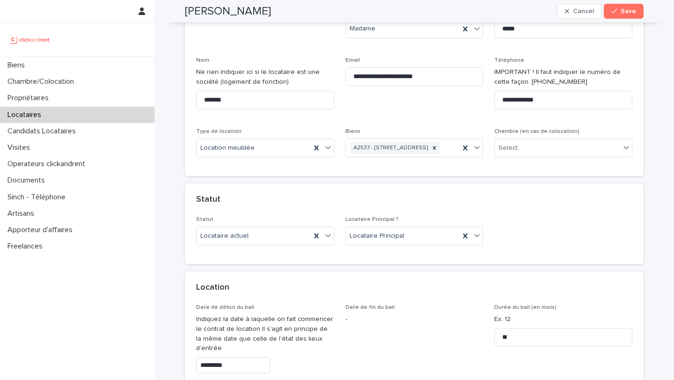
scroll to position [0, 0]
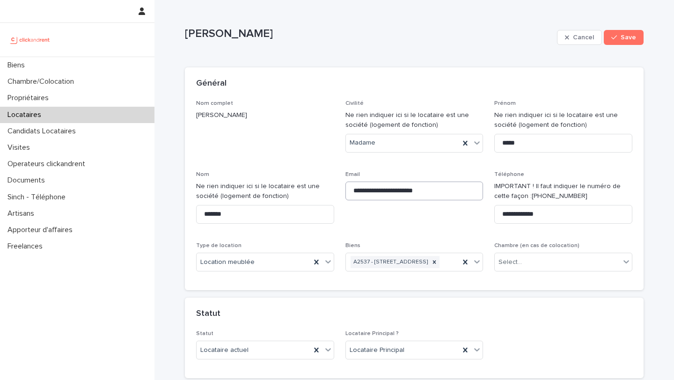
type input "****"
drag, startPoint x: 448, startPoint y: 190, endPoint x: 345, endPoint y: 190, distance: 103.0
click at [346, 190] on input "**********" at bounding box center [415, 191] width 138 height 19
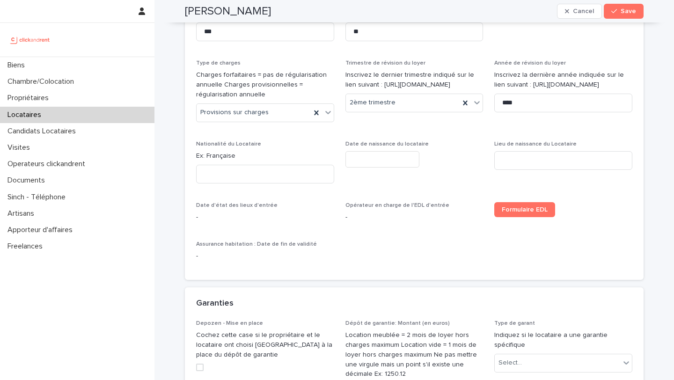
scroll to position [521, 0]
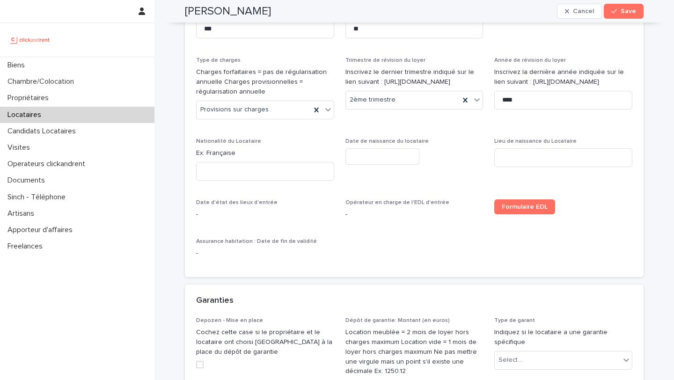
click at [366, 162] on input "text" at bounding box center [383, 156] width 74 height 16
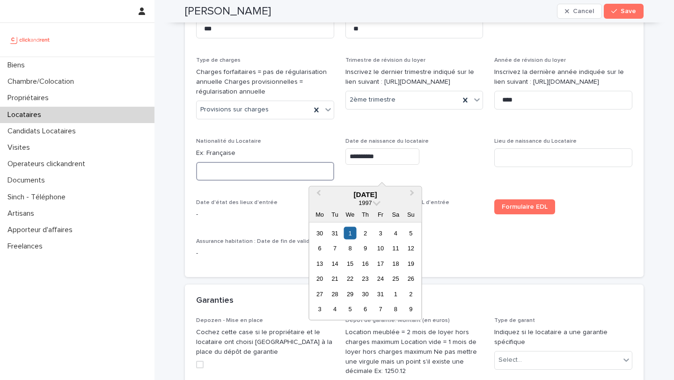
type input "********"
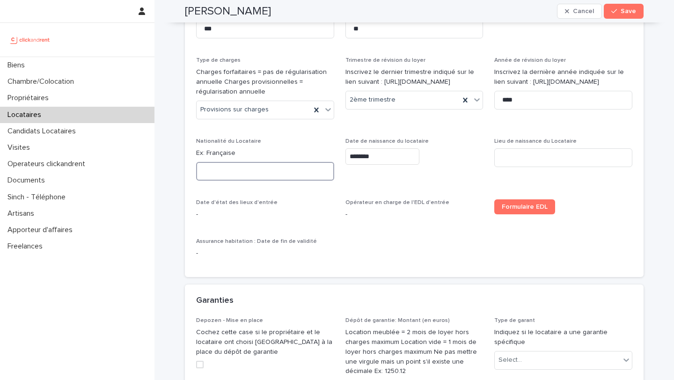
click at [270, 181] on input at bounding box center [265, 171] width 138 height 19
paste input "*********"
click at [210, 181] on input "*********" at bounding box center [265, 171] width 138 height 19
type input "*********"
click at [511, 167] on input at bounding box center [563, 157] width 138 height 19
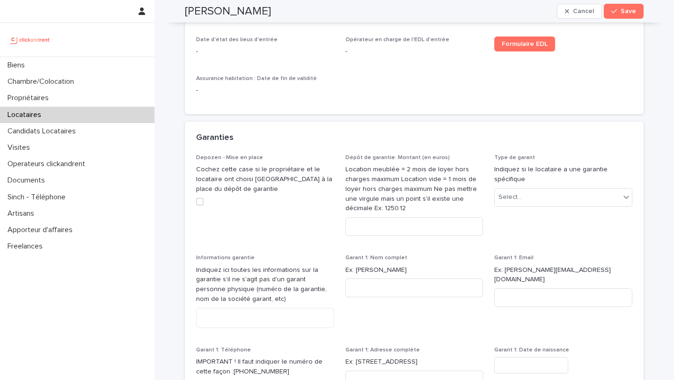
scroll to position [707, 0]
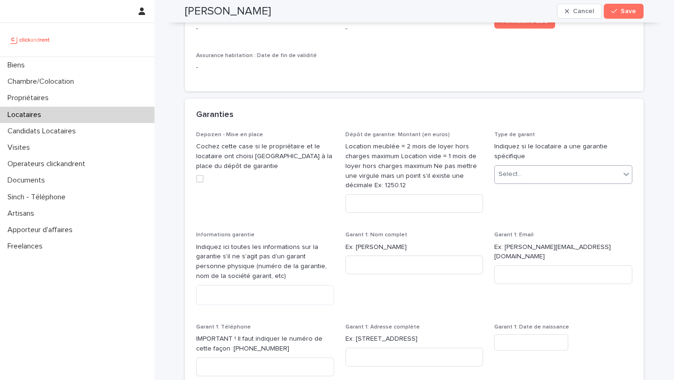
type input "*******"
click at [532, 182] on div "Select..." at bounding box center [557, 174] width 125 height 15
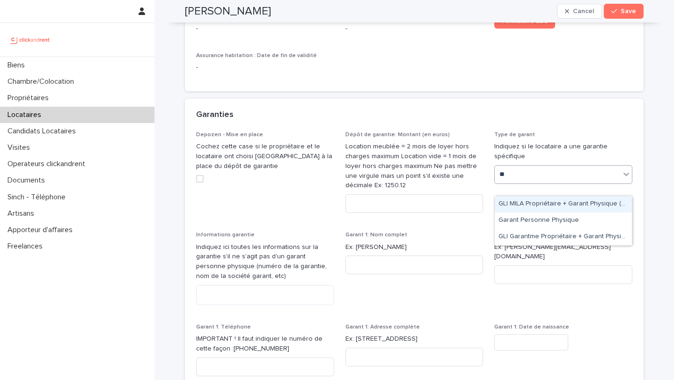
type input "***"
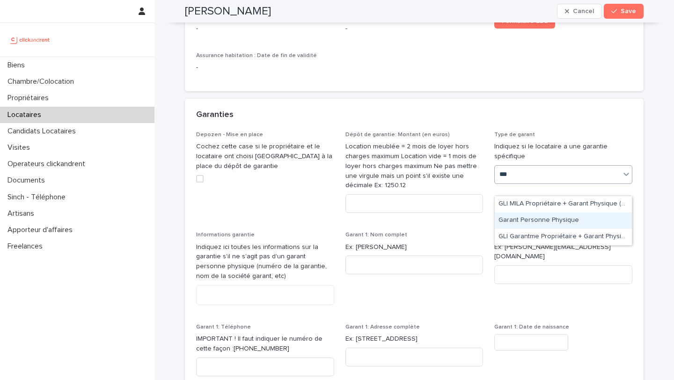
click at [554, 224] on div "Garant Personne Physique" at bounding box center [563, 221] width 137 height 16
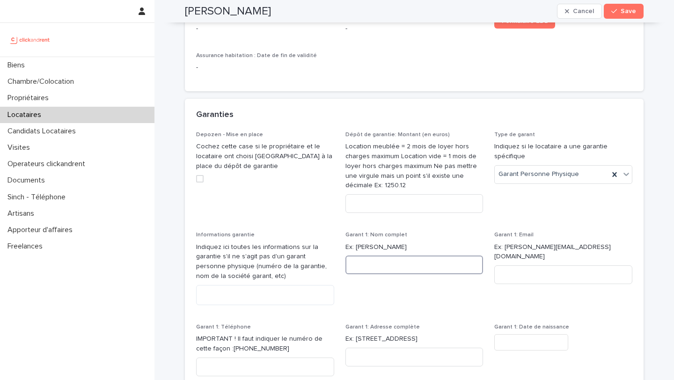
click at [375, 270] on input at bounding box center [415, 265] width 138 height 19
paste input "**********"
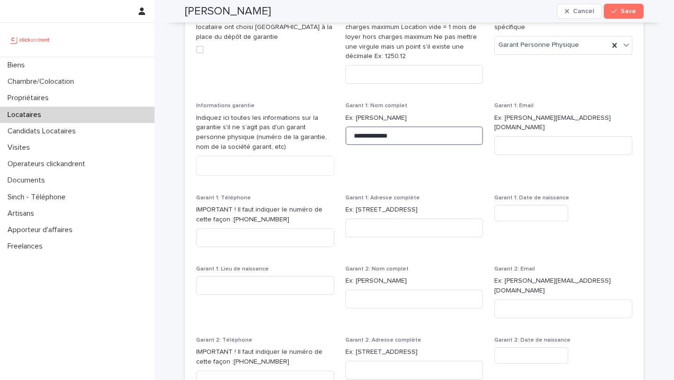
scroll to position [854, 0]
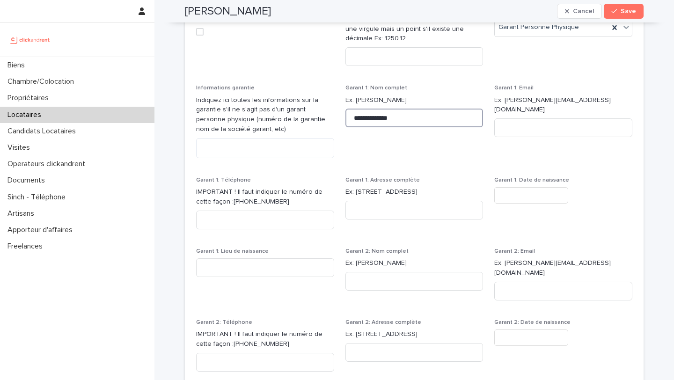
type input "**********"
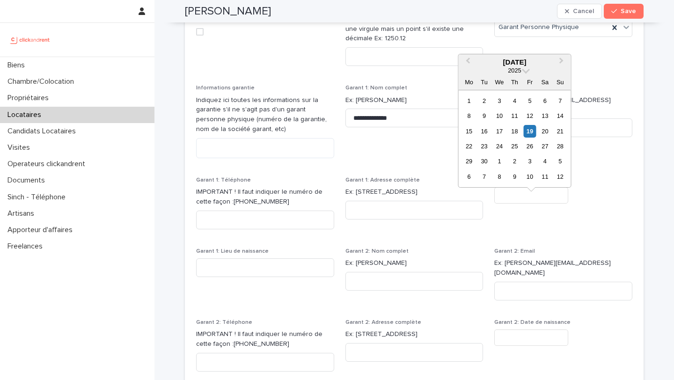
click at [554, 201] on input "text" at bounding box center [531, 195] width 74 height 16
type input "********"
click at [265, 277] on input at bounding box center [265, 267] width 138 height 19
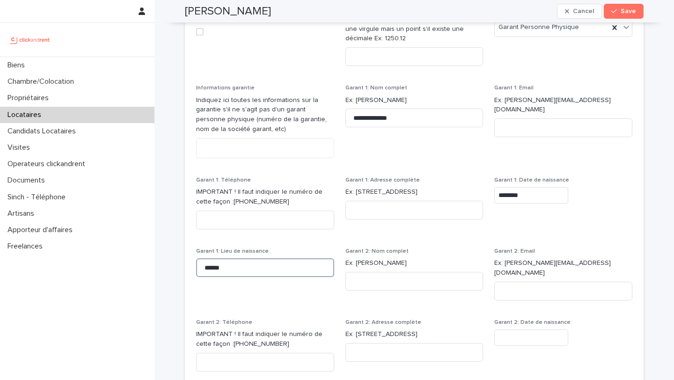
type input "******"
click at [455, 220] on input at bounding box center [415, 210] width 138 height 19
type input "**********"
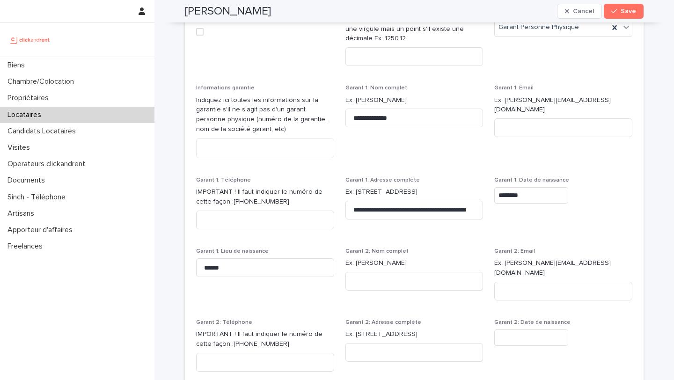
scroll to position [0, 0]
click at [281, 229] on input at bounding box center [265, 220] width 138 height 19
paste input "**********"
type input "**********"
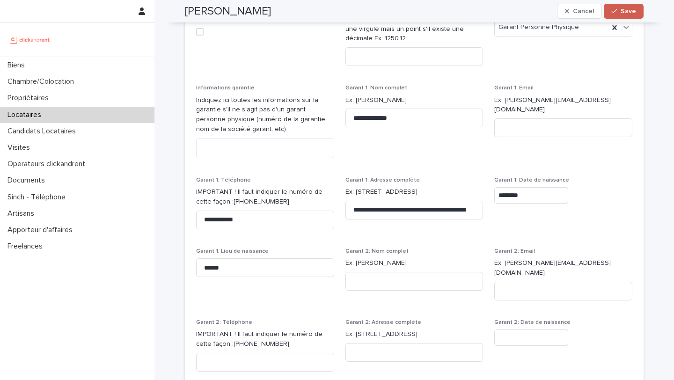
click at [624, 11] on span "Save" at bounding box center [628, 11] width 15 height 7
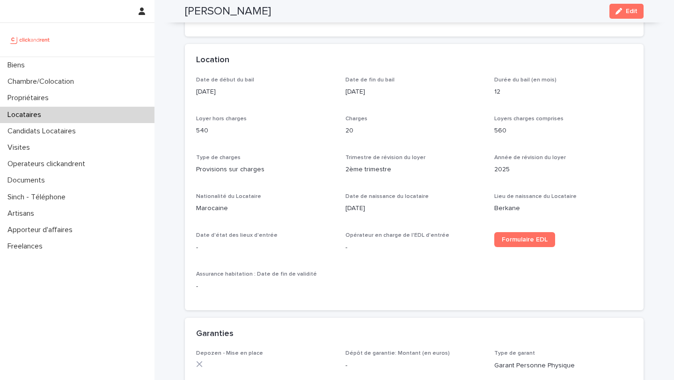
scroll to position [259, 0]
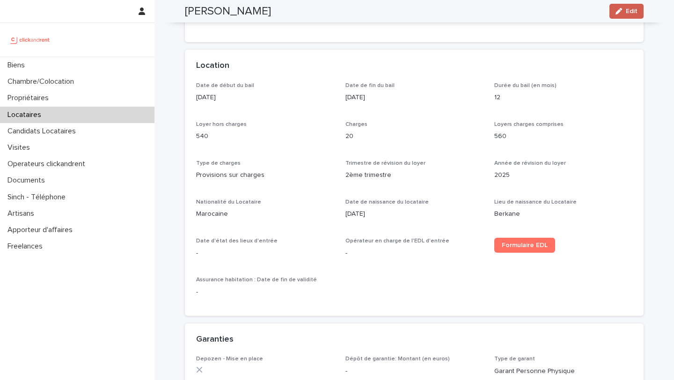
click at [627, 12] on span "Edit" at bounding box center [632, 11] width 12 height 7
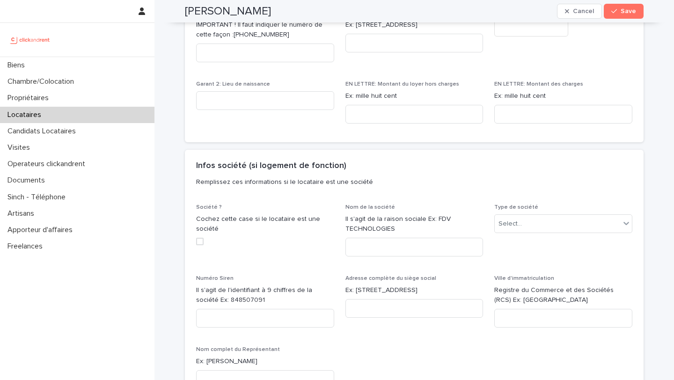
scroll to position [1092, 0]
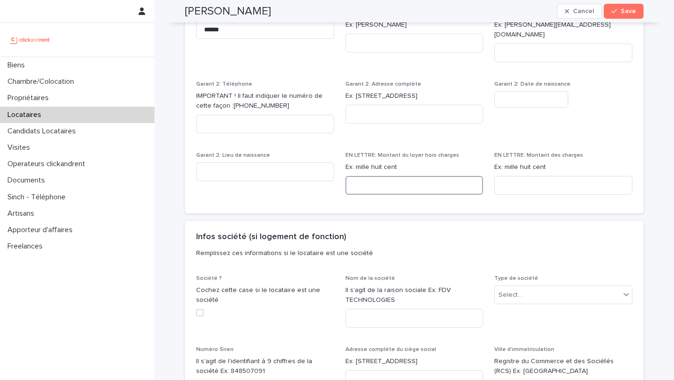
click at [412, 183] on input at bounding box center [415, 185] width 138 height 19
paste input "**********"
type input "**********"
click at [528, 188] on input at bounding box center [563, 185] width 138 height 19
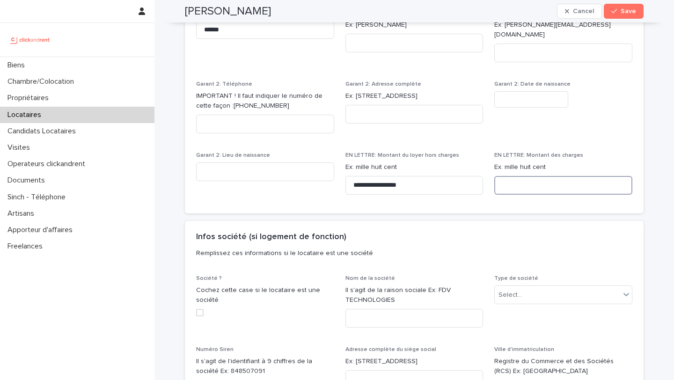
click at [528, 188] on input at bounding box center [563, 185] width 138 height 19
paste input "*****"
type input "*****"
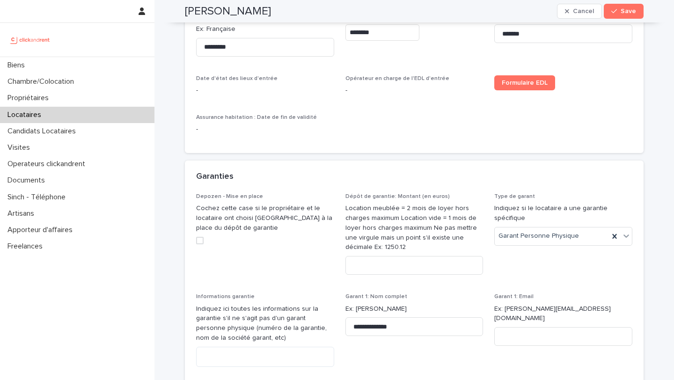
scroll to position [661, 0]
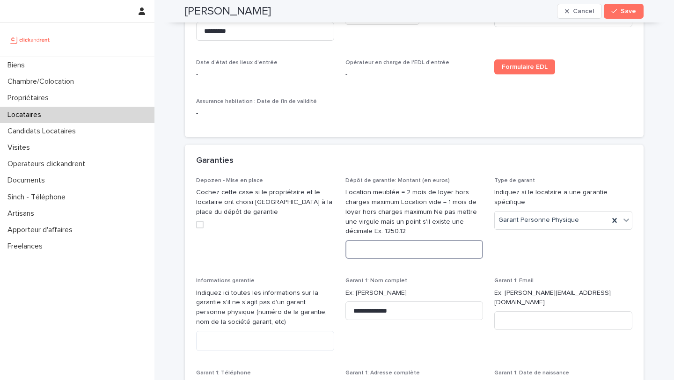
click at [382, 256] on input at bounding box center [415, 249] width 138 height 19
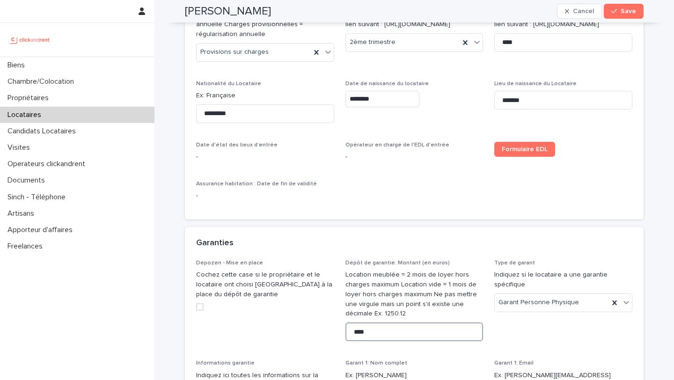
scroll to position [544, 0]
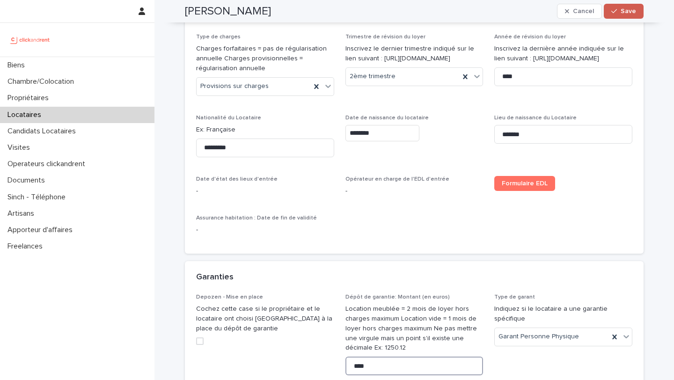
type input "****"
click at [633, 9] on span "Save" at bounding box center [628, 11] width 15 height 7
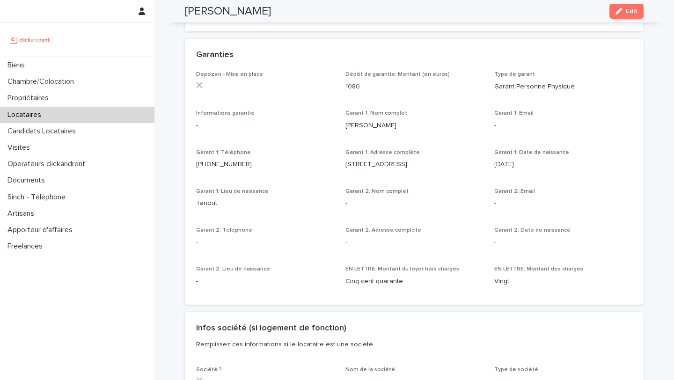
scroll to position [364, 0]
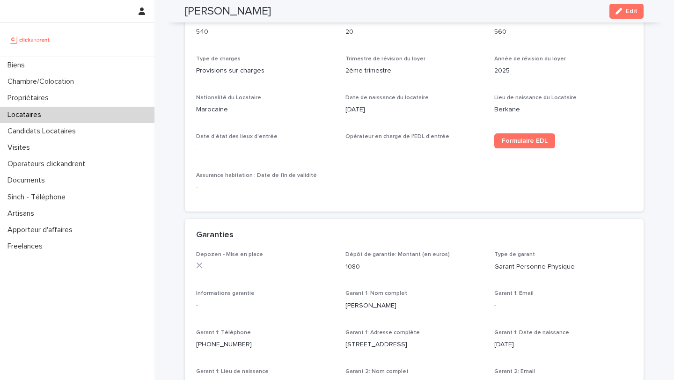
click at [517, 150] on div "Formulaire EDL" at bounding box center [563, 144] width 138 height 22
click at [517, 136] on link "Formulaire EDL" at bounding box center [524, 140] width 61 height 15
click at [628, 72] on p "2025" at bounding box center [563, 71] width 138 height 10
click at [628, 10] on span "Edit" at bounding box center [632, 11] width 12 height 7
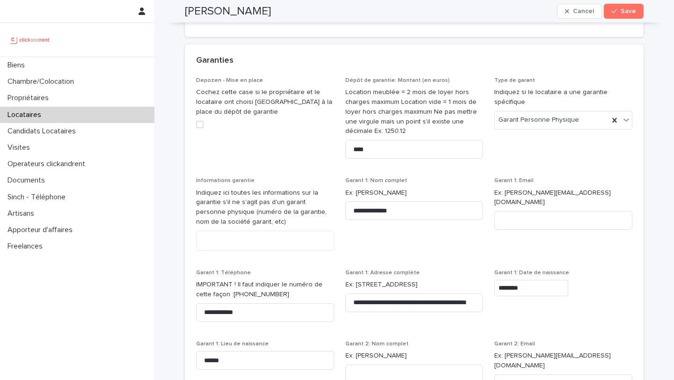
scroll to position [767, 0]
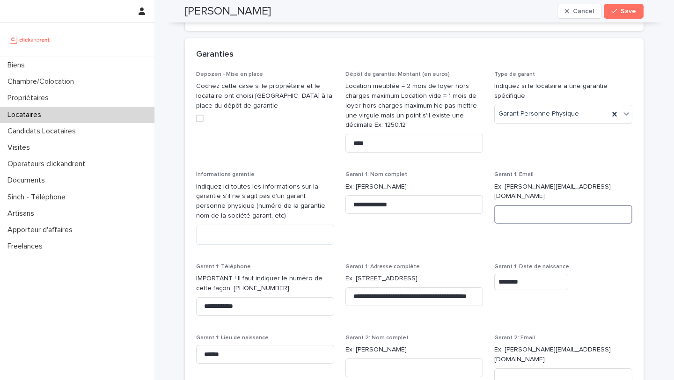
click at [539, 222] on input at bounding box center [563, 214] width 138 height 19
paste input "**********"
type input "**********"
click at [627, 13] on span "Save" at bounding box center [628, 11] width 15 height 7
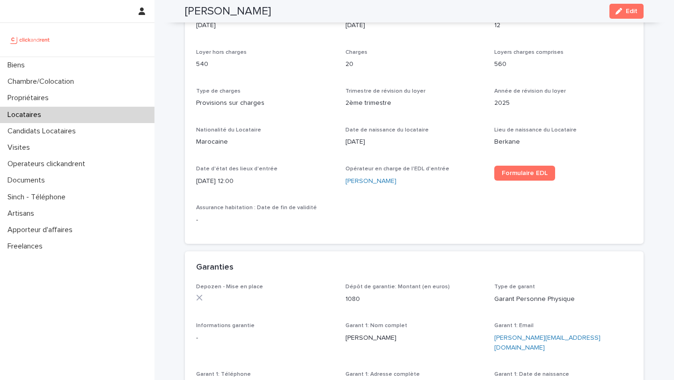
scroll to position [0, 0]
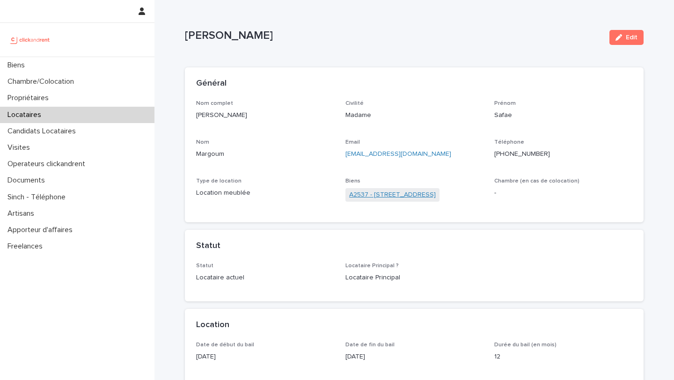
click at [403, 193] on link "A2537 - 142 rue Saint Honoré, Amiens 80000" at bounding box center [392, 195] width 87 height 10
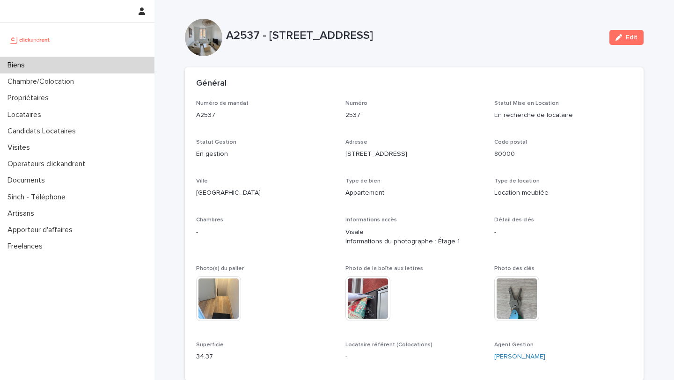
scroll to position [324, 0]
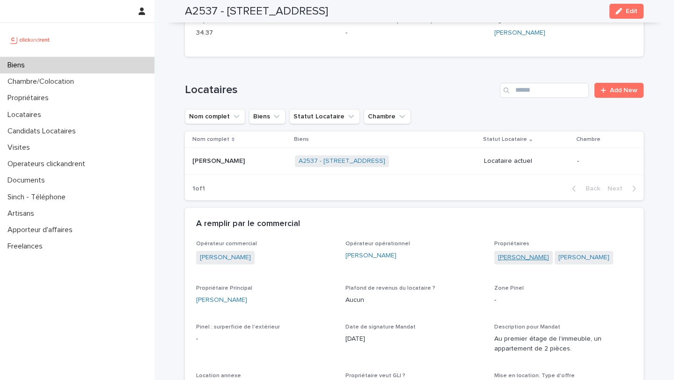
click at [528, 261] on link "Aurélien Gouillardon" at bounding box center [523, 258] width 51 height 10
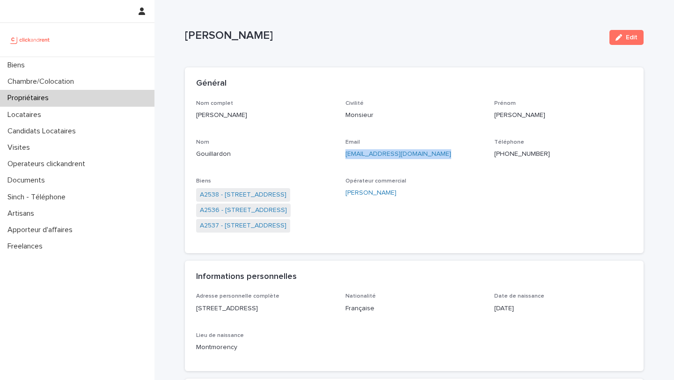
drag, startPoint x: 447, startPoint y: 155, endPoint x: 345, endPoint y: 158, distance: 102.2
click at [345, 158] on div "Nom complet Aurélien Gouillardon Civilité Monsieur Prénom Aurélien Nom Gouillar…" at bounding box center [414, 171] width 436 height 142
copy link "aurelien.gouillardon@free.fr"
click at [96, 66] on div "Biens" at bounding box center [77, 65] width 155 height 16
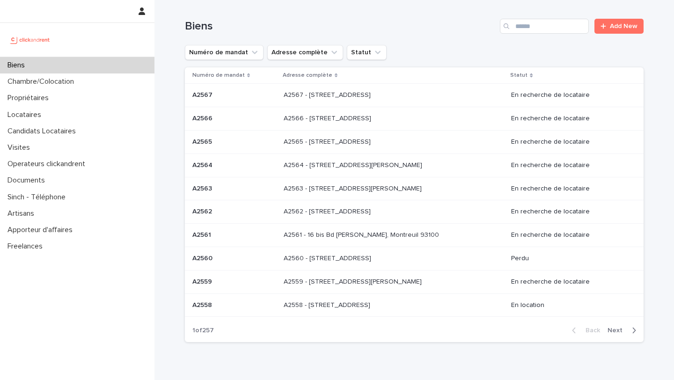
click at [576, 30] on input "Search" at bounding box center [544, 26] width 89 height 15
type input "*****"
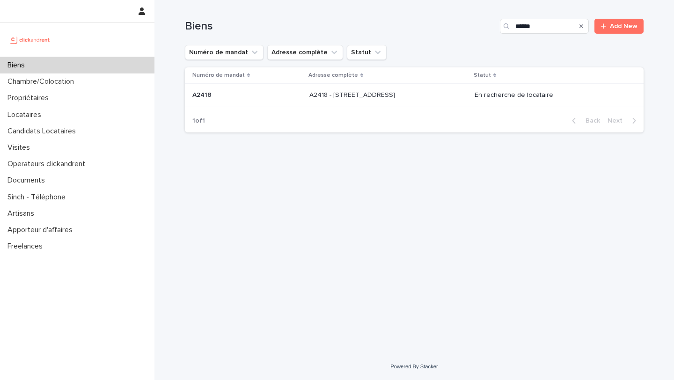
click at [389, 93] on p "A2418 - 64 boulevard Pasteur, Amiens 80000" at bounding box center [354, 94] width 88 height 10
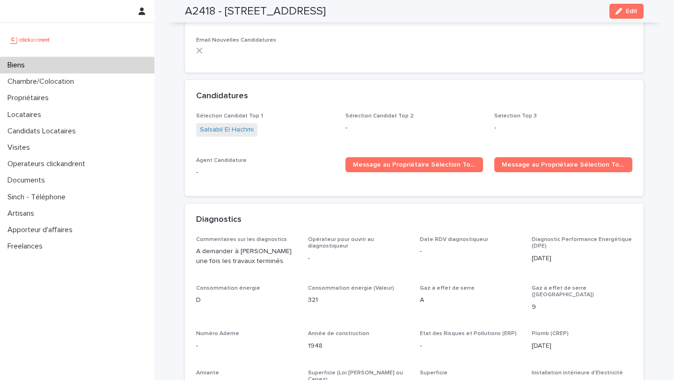
scroll to position [2059, 0]
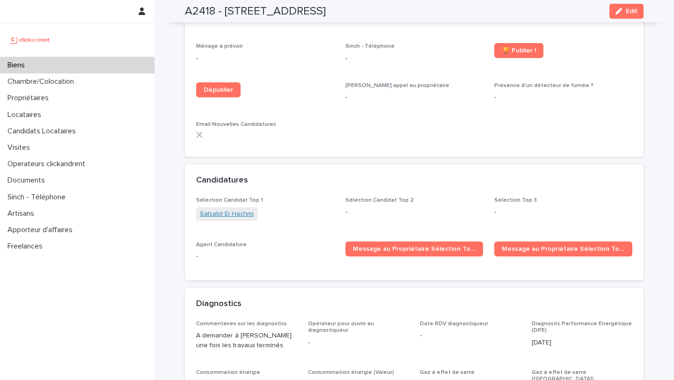
click at [223, 209] on link "Salsabil El Hachmi" at bounding box center [227, 214] width 54 height 10
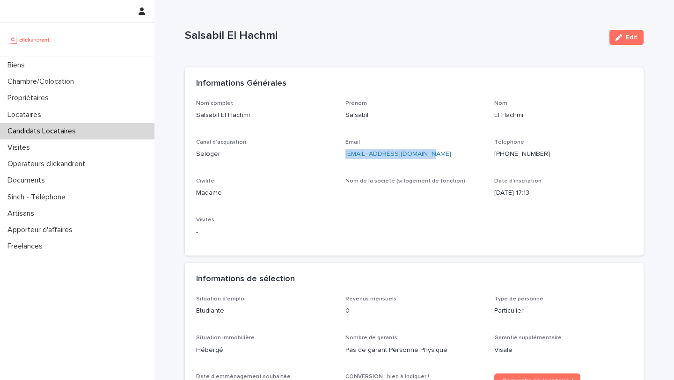
drag, startPoint x: 439, startPoint y: 155, endPoint x: 344, endPoint y: 157, distance: 95.5
click at [344, 156] on div "Nom complet Salsabil El Hachmi Prénom Salsabil Nom El Hachmi Canal d'acquisitio…" at bounding box center [414, 172] width 436 height 145
copy link "halimouchtouch@gmail.com"
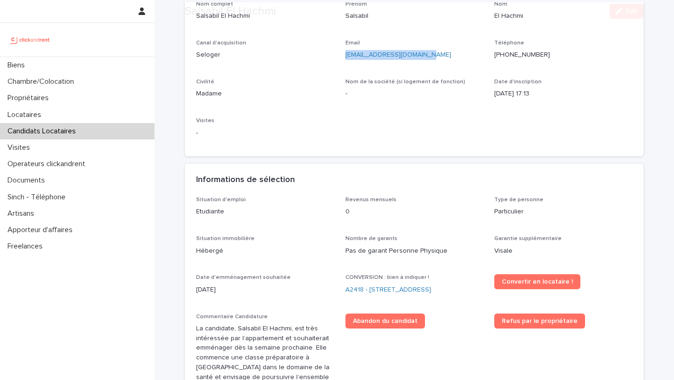
scroll to position [105, 0]
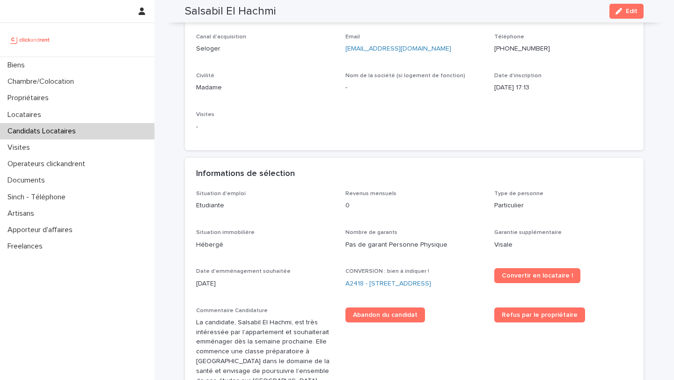
click at [385, 277] on div "CONVERSION : bien à indiquer ! A2418 - 64 boulevard Pasteur, Amiens 80000" at bounding box center [415, 282] width 138 height 28
click at [388, 286] on link "A2418 - 64 boulevard Pasteur, Amiens 80000" at bounding box center [389, 284] width 86 height 10
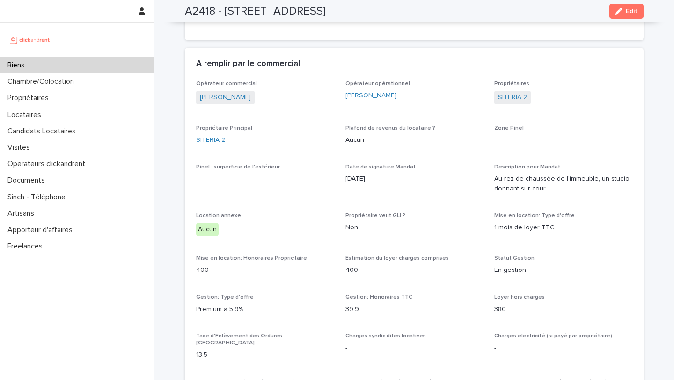
scroll to position [389, 0]
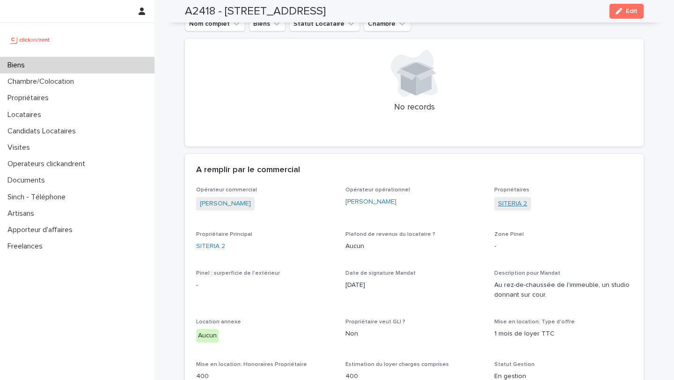
click at [517, 199] on link "SITERIA 2" at bounding box center [512, 204] width 29 height 10
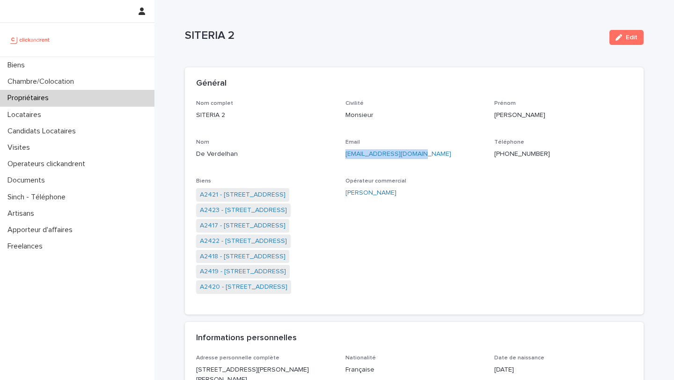
drag, startPoint x: 444, startPoint y: 160, endPoint x: 345, endPoint y: 155, distance: 98.9
click at [346, 155] on div "Email edeverdelhan@yahoo.com" at bounding box center [415, 153] width 138 height 28
copy link "edeverdelhan@yahoo.com"
click at [83, 97] on div "Propriétaires" at bounding box center [77, 98] width 155 height 16
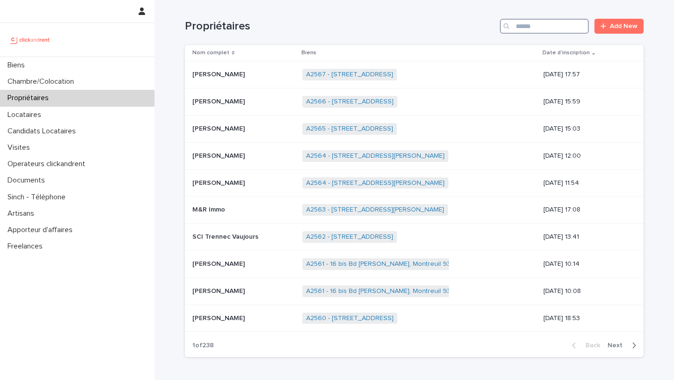
click at [555, 24] on input "Search" at bounding box center [544, 26] width 89 height 15
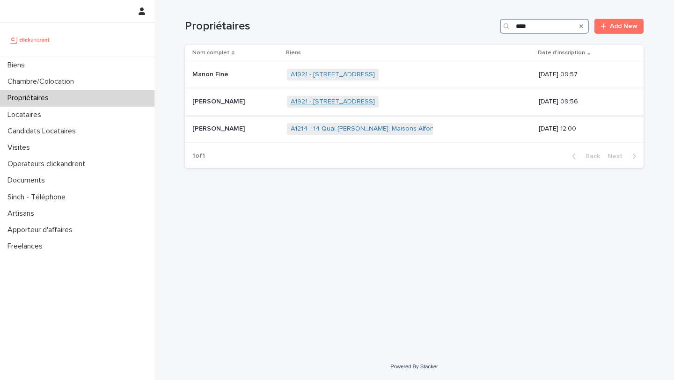
type input "****"
click at [334, 99] on link "A1921 - 11A rue du Moulin Vert, Paris 75014" at bounding box center [333, 102] width 84 height 8
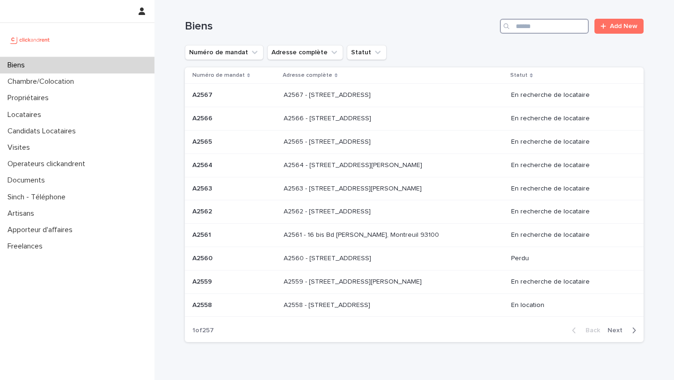
click at [540, 31] on input "Search" at bounding box center [544, 26] width 89 height 15
type input "****"
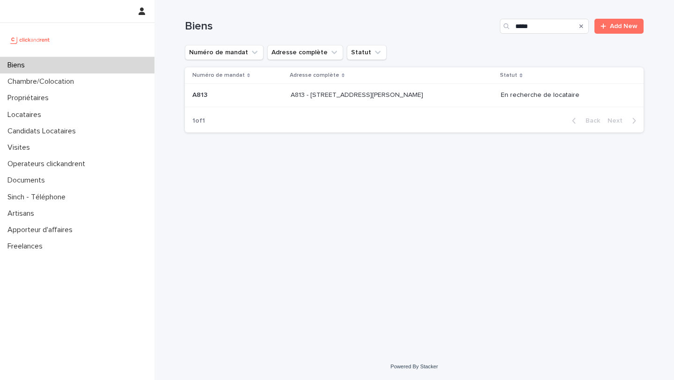
click at [404, 97] on p "A813 - [STREET_ADDRESS][PERSON_NAME]" at bounding box center [358, 94] width 134 height 10
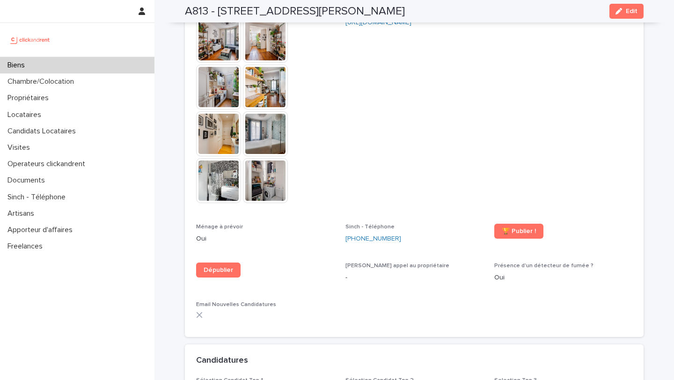
scroll to position [2790, 0]
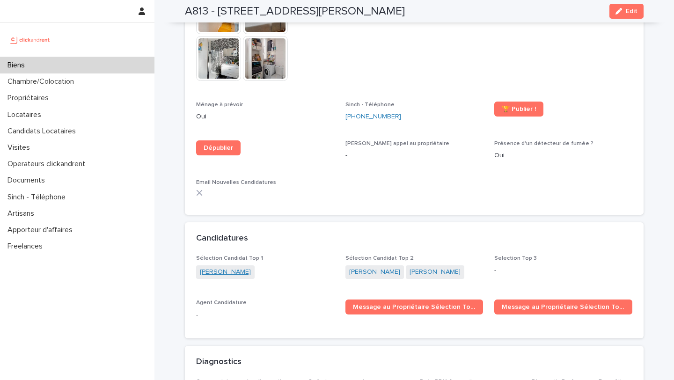
click at [219, 267] on link "[PERSON_NAME]" at bounding box center [225, 272] width 51 height 10
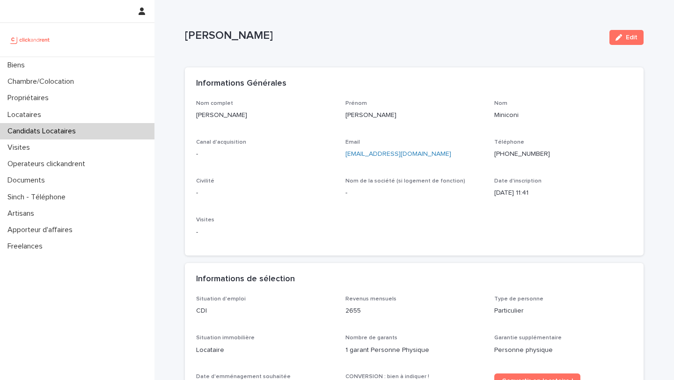
drag, startPoint x: 453, startPoint y: 161, endPoint x: 343, endPoint y: 157, distance: 110.1
click at [343, 156] on div "Nom complet [PERSON_NAME] Prénom [PERSON_NAME] Miniconi Canal d'acquisition - E…" at bounding box center [414, 172] width 436 height 145
copy link "[EMAIL_ADDRESS][DOMAIN_NAME]"
drag, startPoint x: 249, startPoint y: 125, endPoint x: 193, endPoint y: 118, distance: 55.8
click at [193, 118] on div "Nom complet [PERSON_NAME] Prénom [PERSON_NAME] Miniconi Canal d'acquisition - E…" at bounding box center [414, 178] width 459 height 156
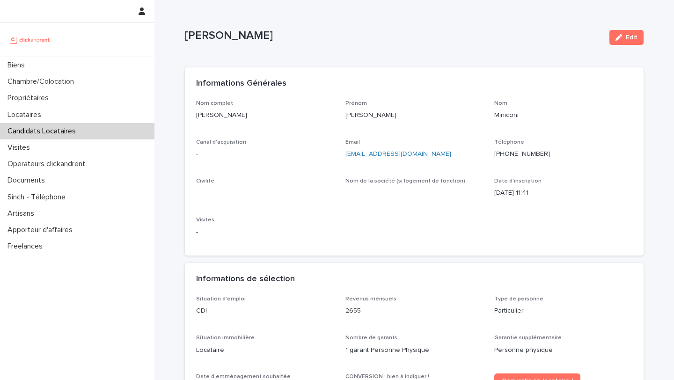
copy p "[PERSON_NAME]"
click at [525, 154] on ringoverc2c-number-84e06f14122c "[PHONE_NUMBER]" at bounding box center [522, 154] width 56 height 7
drag, startPoint x: 254, startPoint y: 116, endPoint x: 194, endPoint y: 116, distance: 59.5
click at [194, 116] on div "Nom complet [PERSON_NAME] Prénom [PERSON_NAME] Miniconi Canal d'acquisition - E…" at bounding box center [414, 178] width 459 height 156
copy p "[PERSON_NAME]"
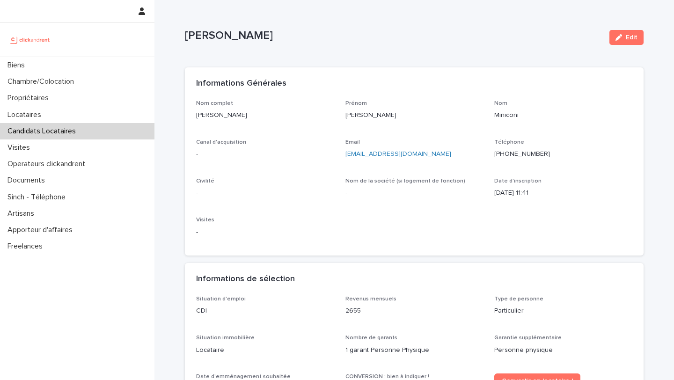
click at [107, 129] on div "Candidats Locataires" at bounding box center [77, 131] width 155 height 16
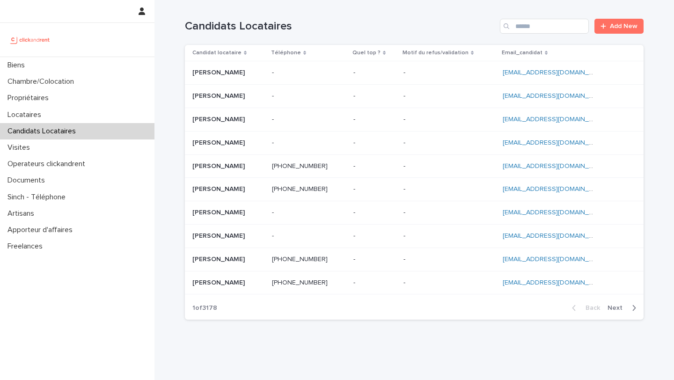
click at [117, 55] on div at bounding box center [77, 40] width 155 height 34
click at [121, 60] on div "Biens" at bounding box center [77, 65] width 155 height 16
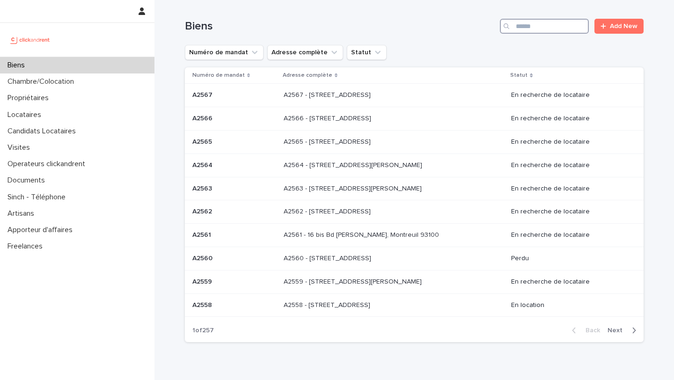
click at [550, 24] on input "Search" at bounding box center [544, 26] width 89 height 15
type input "****"
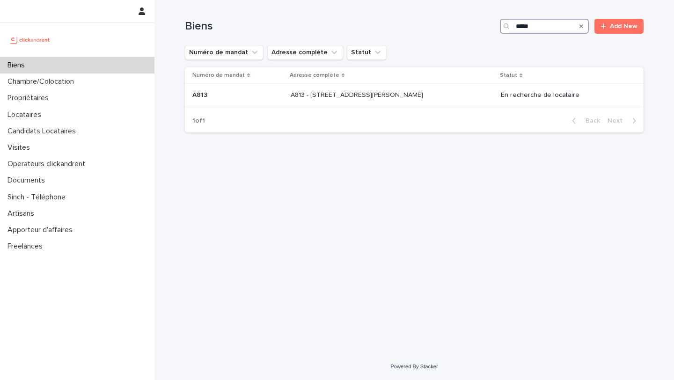
drag, startPoint x: 548, startPoint y: 23, endPoint x: 497, endPoint y: 23, distance: 51.0
click at [497, 23] on div "Biens **** Add New" at bounding box center [414, 26] width 459 height 15
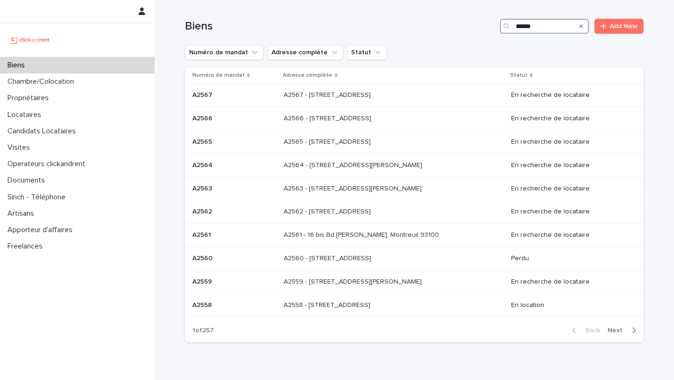
type input "*****"
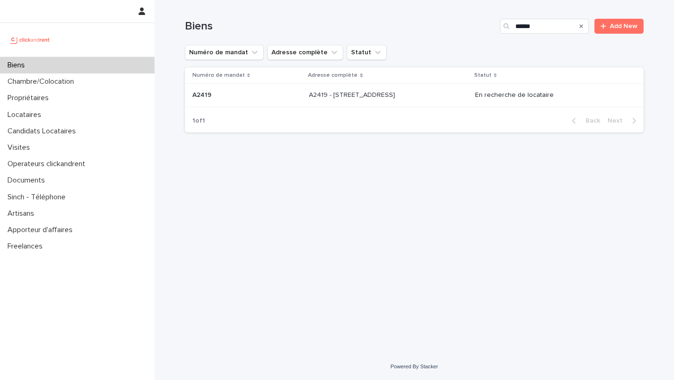
click at [402, 84] on td "A2419 - [STREET_ADDRESS]" at bounding box center [388, 95] width 166 height 23
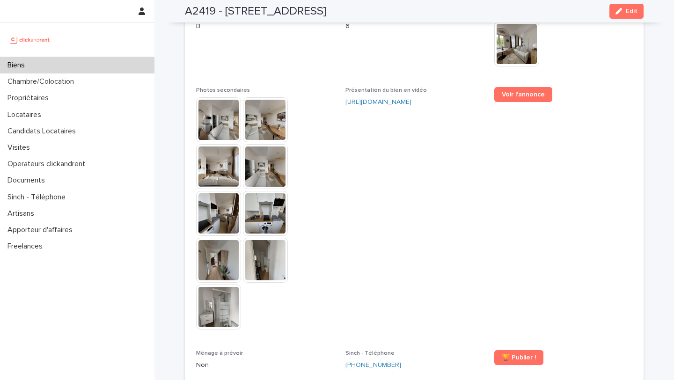
scroll to position [2560, 0]
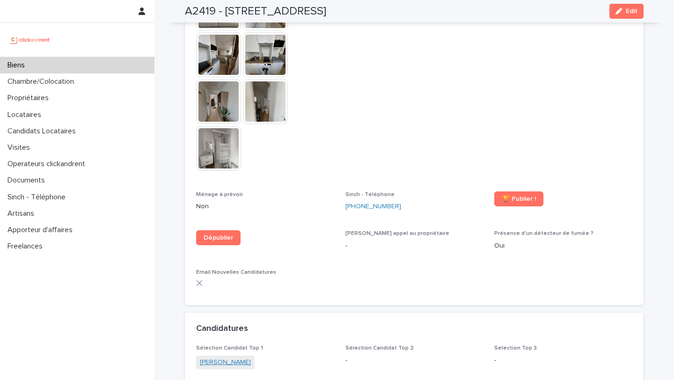
click at [251, 358] on link "[PERSON_NAME]" at bounding box center [225, 363] width 51 height 10
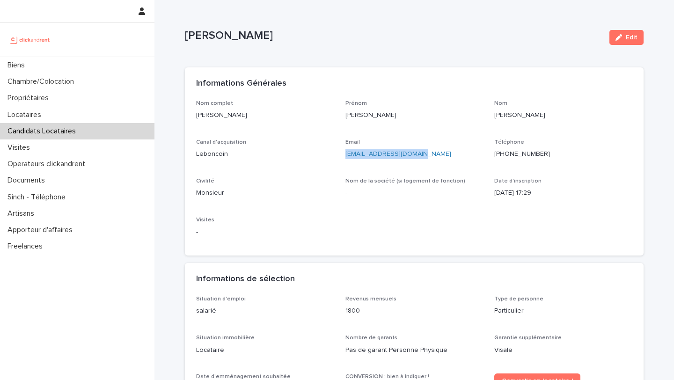
drag, startPoint x: 442, startPoint y: 159, endPoint x: 341, endPoint y: 158, distance: 101.1
click at [341, 158] on div "Nom complet [PERSON_NAME] [PERSON_NAME] Canal d'acquisition Leboncoin Email [EM…" at bounding box center [414, 172] width 436 height 145
copy link "[EMAIL_ADDRESS][DOMAIN_NAME]"
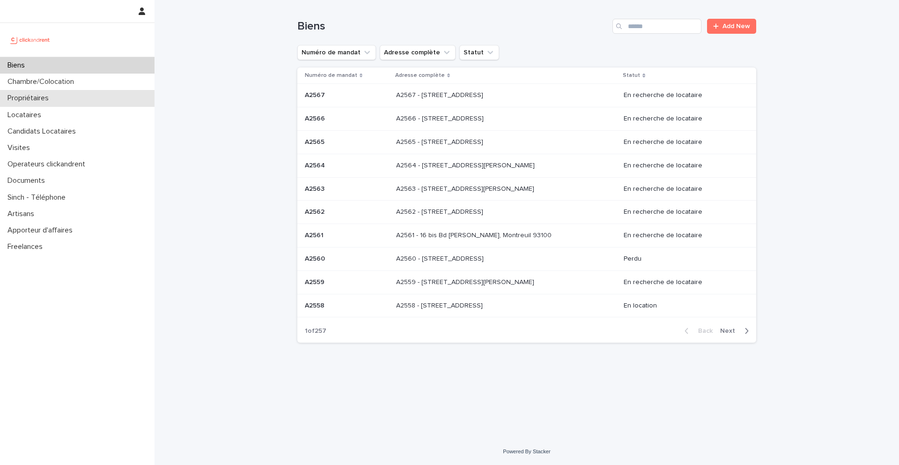
click at [30, 94] on p "Propriétaires" at bounding box center [30, 98] width 52 height 9
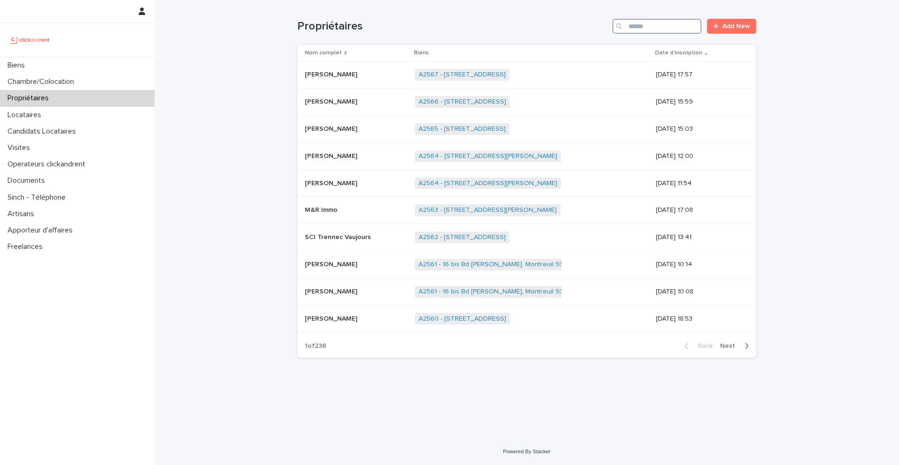
click at [644, 30] on input "Search" at bounding box center [656, 26] width 89 height 15
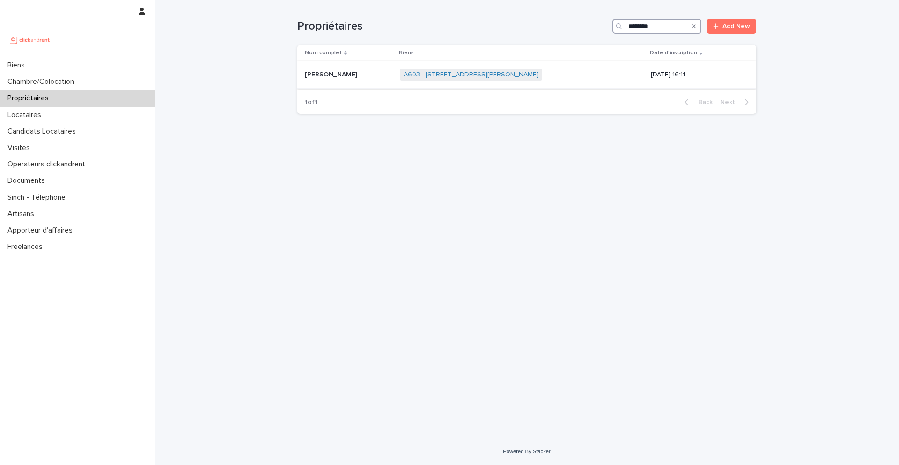
type input "********"
click at [413, 75] on link "A603 - [STREET_ADDRESS][PERSON_NAME]" at bounding box center [471, 75] width 135 height 8
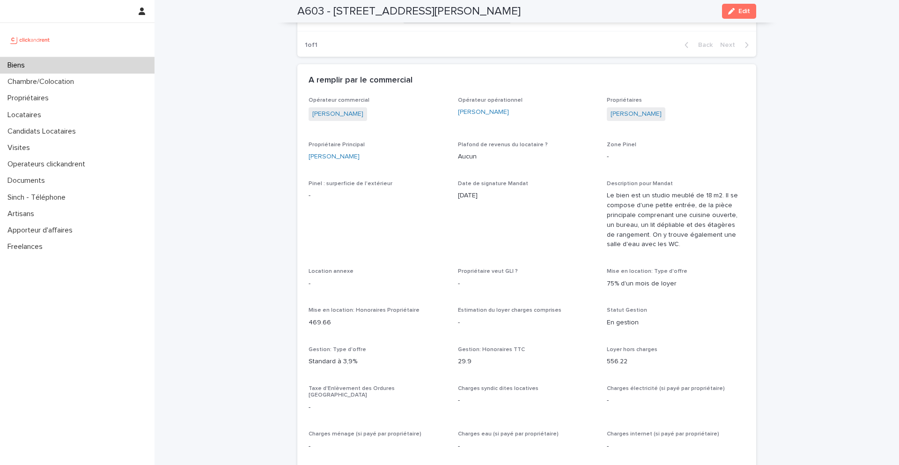
scroll to position [555, 0]
click at [124, 67] on div "Biens" at bounding box center [77, 65] width 155 height 16
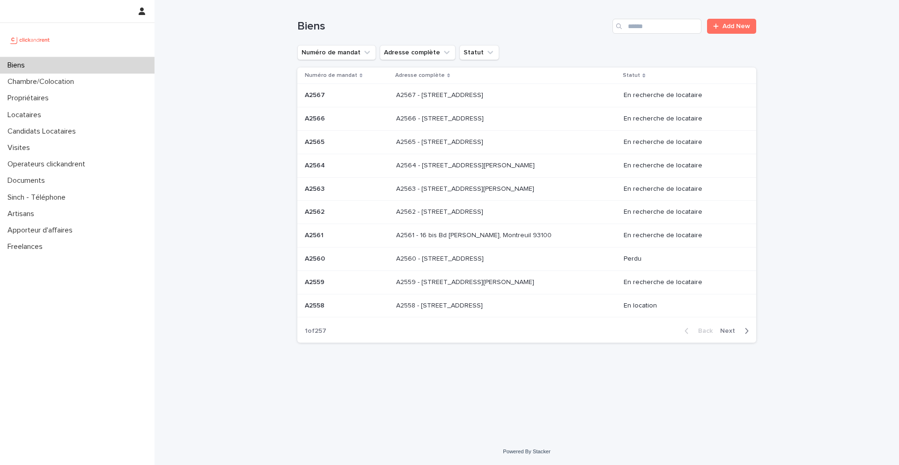
click at [662, 37] on div "Biens Add New" at bounding box center [526, 22] width 459 height 45
click at [659, 30] on input "Search" at bounding box center [656, 26] width 89 height 15
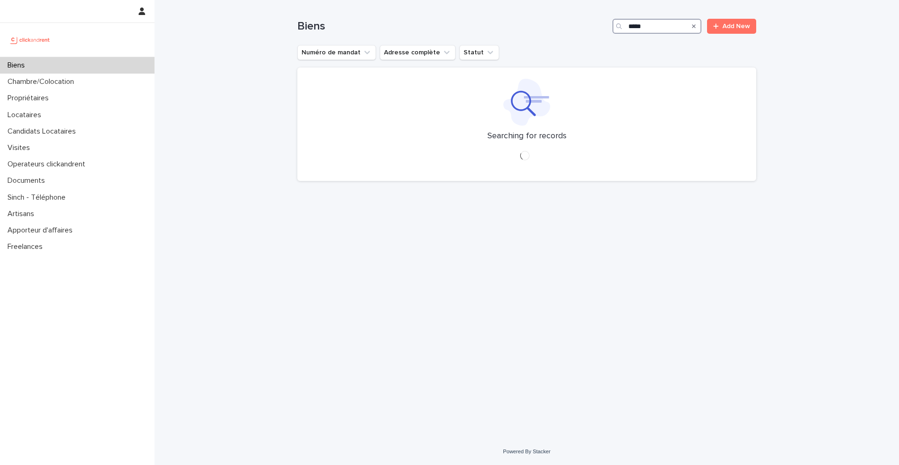
type input "****"
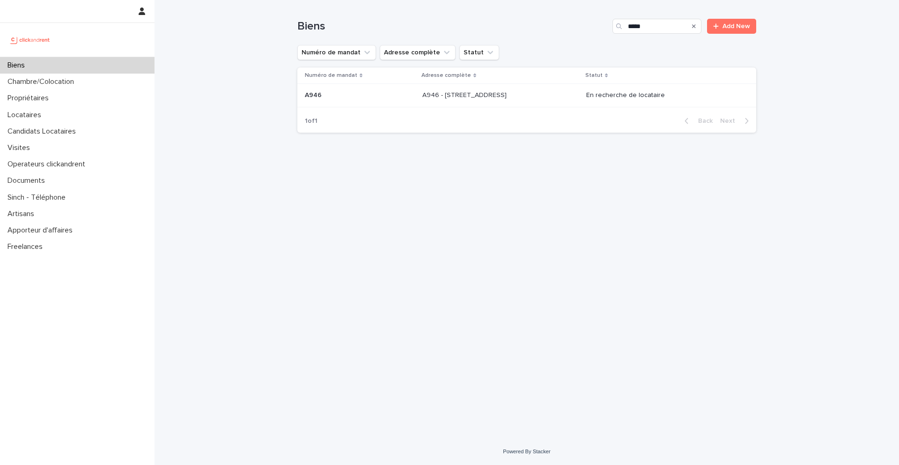
click at [477, 96] on p "A946 - [STREET_ADDRESS]" at bounding box center [465, 94] width 86 height 10
